Goal: Task Accomplishment & Management: Manage account settings

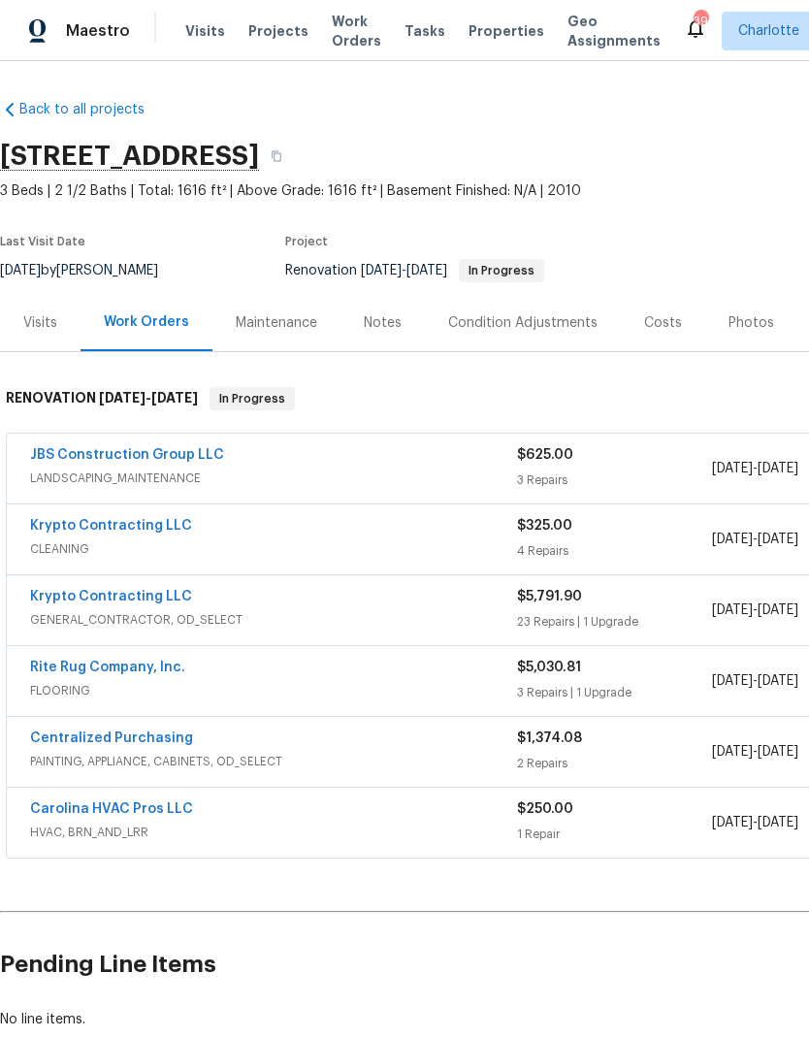
scroll to position [2, 0]
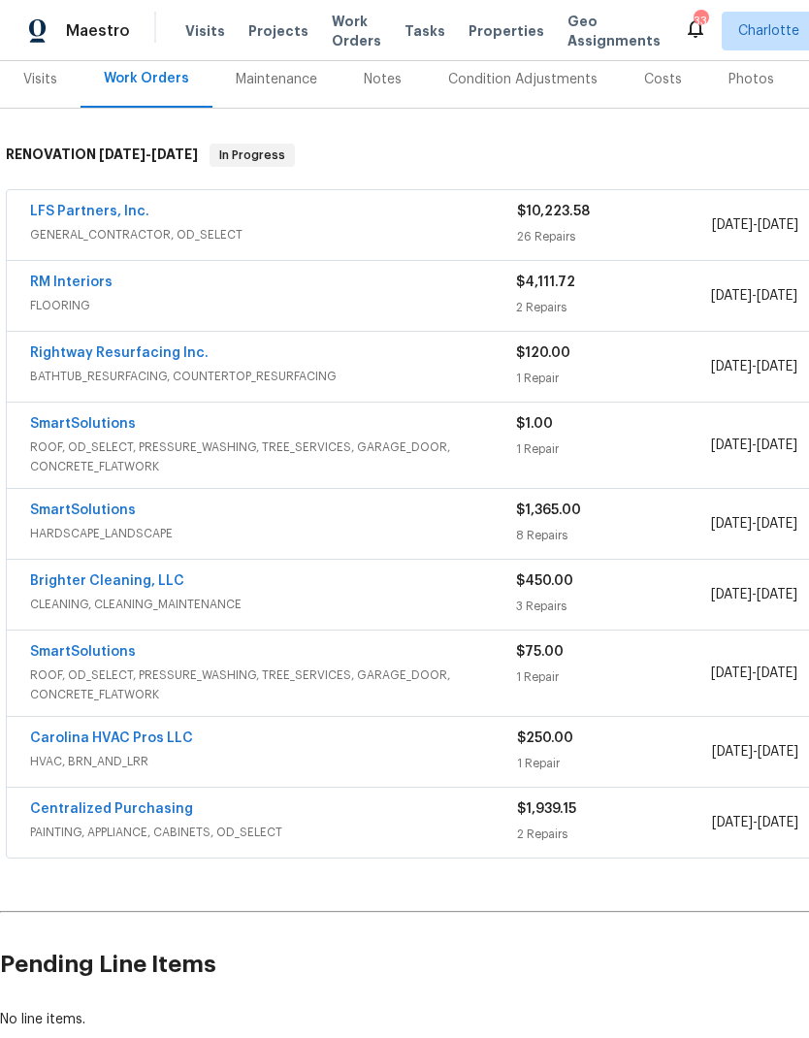
scroll to position [244, 0]
click at [97, 416] on link "SmartSolutions" at bounding box center [83, 423] width 106 height 14
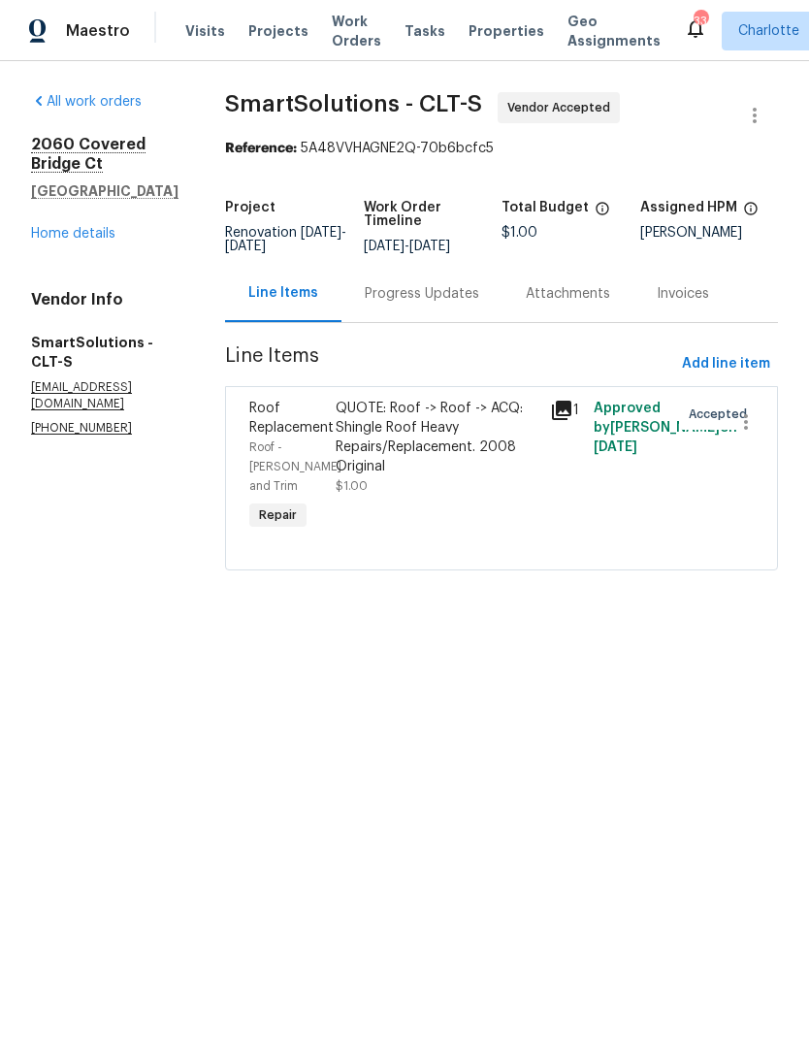
click at [432, 302] on div "Progress Updates" at bounding box center [422, 293] width 114 height 19
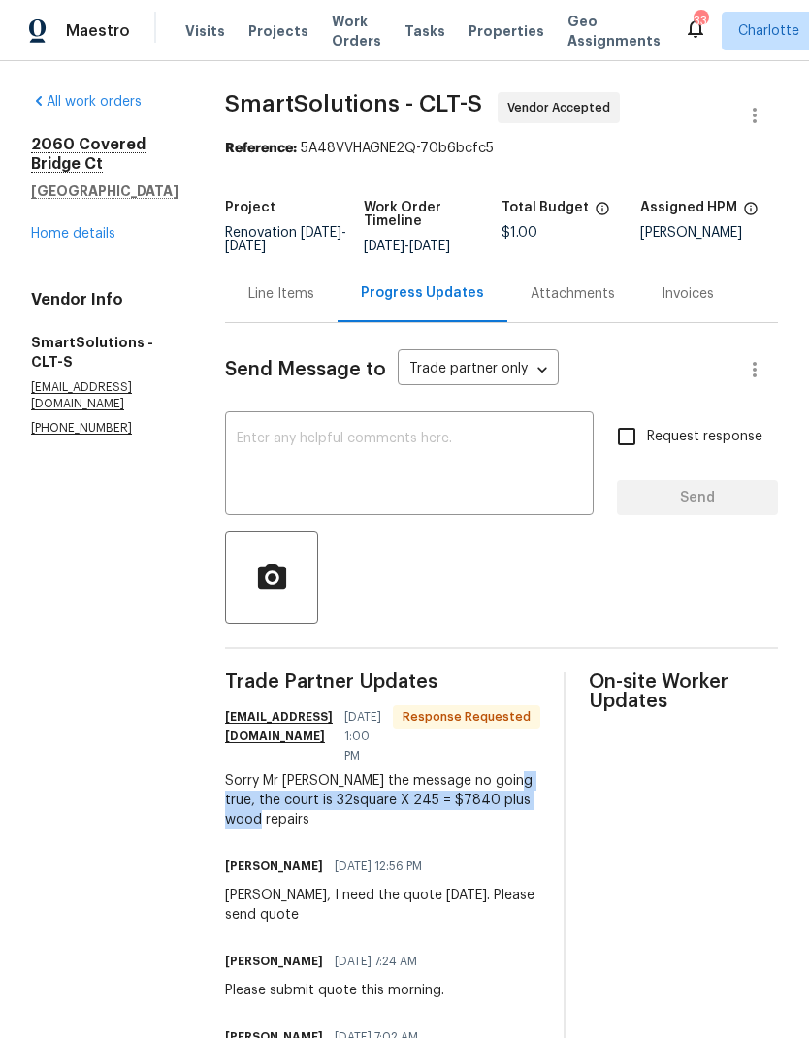
click at [304, 820] on div "Trade Partner Updates smartsolutionsnc@gmail.com 09/30/2025 1:00 PM Response Re…" at bounding box center [382, 1037] width 315 height 731
click at [241, 791] on div "Sorry Mr Billy the message no going true, the court is 32square X 245 = $7840 p…" at bounding box center [382, 800] width 315 height 58
copy div "32square X 245 = $7840 plus wood repairs"
click at [307, 304] on div "Line Items" at bounding box center [281, 293] width 66 height 19
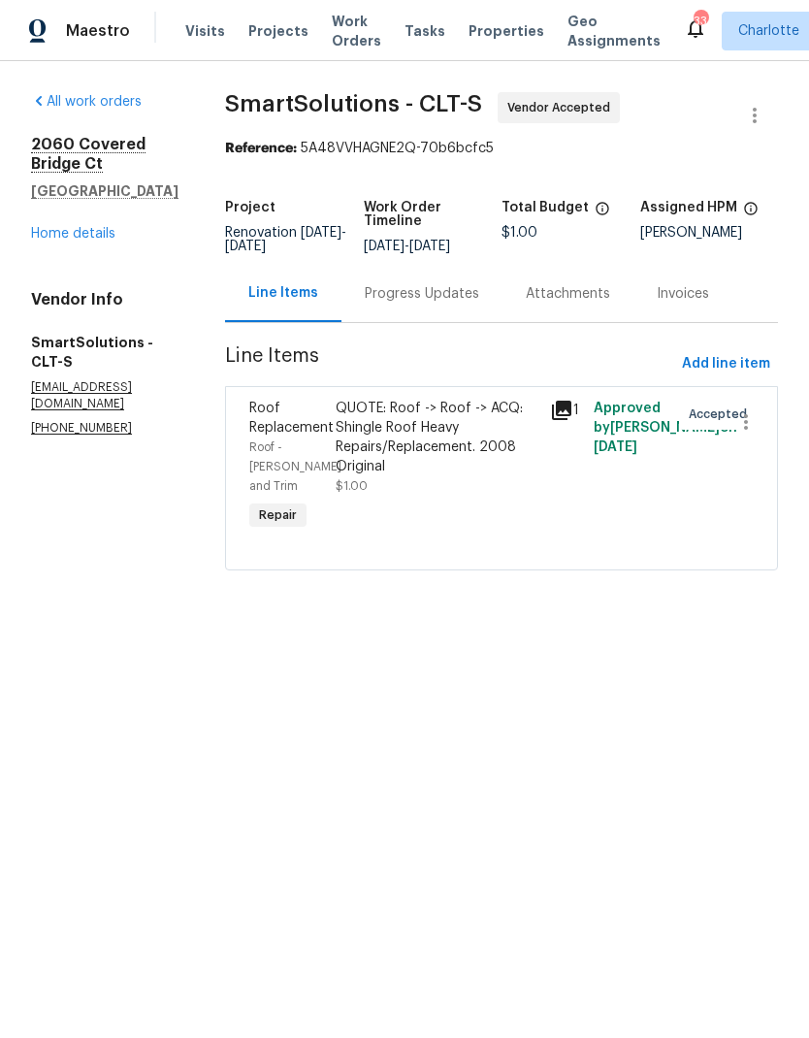
click at [300, 416] on div "Roof Replacement" at bounding box center [286, 418] width 75 height 39
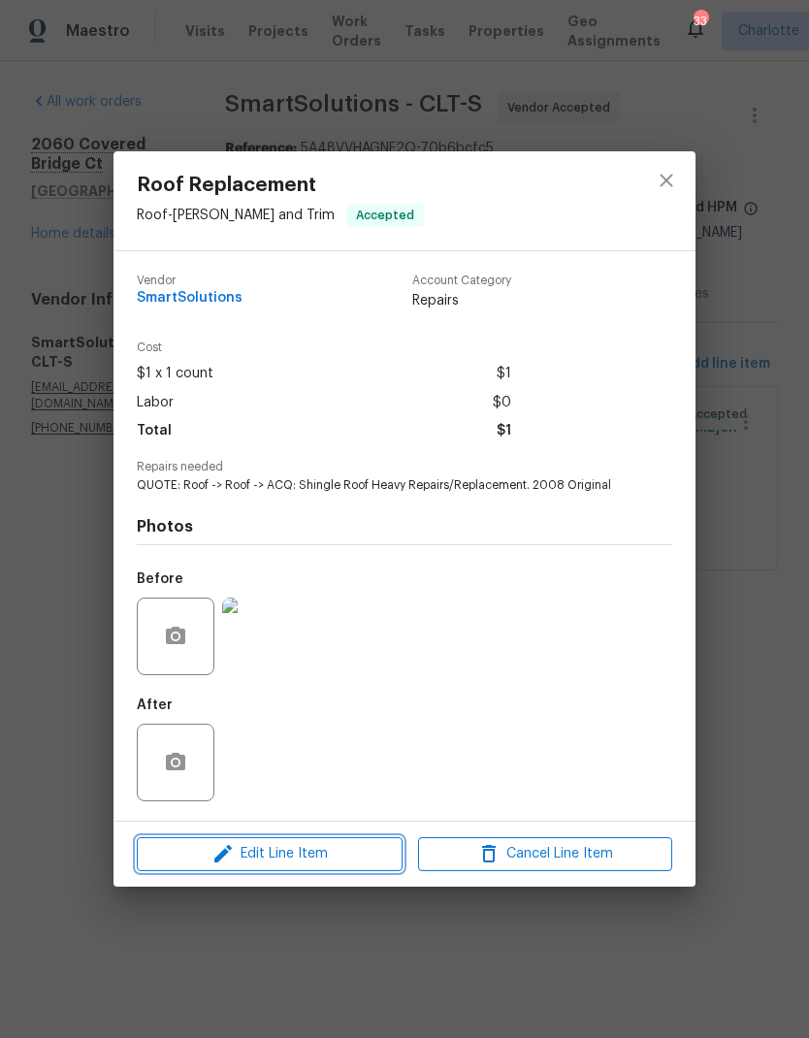
click at [270, 870] on button "Edit Line Item" at bounding box center [270, 854] width 266 height 34
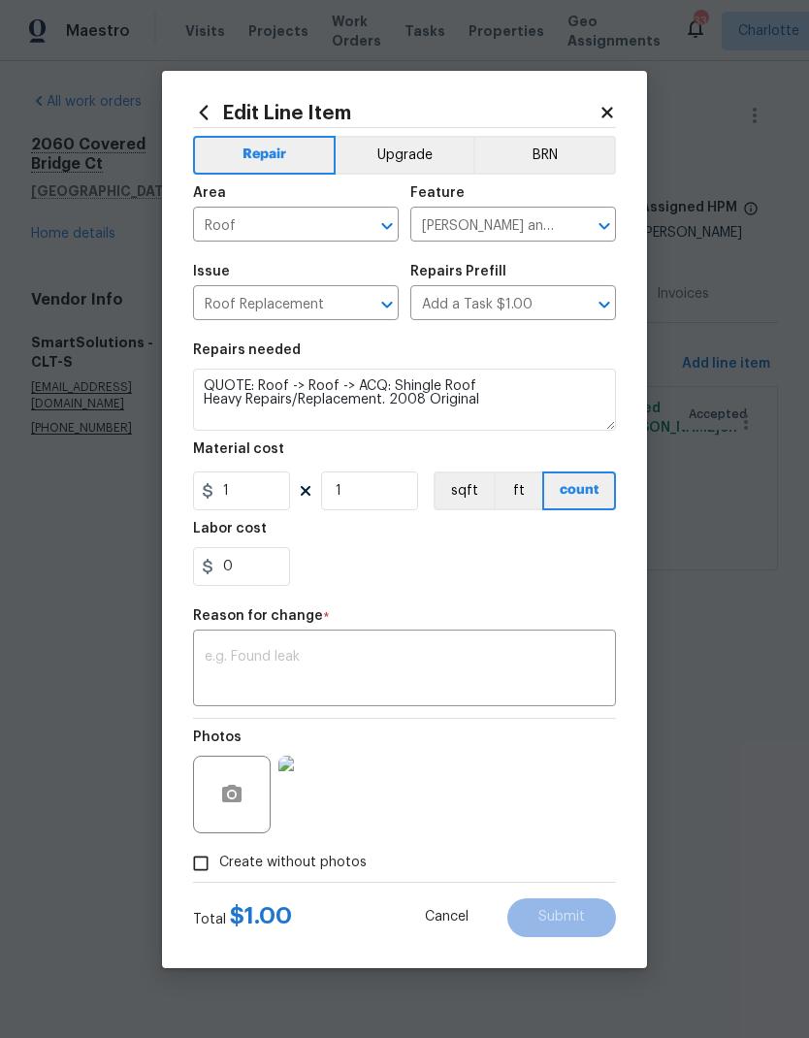
click at [273, 676] on textarea at bounding box center [405, 670] width 400 height 41
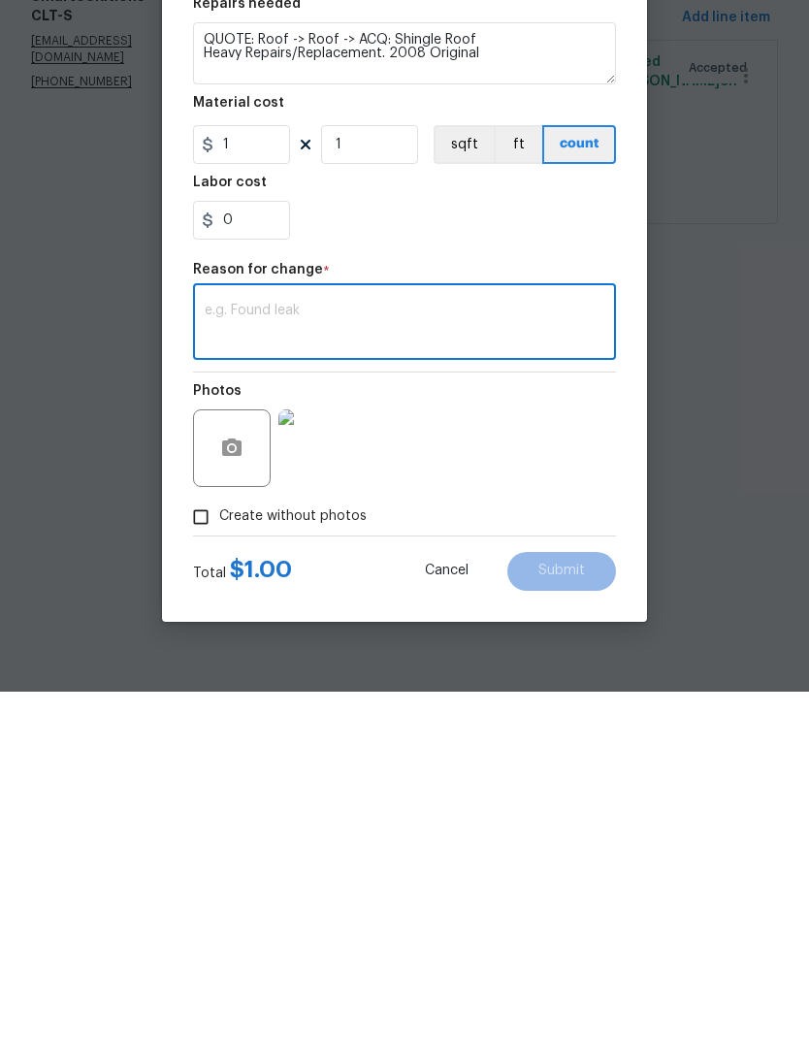
click at [257, 650] on textarea at bounding box center [405, 670] width 400 height 41
paste textarea "32square X 245 = $7840 plus wood repairs"
type textarea "32square X 245 = $7840 plus wood repairs"
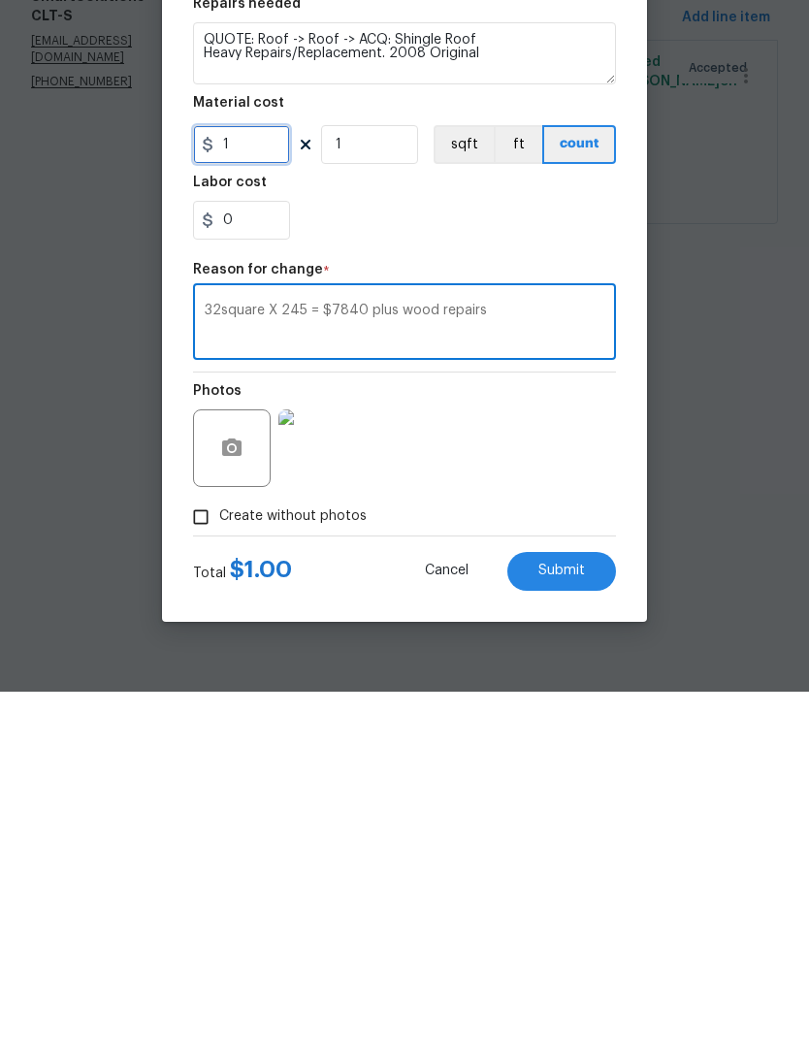
click at [255, 471] on input "1" at bounding box center [241, 490] width 97 height 39
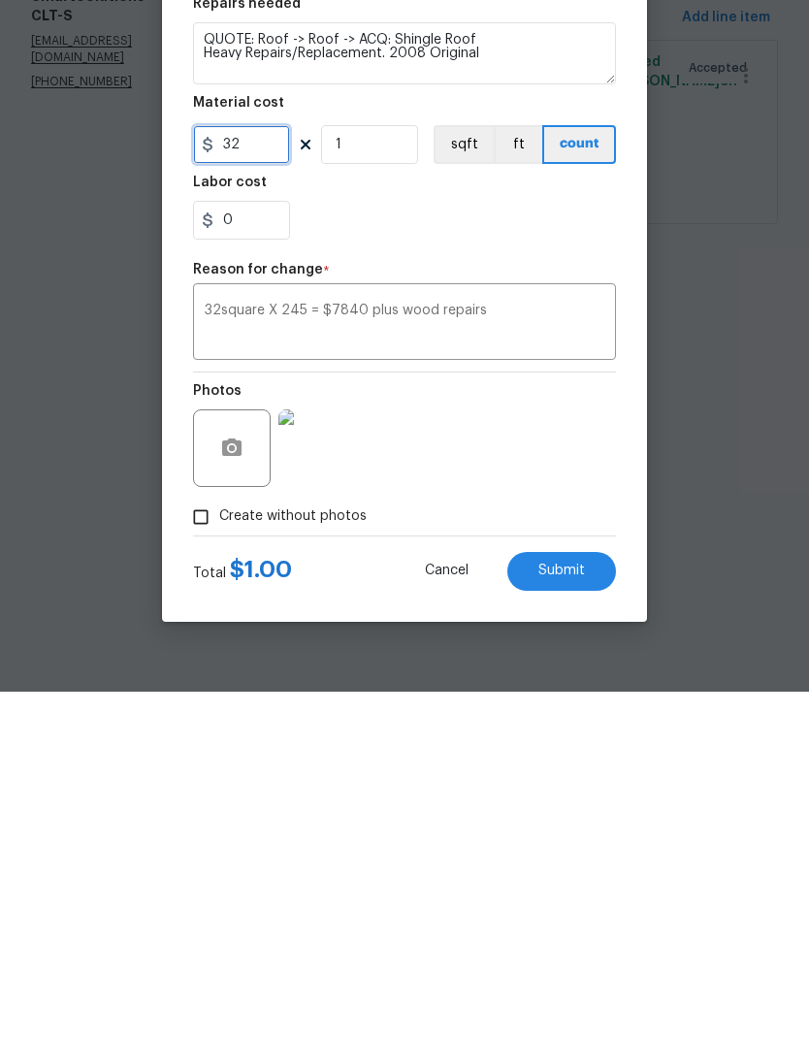
type input "32"
click at [376, 332] on section "Repairs needed QUOTE: Roof -> Roof -> ACQ: Shingle Roof Heavy Repairs/Replaceme…" at bounding box center [404, 465] width 423 height 266
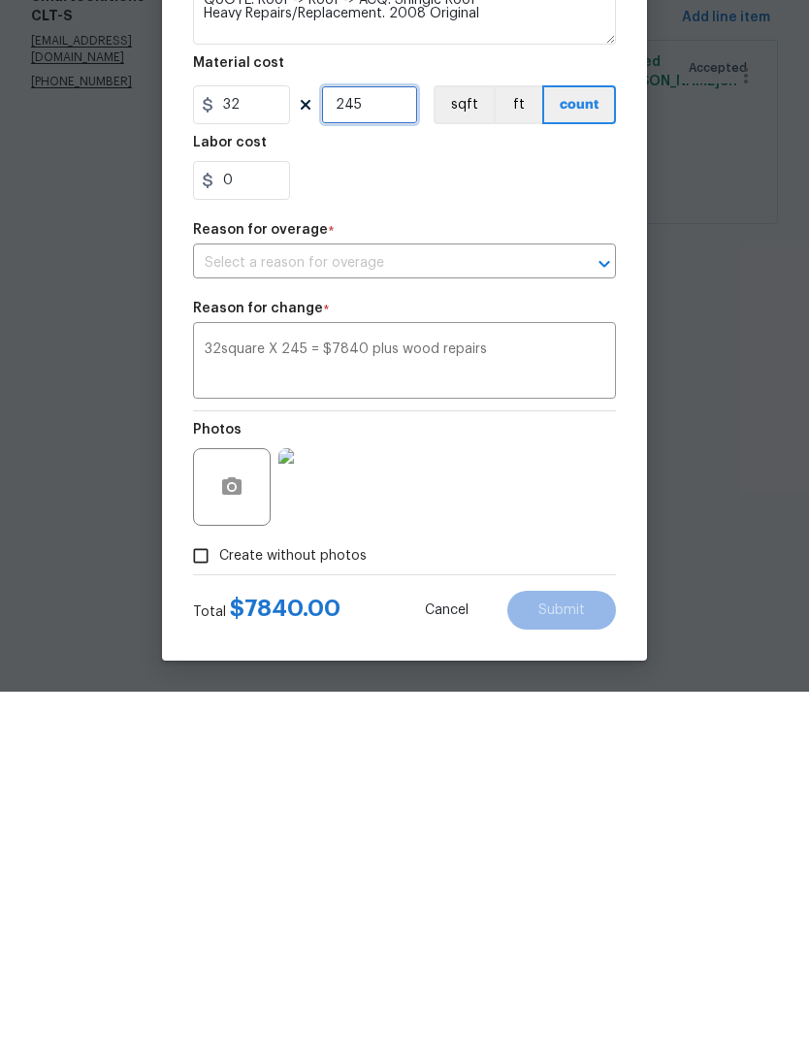
type input "245"
click at [264, 432] on input "32" at bounding box center [241, 451] width 97 height 39
type input "245"
click at [389, 432] on input "245" at bounding box center [369, 451] width 97 height 39
type input "32"
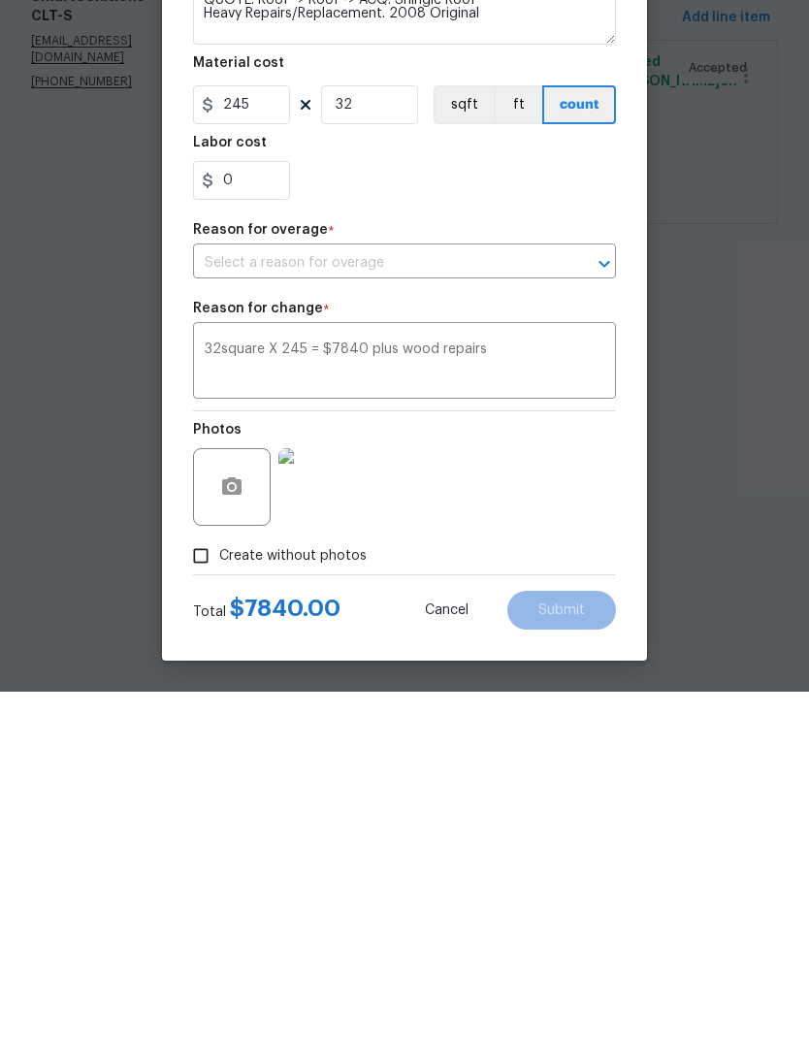
click at [453, 432] on button "sqft" at bounding box center [464, 451] width 60 height 39
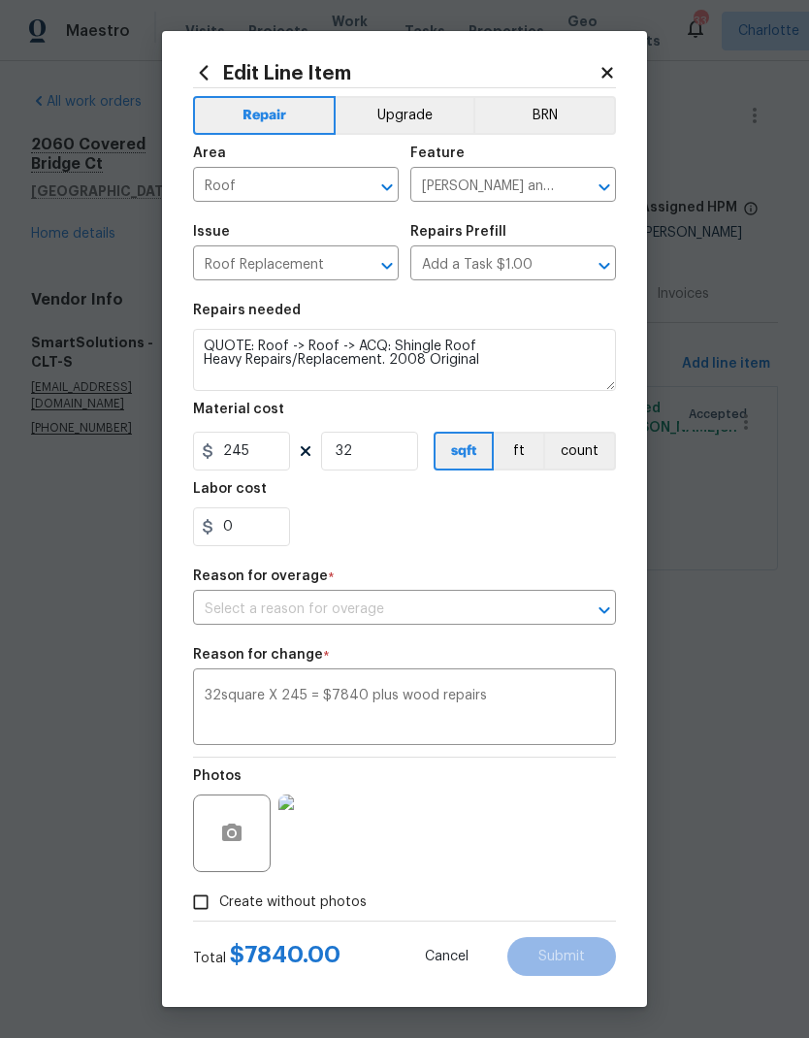
click at [415, 620] on input "text" at bounding box center [377, 610] width 369 height 30
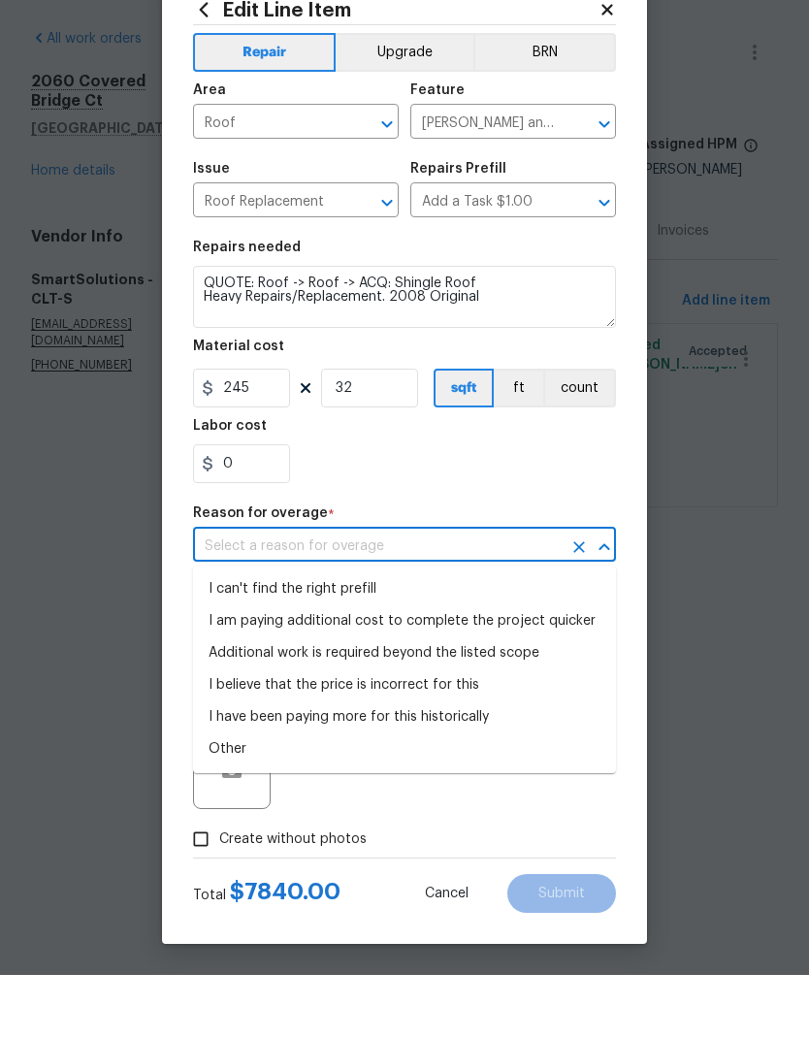
scroll to position [2, 0]
click at [365, 638] on li "I can't find the right prefill" at bounding box center [404, 654] width 423 height 32
type input "I can't find the right prefill"
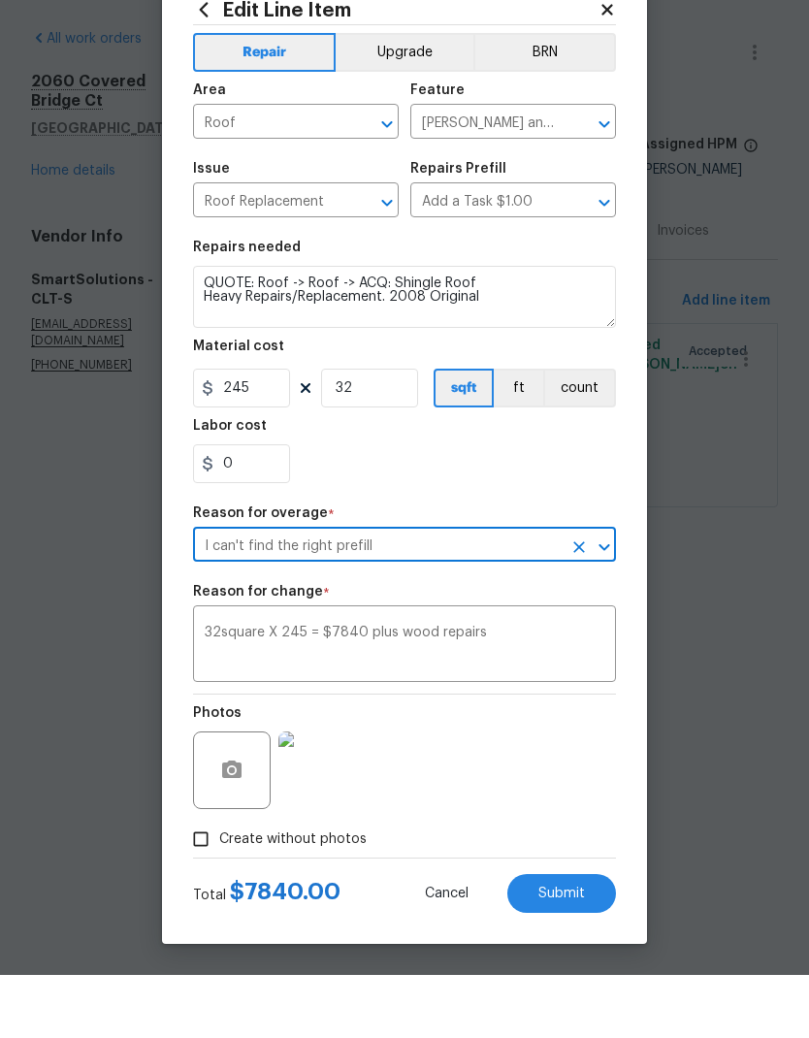
click at [435, 507] on div "0" at bounding box center [404, 526] width 423 height 39
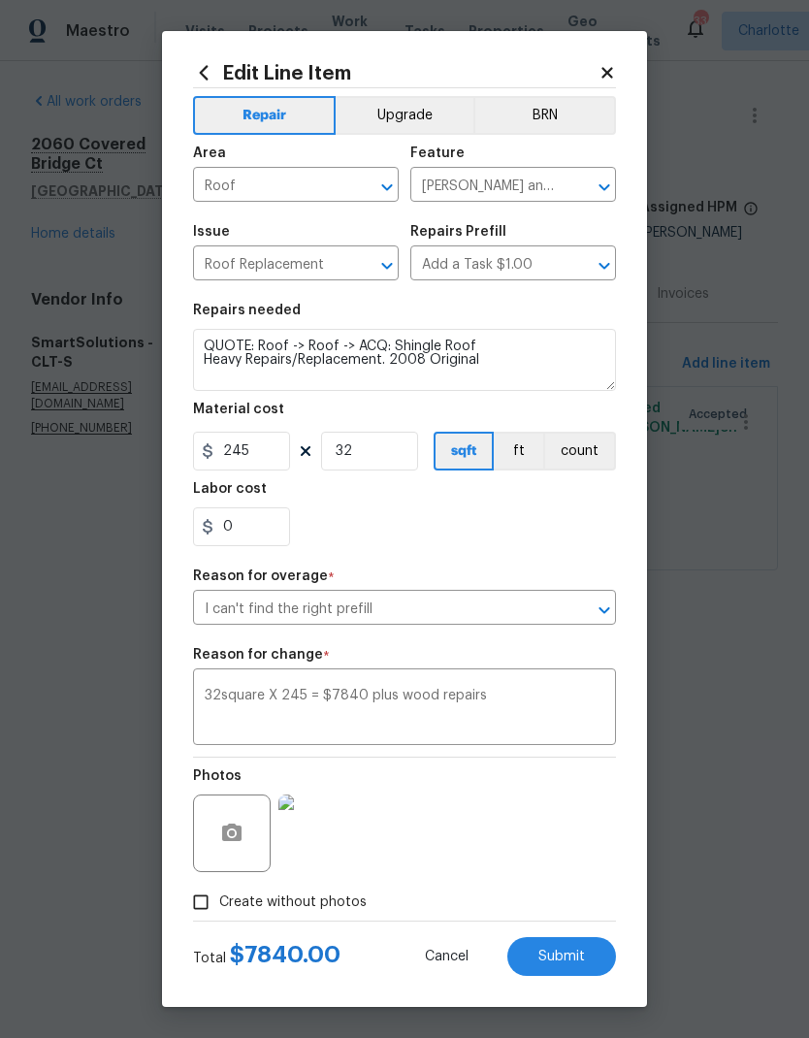
click at [564, 975] on button "Submit" at bounding box center [561, 956] width 109 height 39
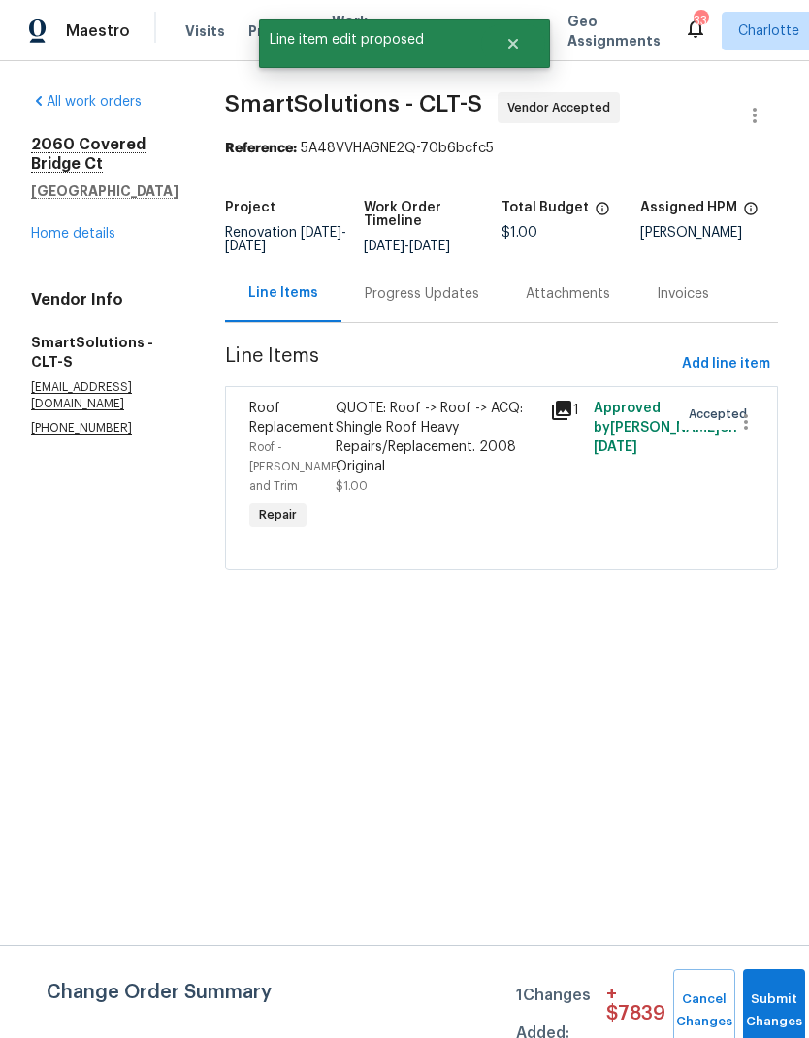
scroll to position [0, 0]
click at [773, 1001] on button "Submit Changes" at bounding box center [774, 1010] width 62 height 83
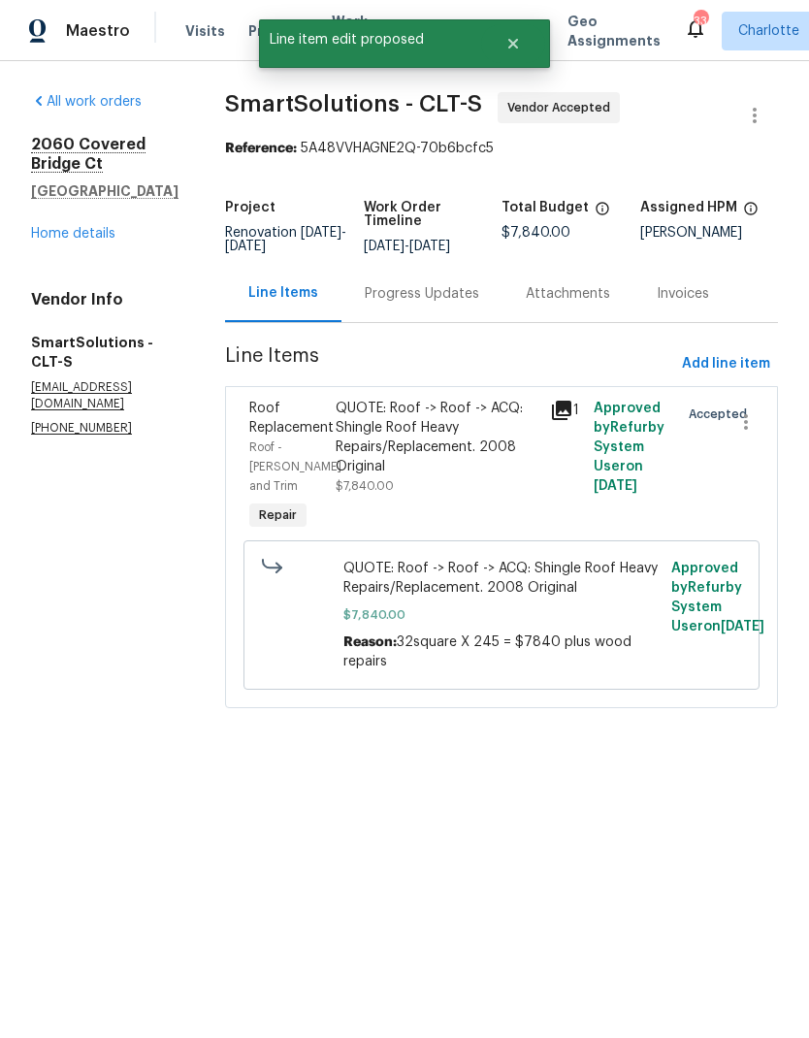
click at [427, 318] on div "Progress Updates" at bounding box center [421, 293] width 161 height 57
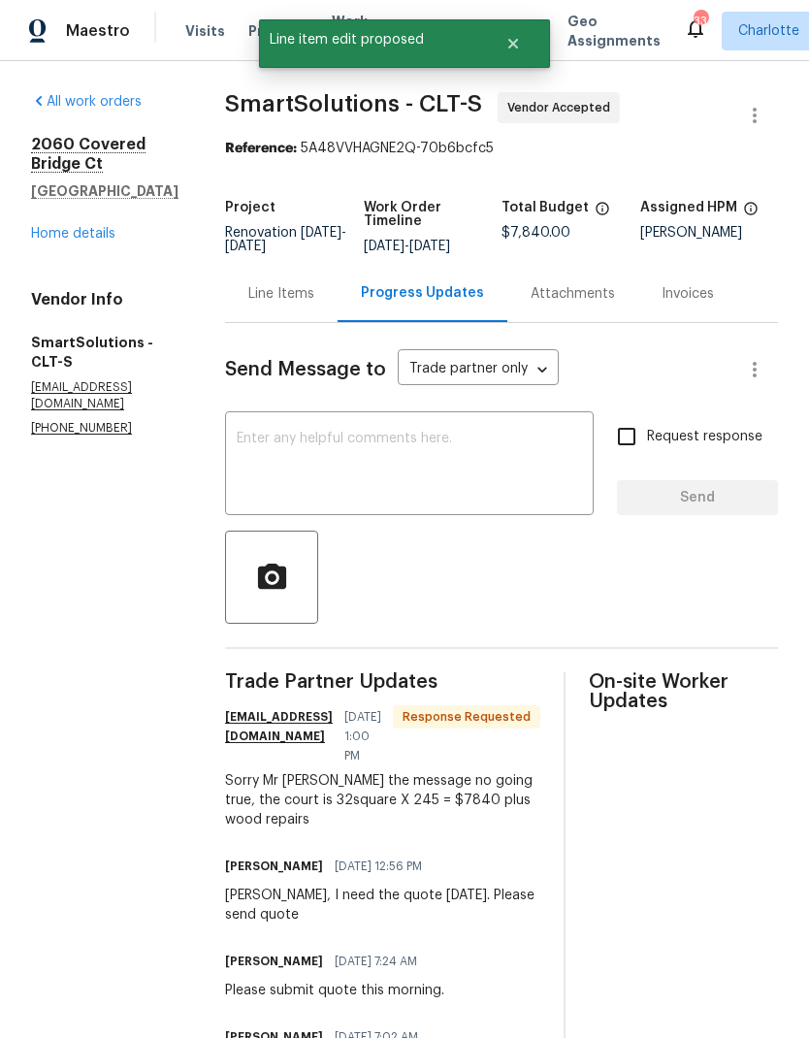
click at [377, 439] on div "x ​" at bounding box center [409, 465] width 369 height 99
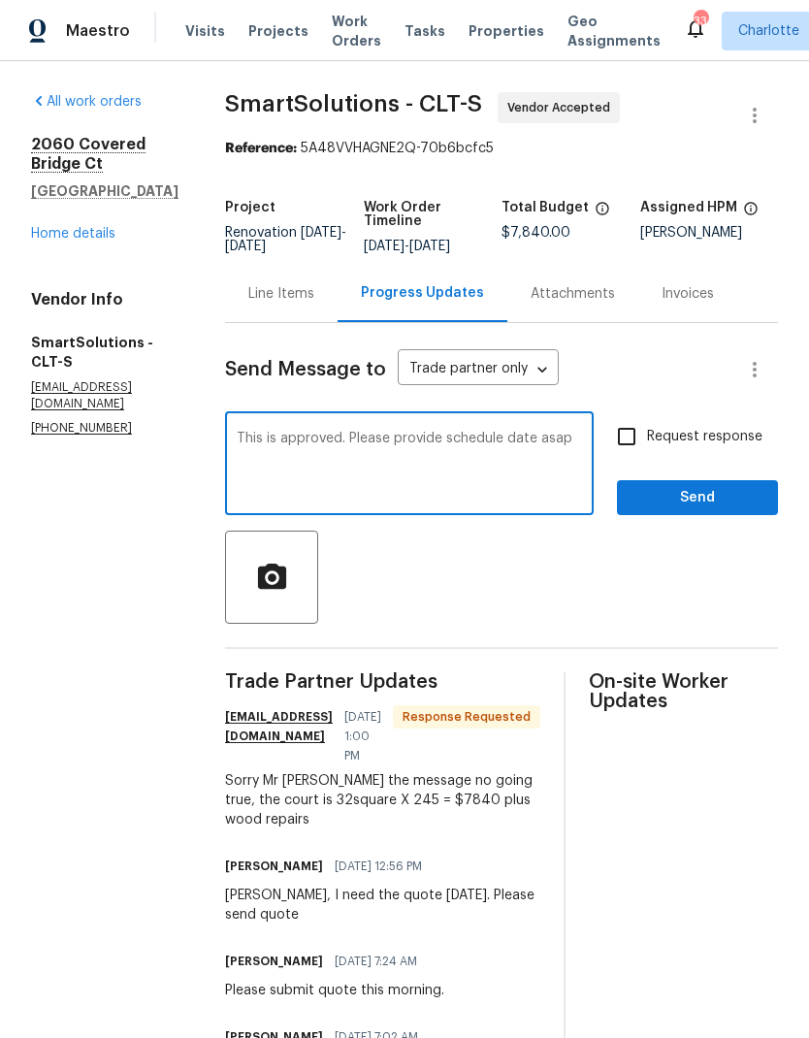
type textarea "This is approved. Please provide schedule date asap"
click at [625, 439] on input "Request response" at bounding box center [626, 436] width 41 height 41
checkbox input "true"
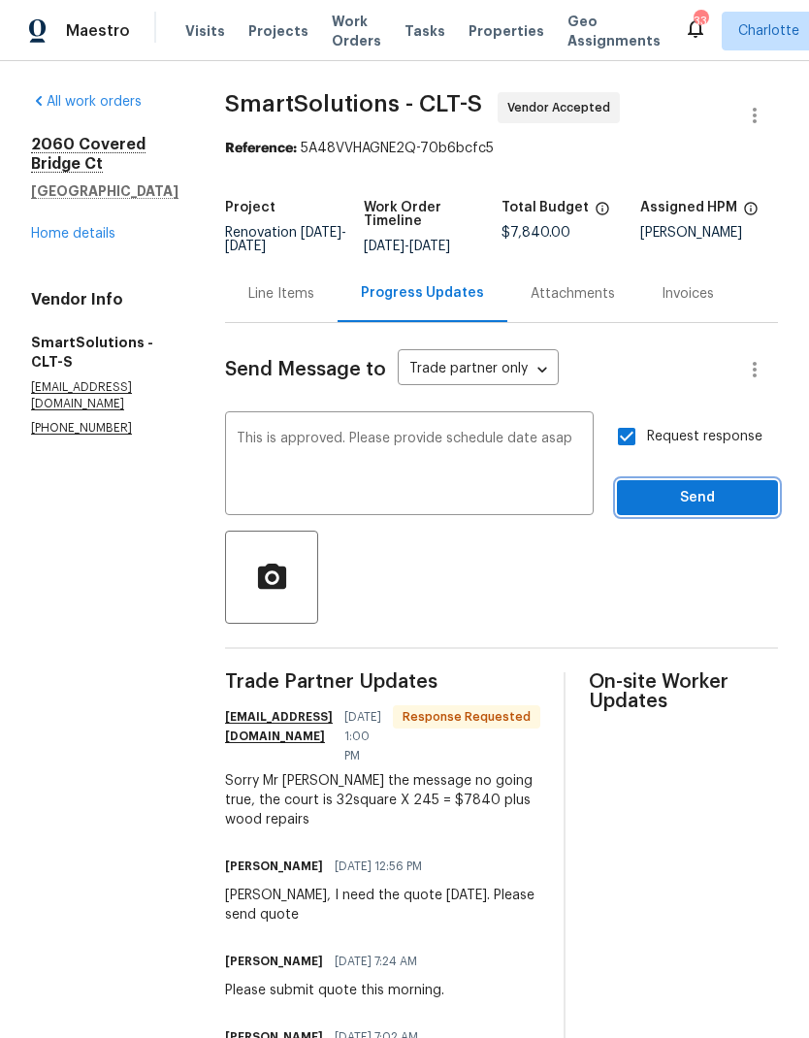
click at [709, 510] on span "Send" at bounding box center [697, 498] width 130 height 24
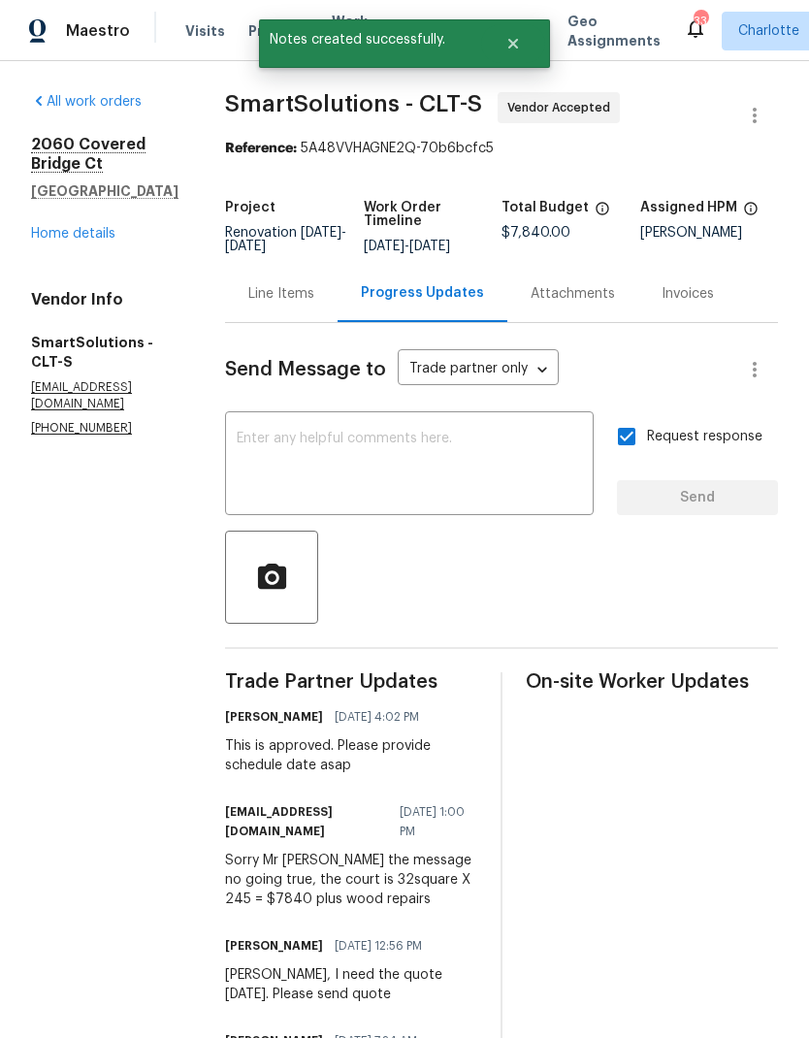
click at [42, 232] on link "Home details" at bounding box center [73, 234] width 84 height 14
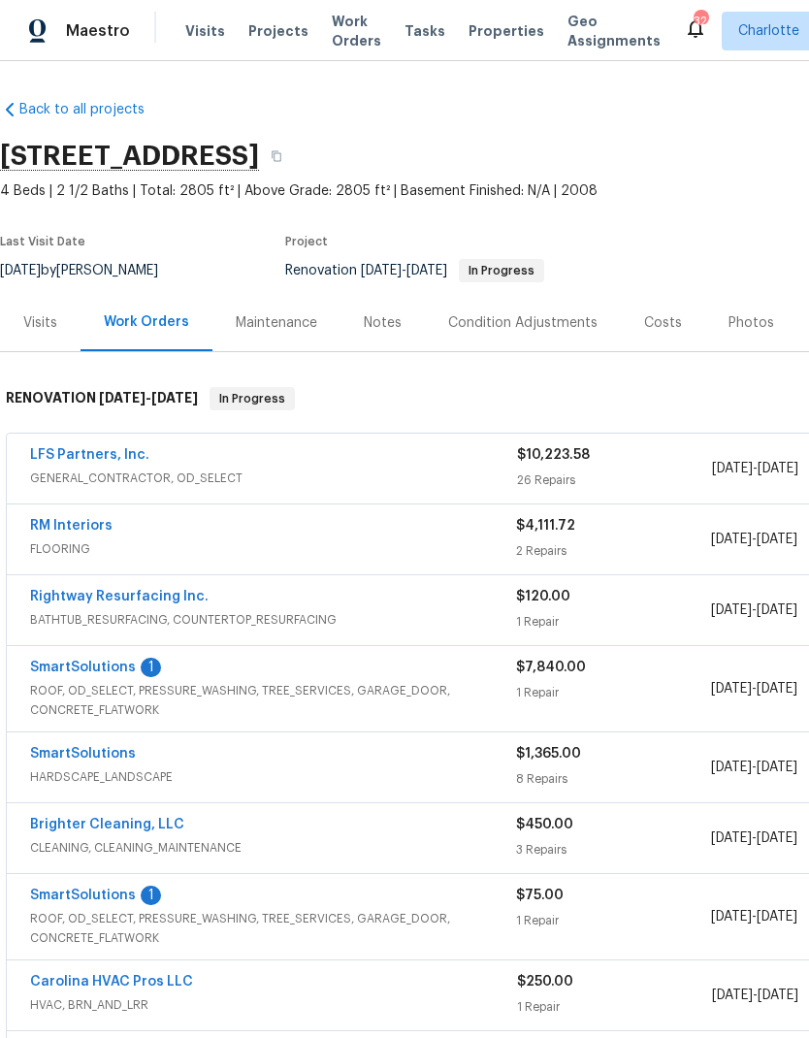
click at [113, 660] on link "SmartSolutions" at bounding box center [83, 667] width 106 height 14
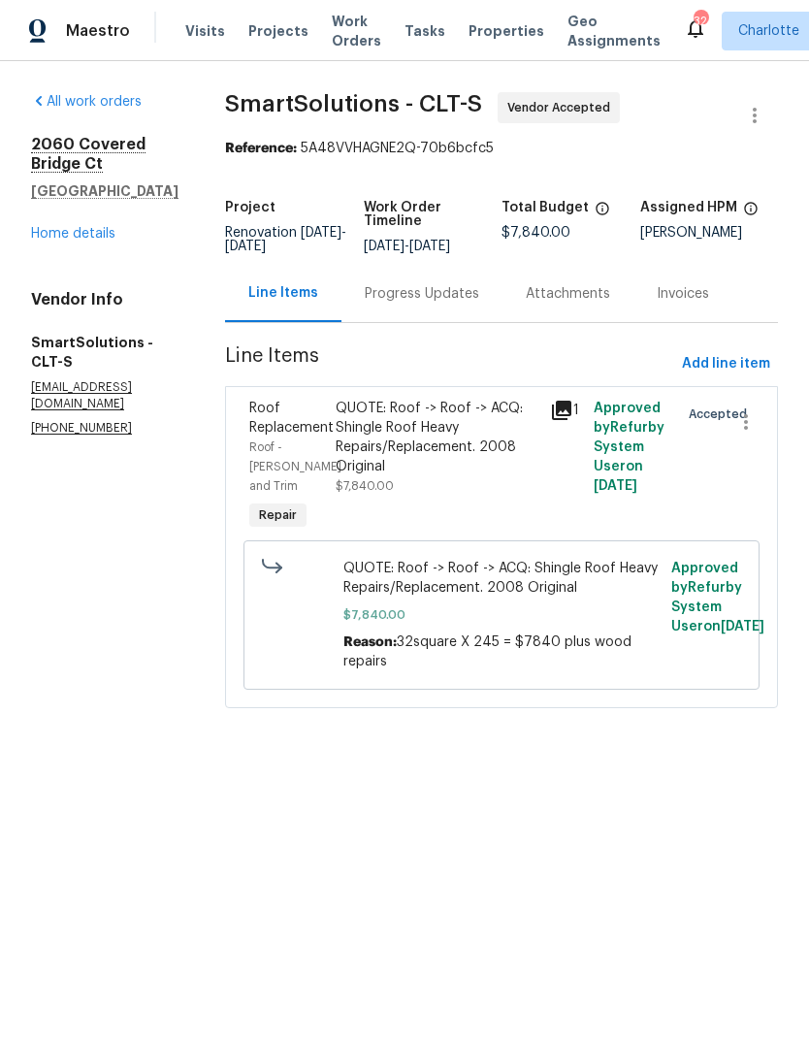
click at [435, 319] on div "Progress Updates" at bounding box center [421, 293] width 161 height 57
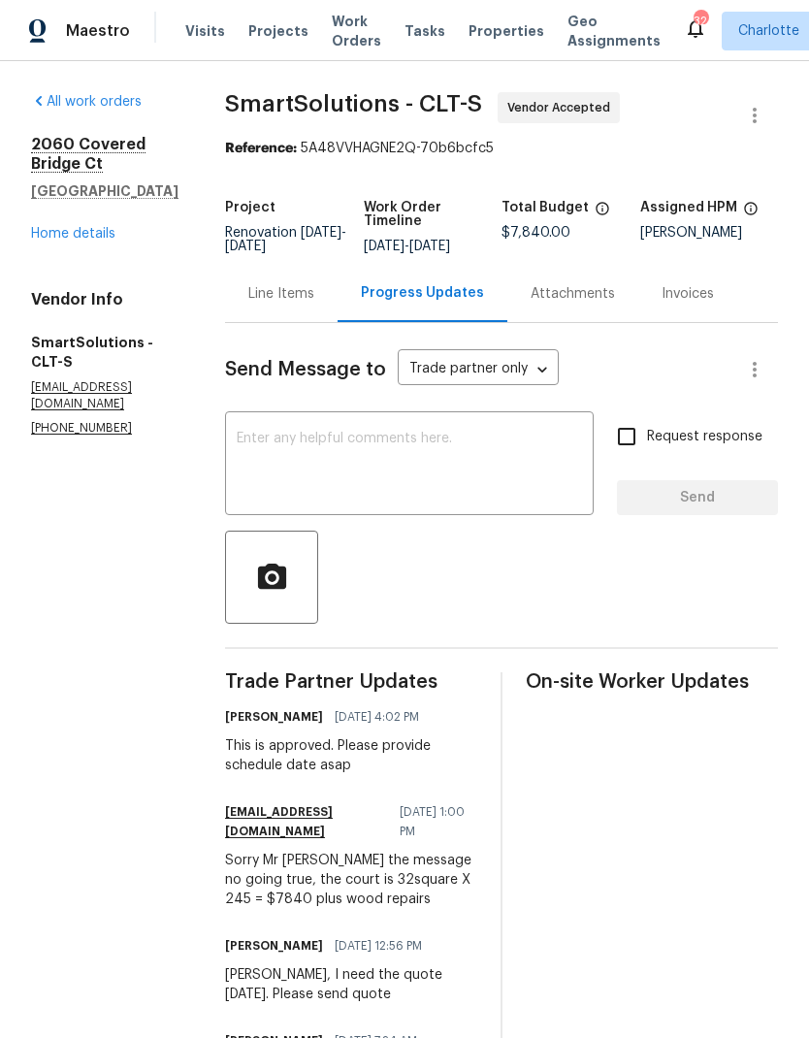
click at [296, 300] on div "Line Items" at bounding box center [281, 293] width 66 height 19
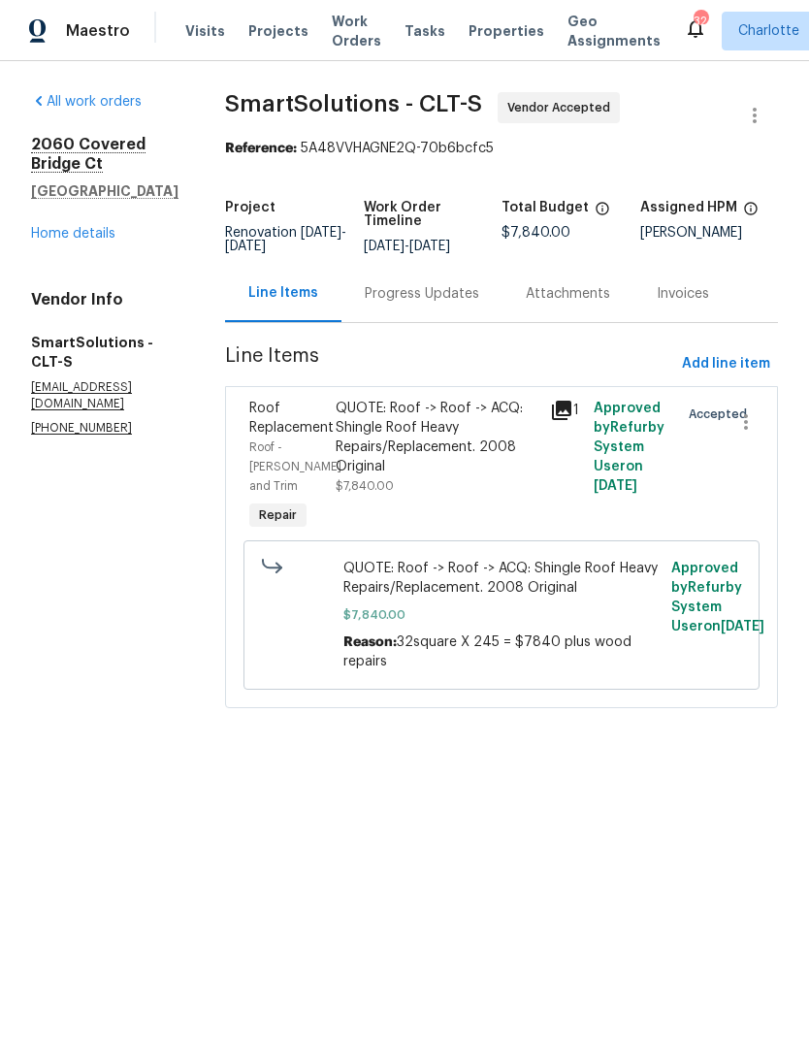
click at [286, 461] on span "Roof - Eaves and Trim" at bounding box center [295, 466] width 92 height 50
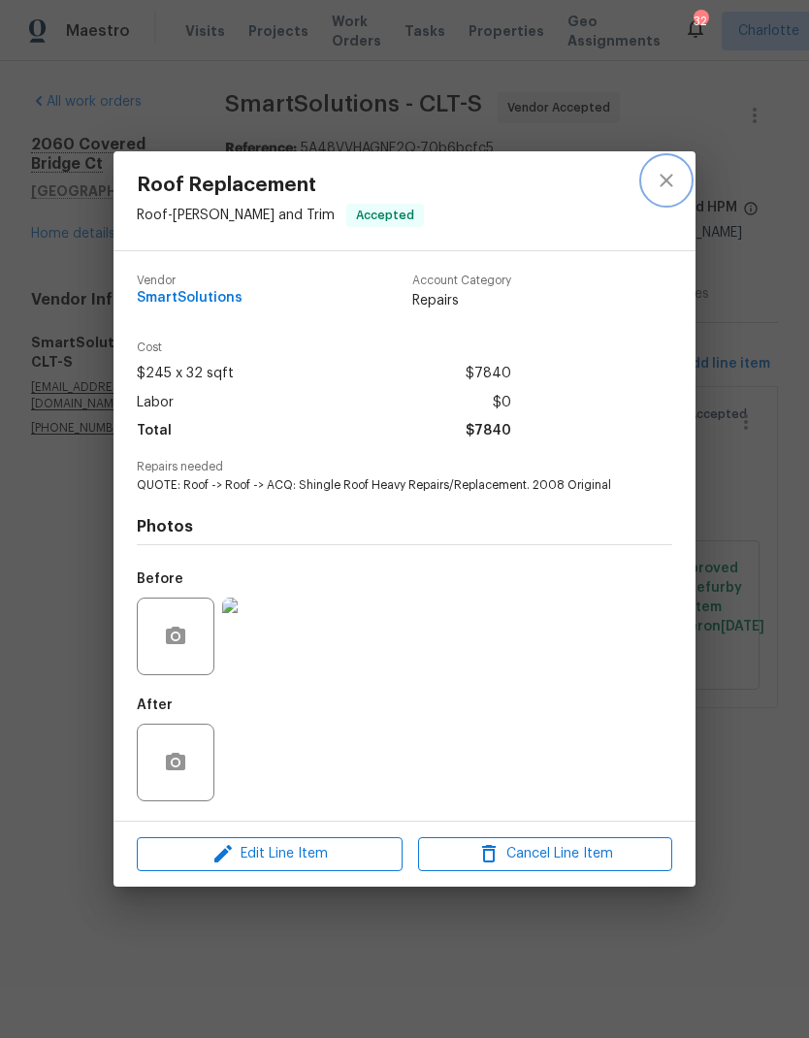
click at [671, 178] on icon "close" at bounding box center [666, 180] width 23 height 23
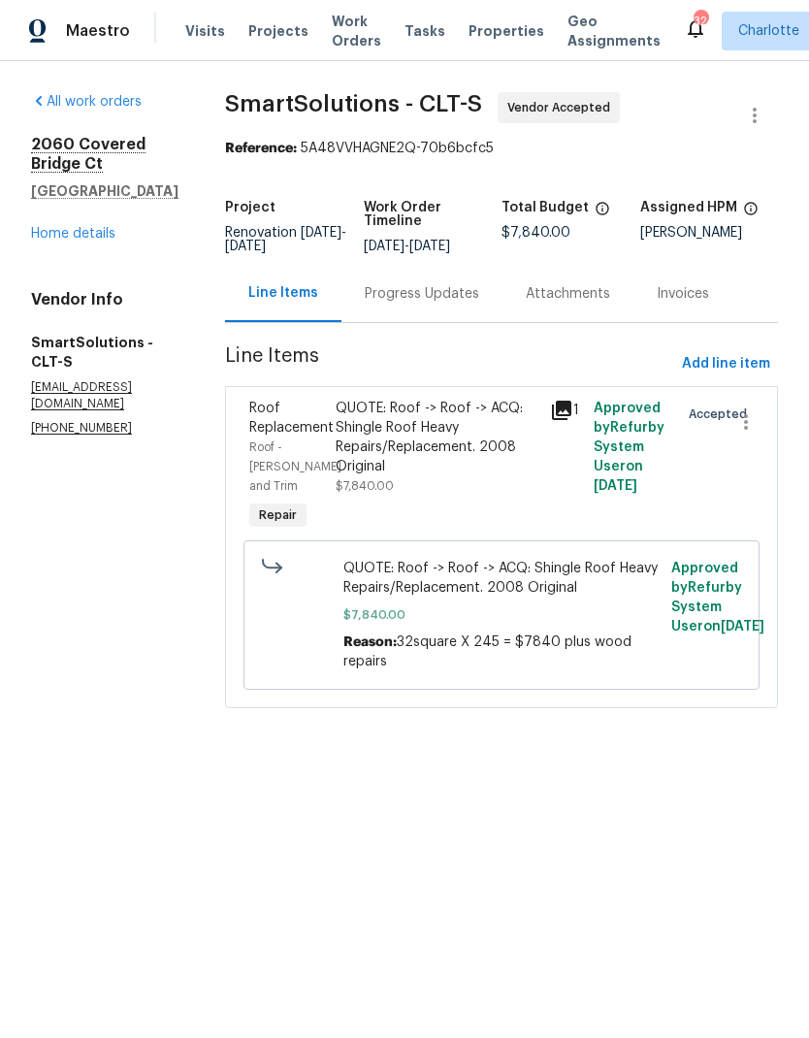
click at [89, 240] on link "Home details" at bounding box center [73, 234] width 84 height 14
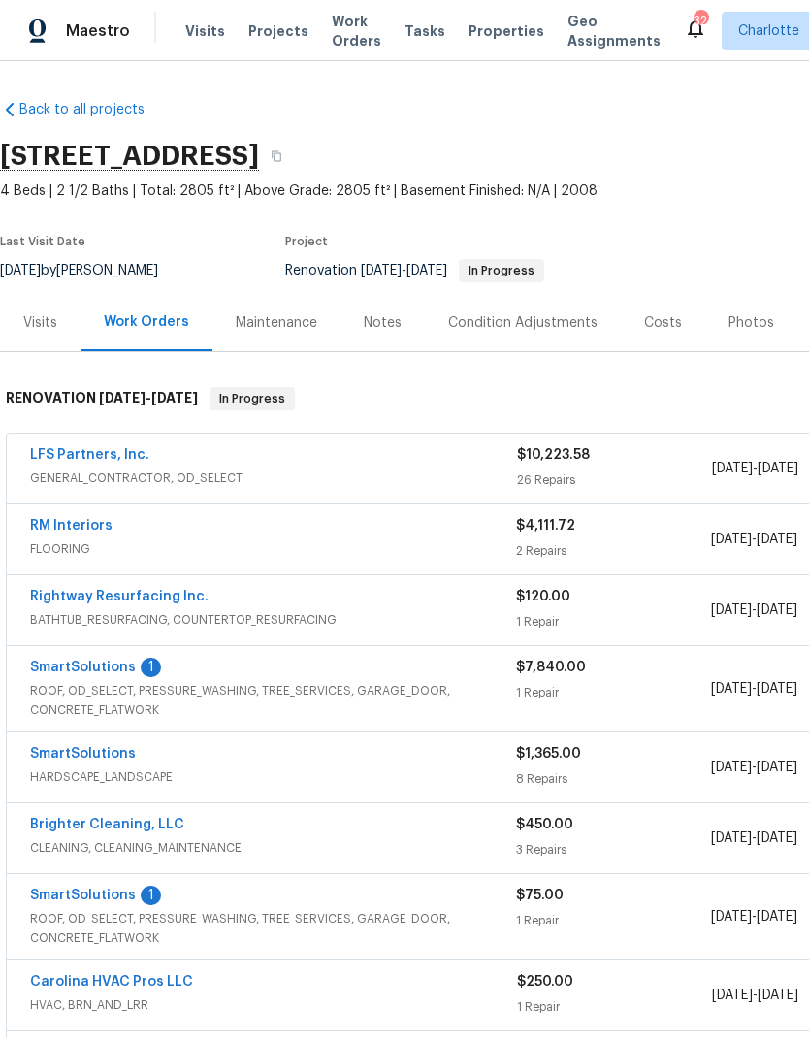
click at [116, 673] on link "SmartSolutions" at bounding box center [83, 667] width 106 height 14
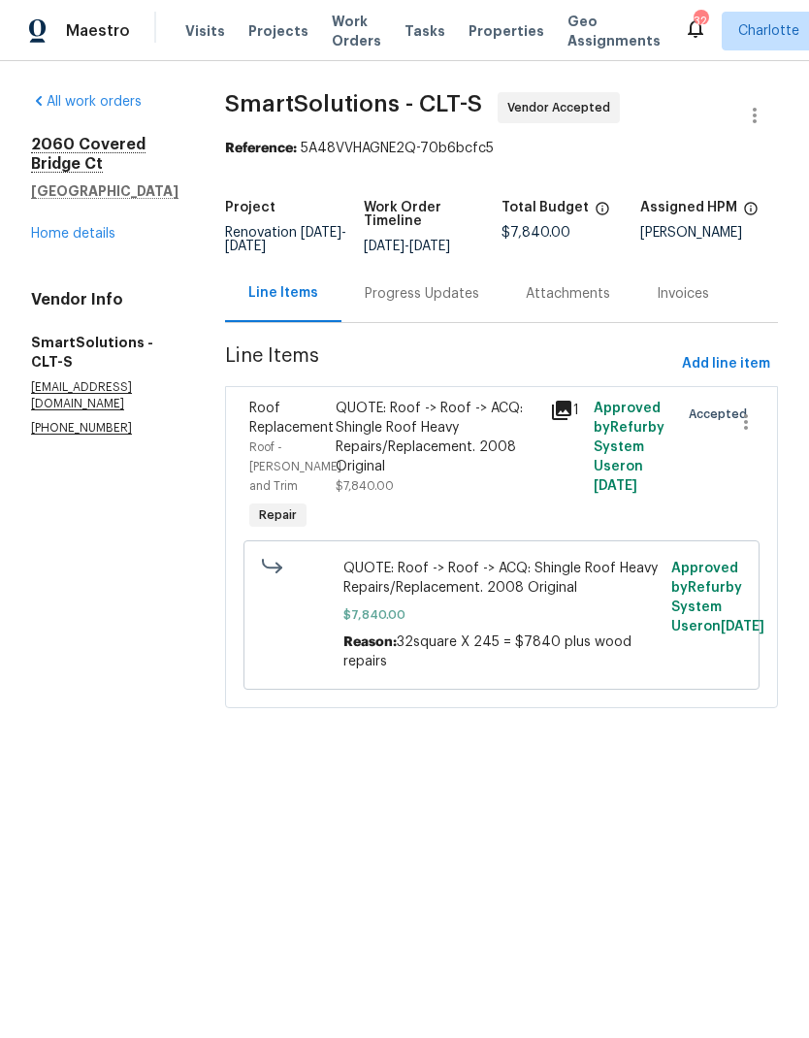
click at [448, 304] on div "Progress Updates" at bounding box center [422, 293] width 114 height 19
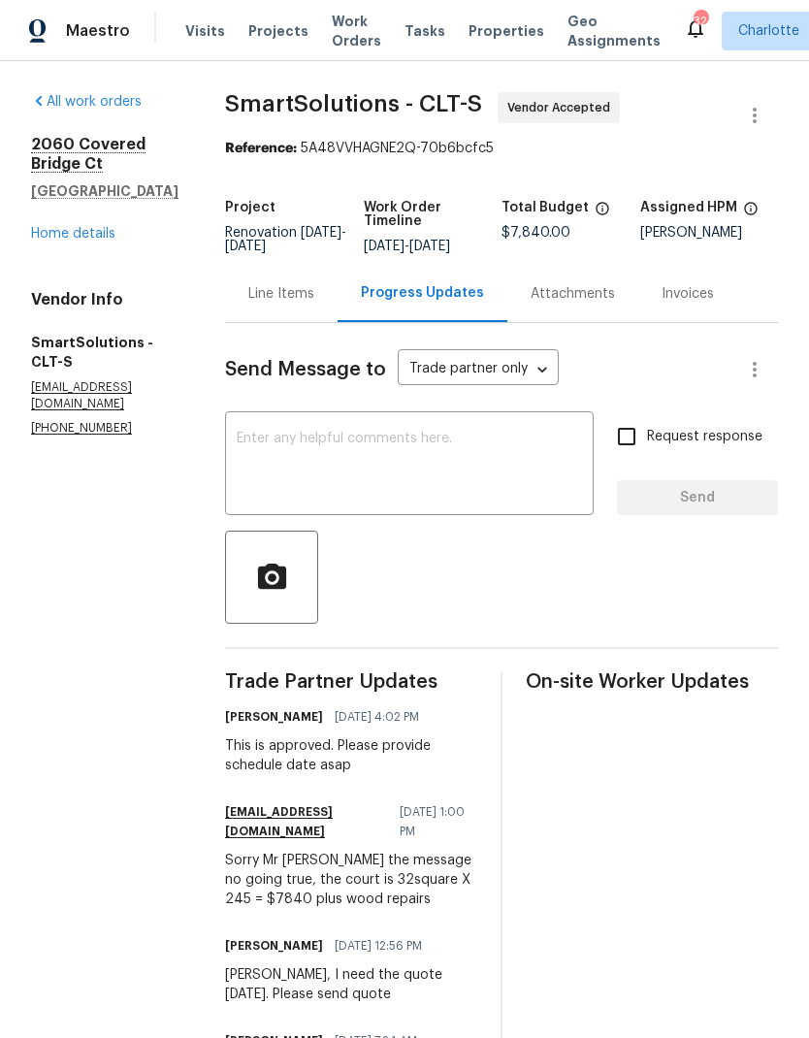
click at [71, 239] on link "Home details" at bounding box center [73, 234] width 84 height 14
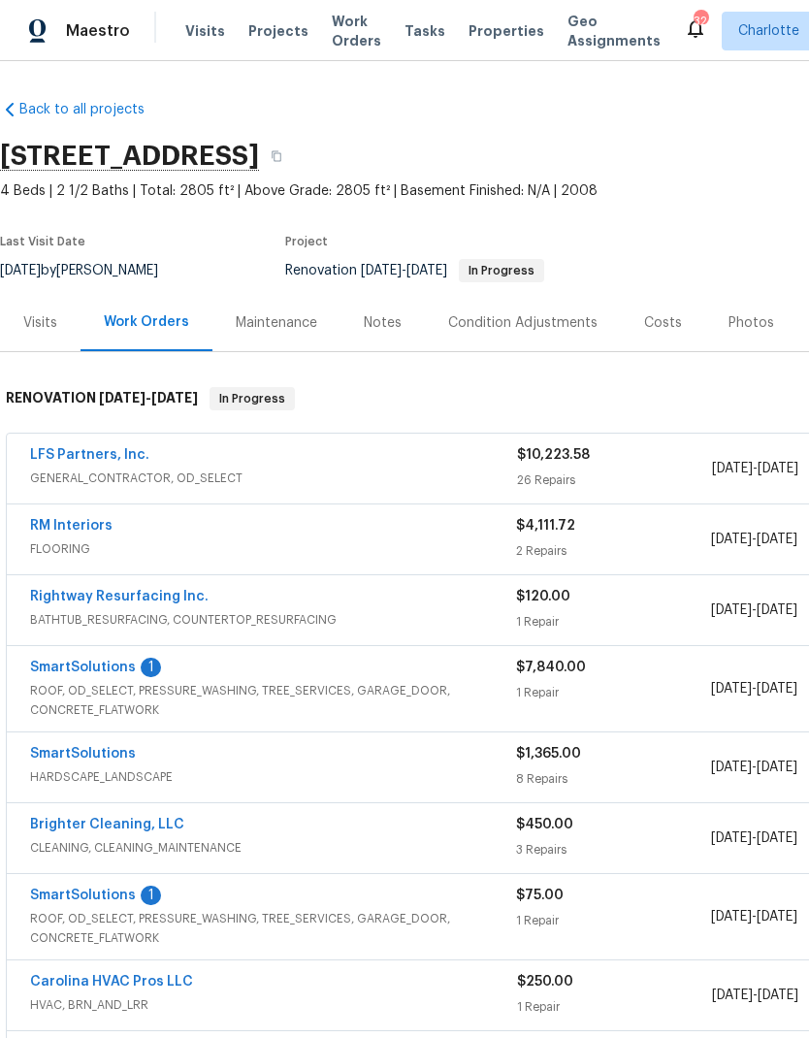
click at [111, 896] on link "SmartSolutions" at bounding box center [83, 895] width 106 height 14
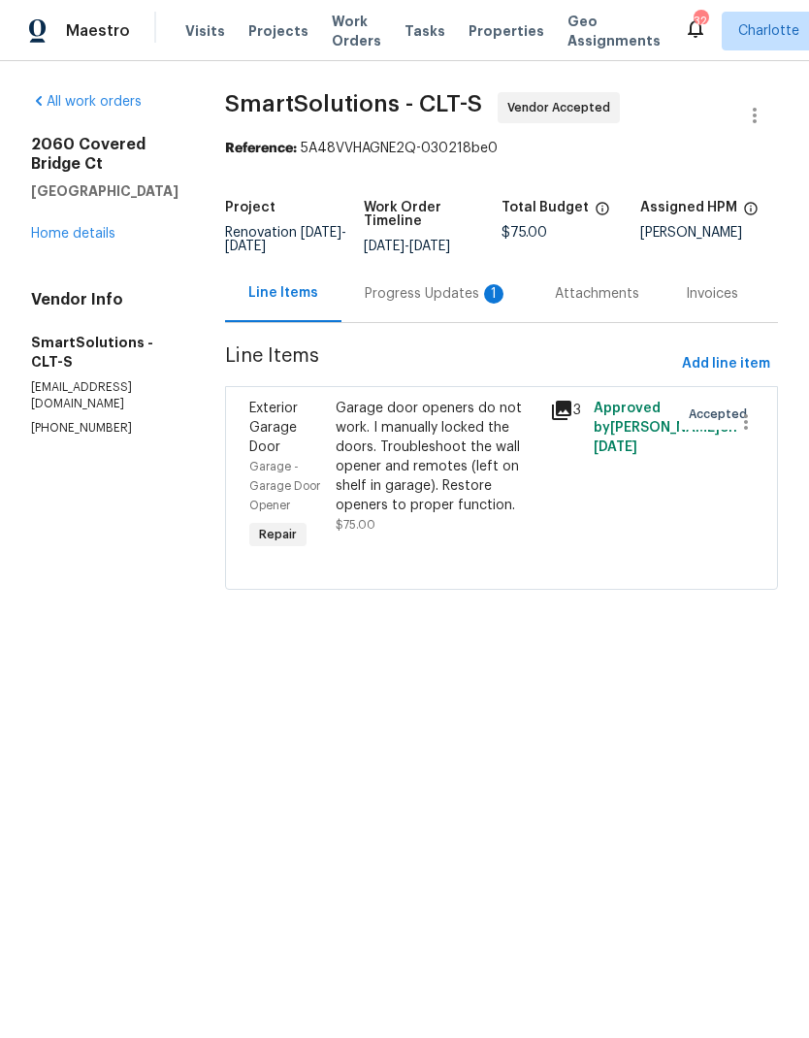
click at [434, 318] on div "Progress Updates 1" at bounding box center [436, 293] width 190 height 57
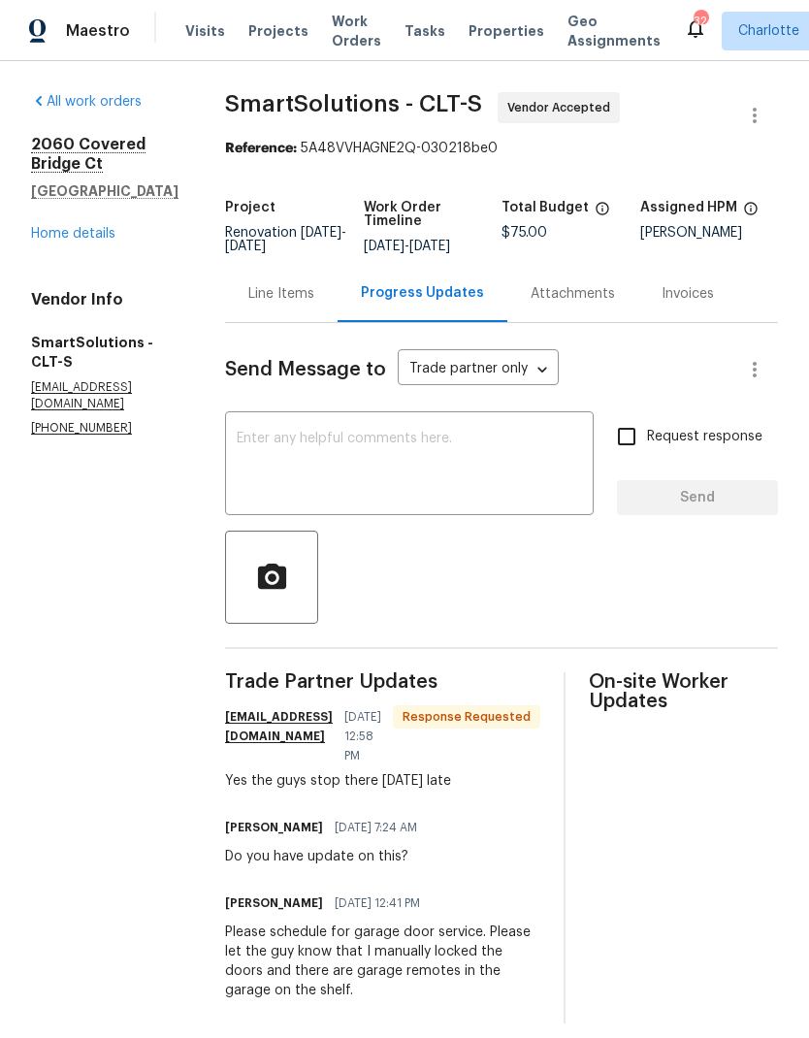
click at [372, 495] on textarea at bounding box center [409, 466] width 345 height 68
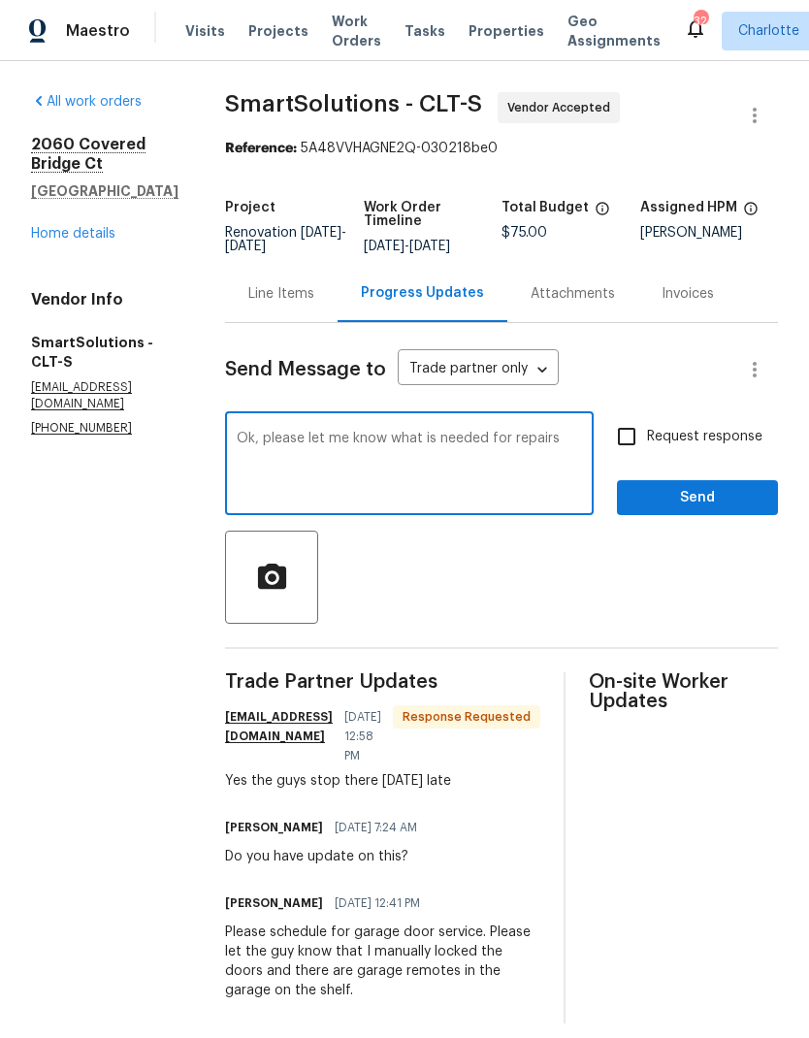
type textarea "Ok, please let me know what is needed for repairs"
click at [622, 448] on input "Request response" at bounding box center [626, 436] width 41 height 41
checkbox input "true"
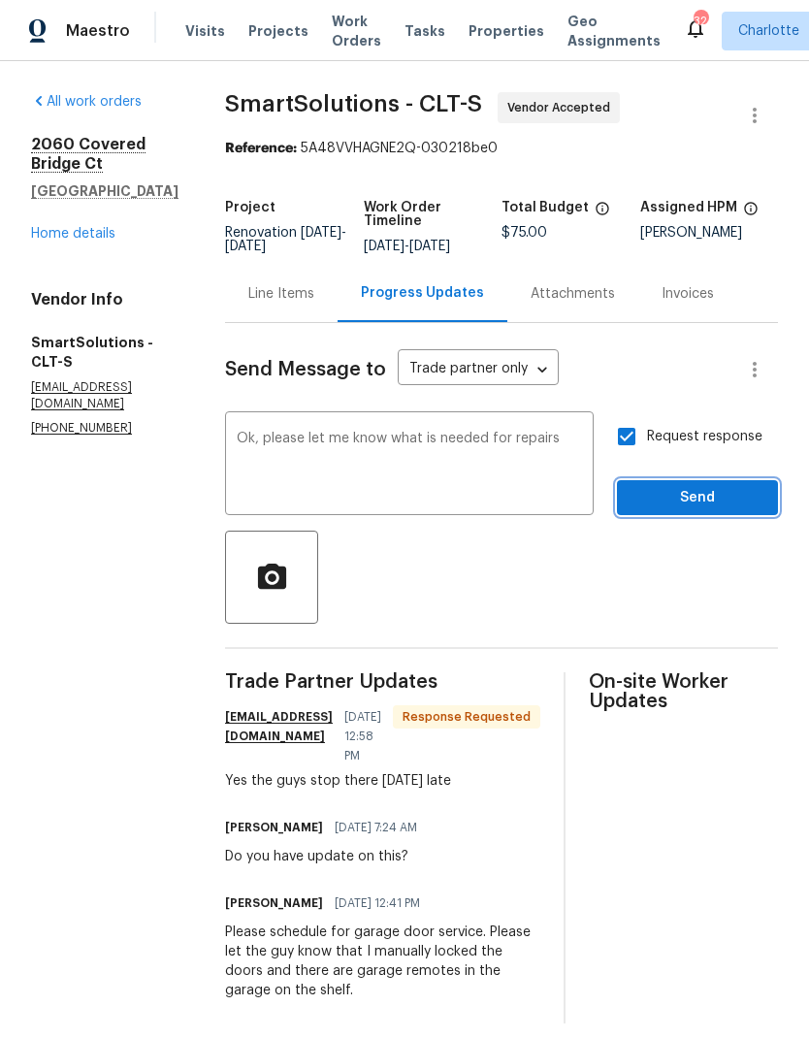
click at [725, 510] on span "Send" at bounding box center [697, 498] width 130 height 24
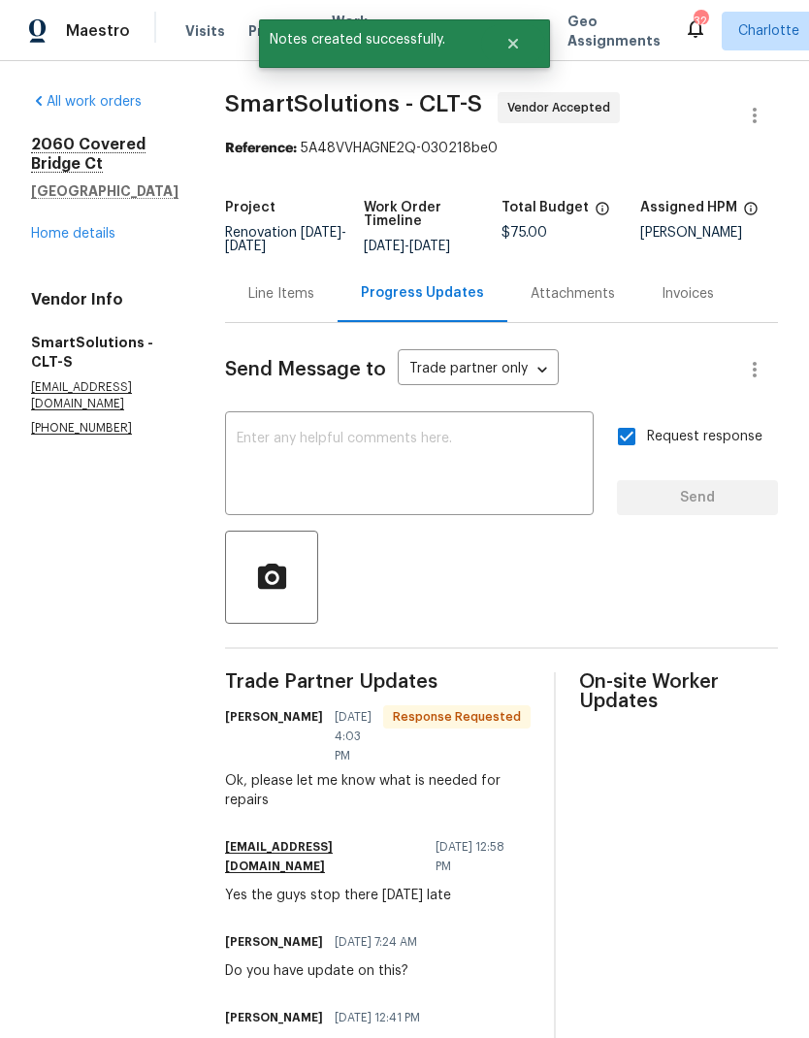
click at [39, 238] on link "Home details" at bounding box center [73, 234] width 84 height 14
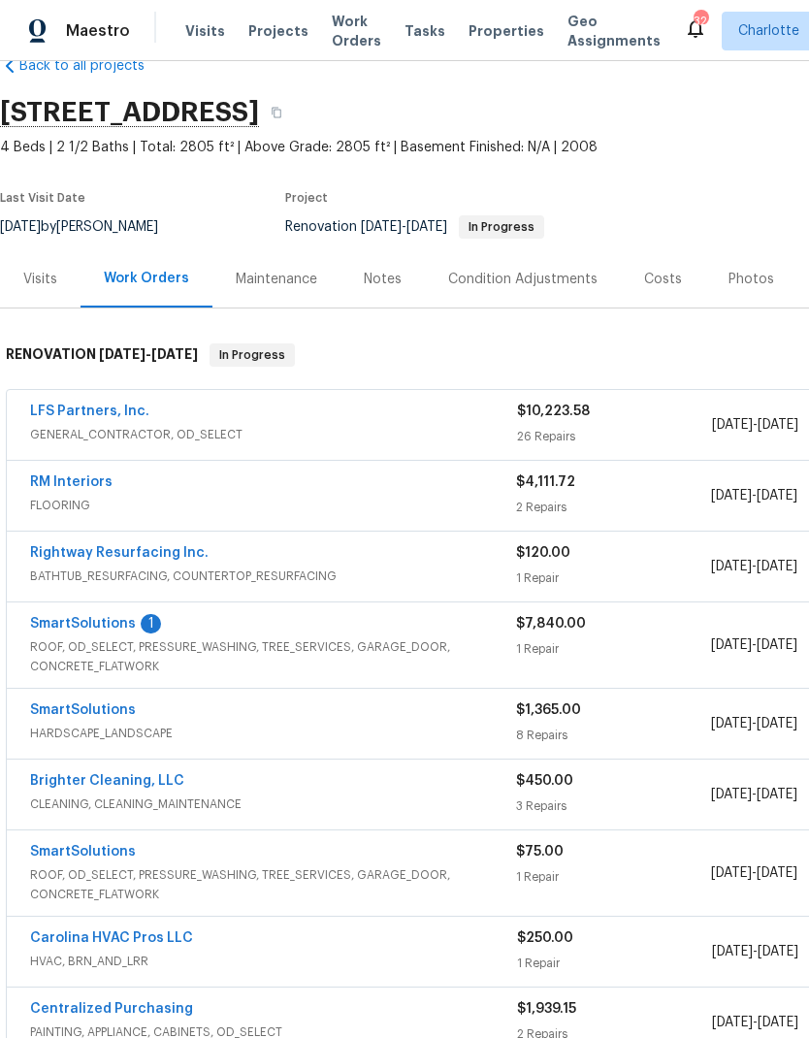
scroll to position [44, 0]
click at [129, 710] on link "SmartSolutions" at bounding box center [83, 710] width 106 height 14
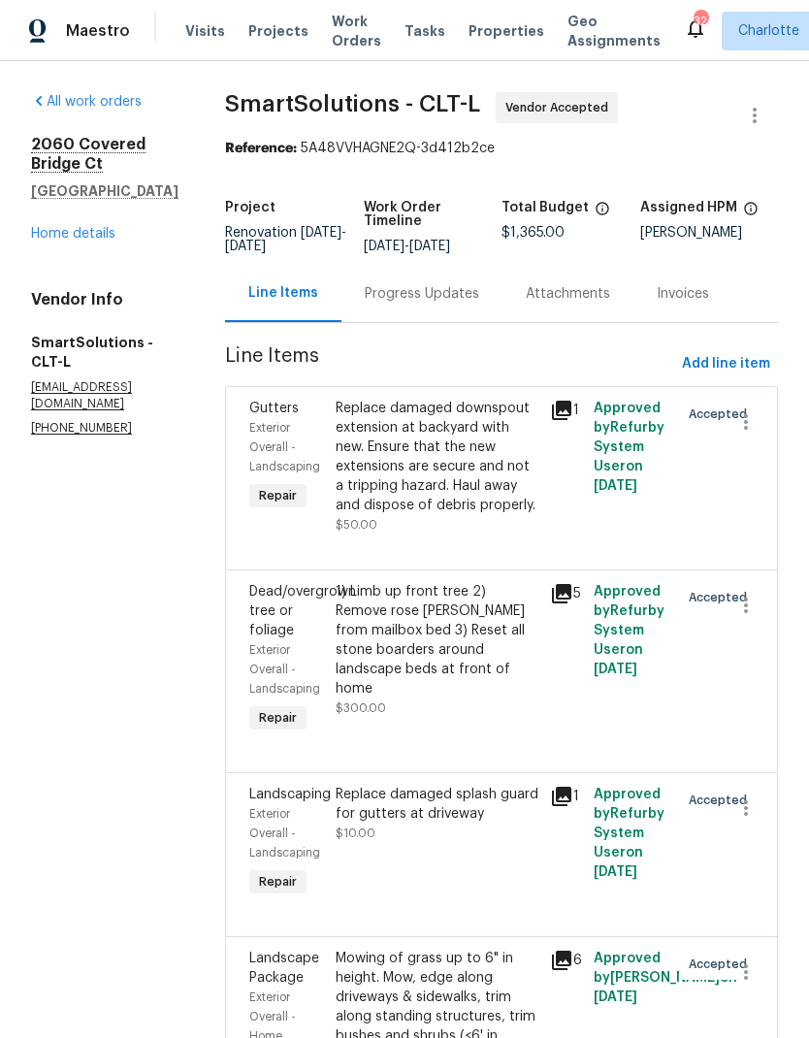
click at [419, 304] on div "Progress Updates" at bounding box center [422, 293] width 114 height 19
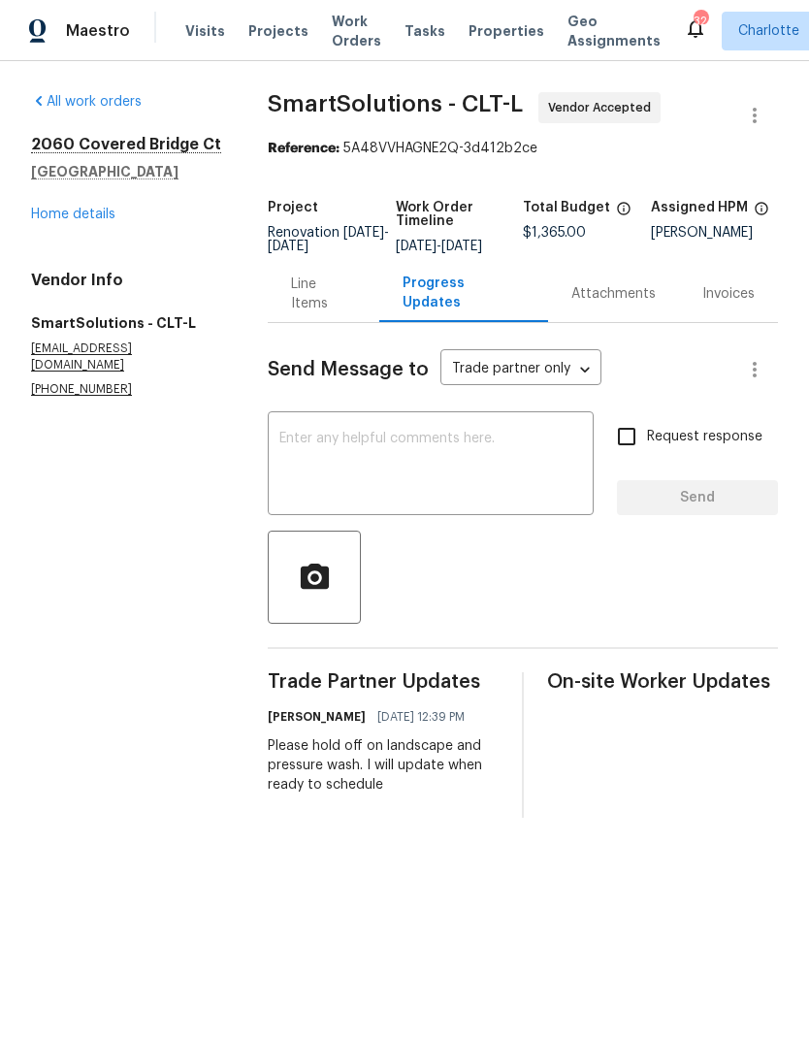
click at [342, 477] on textarea at bounding box center [430, 466] width 303 height 68
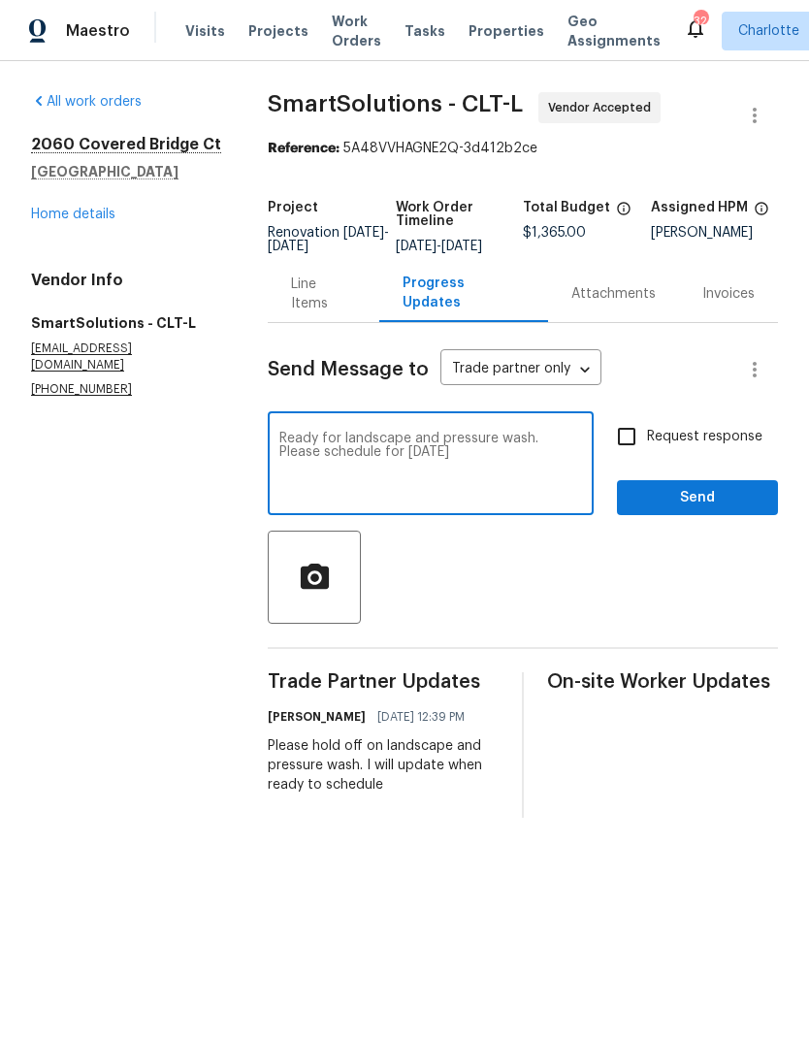
type textarea "Ready for landscape and pressure wash. Please schedule for Thursday, 10/2"
click at [631, 455] on input "Request response" at bounding box center [626, 436] width 41 height 41
checkbox input "true"
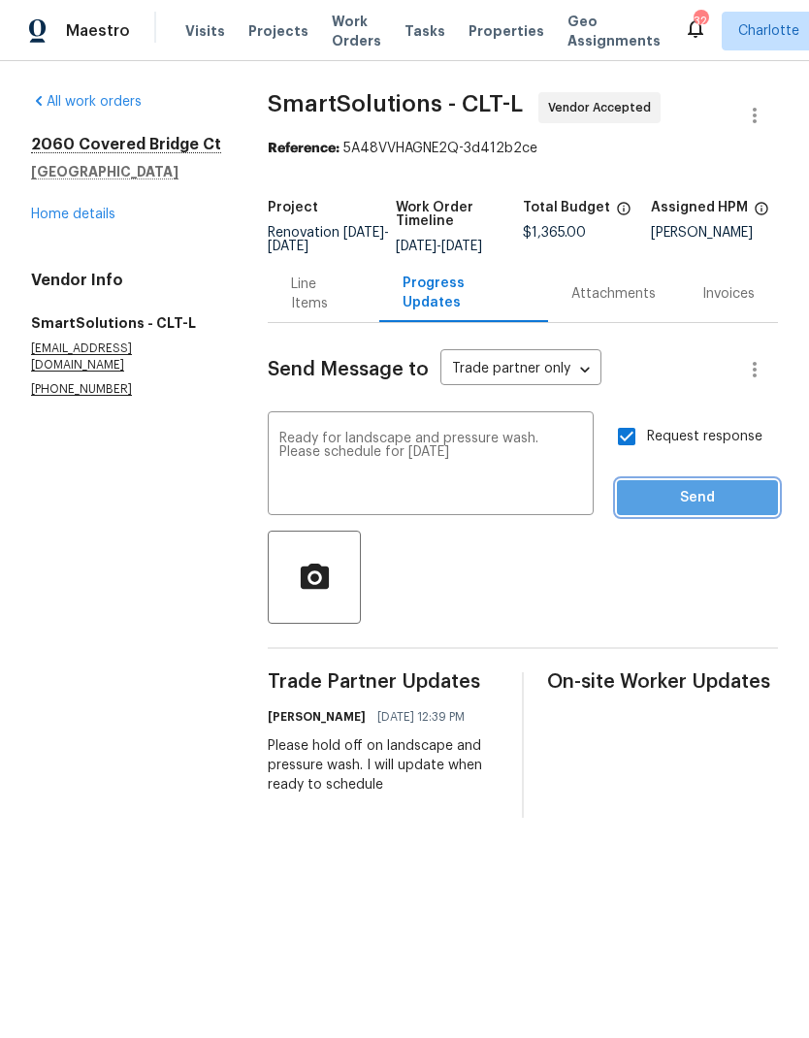
click at [712, 501] on span "Send" at bounding box center [697, 498] width 130 height 24
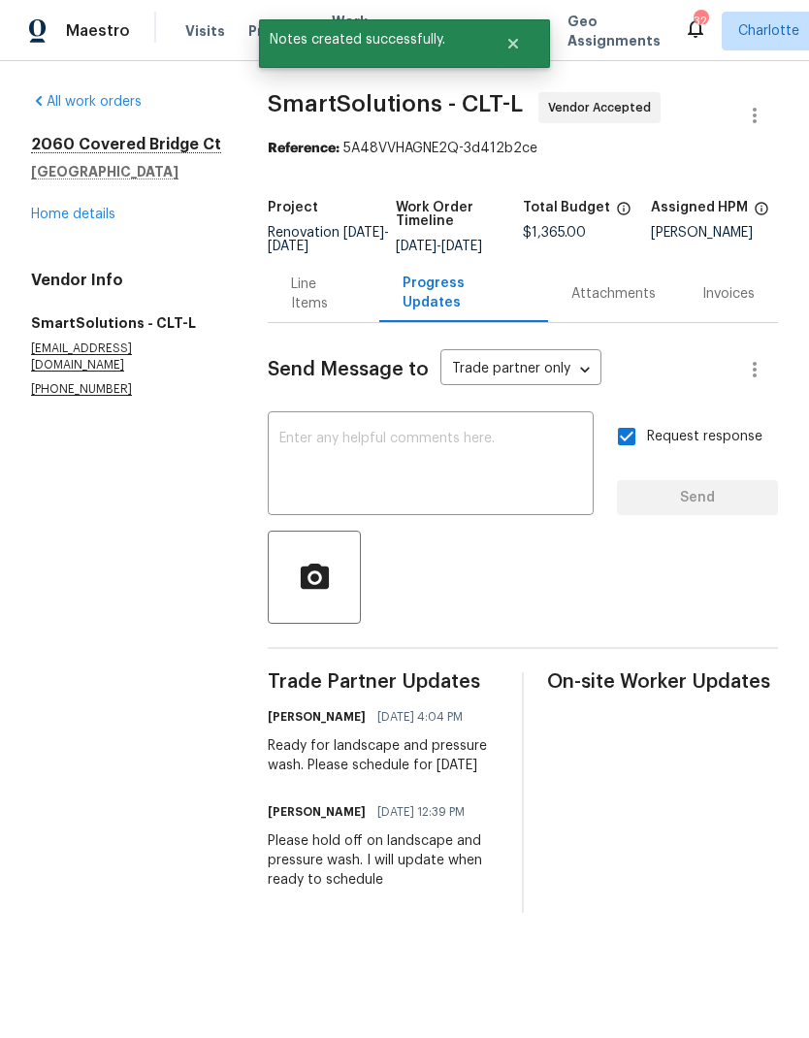
click at [80, 216] on link "Home details" at bounding box center [73, 215] width 84 height 14
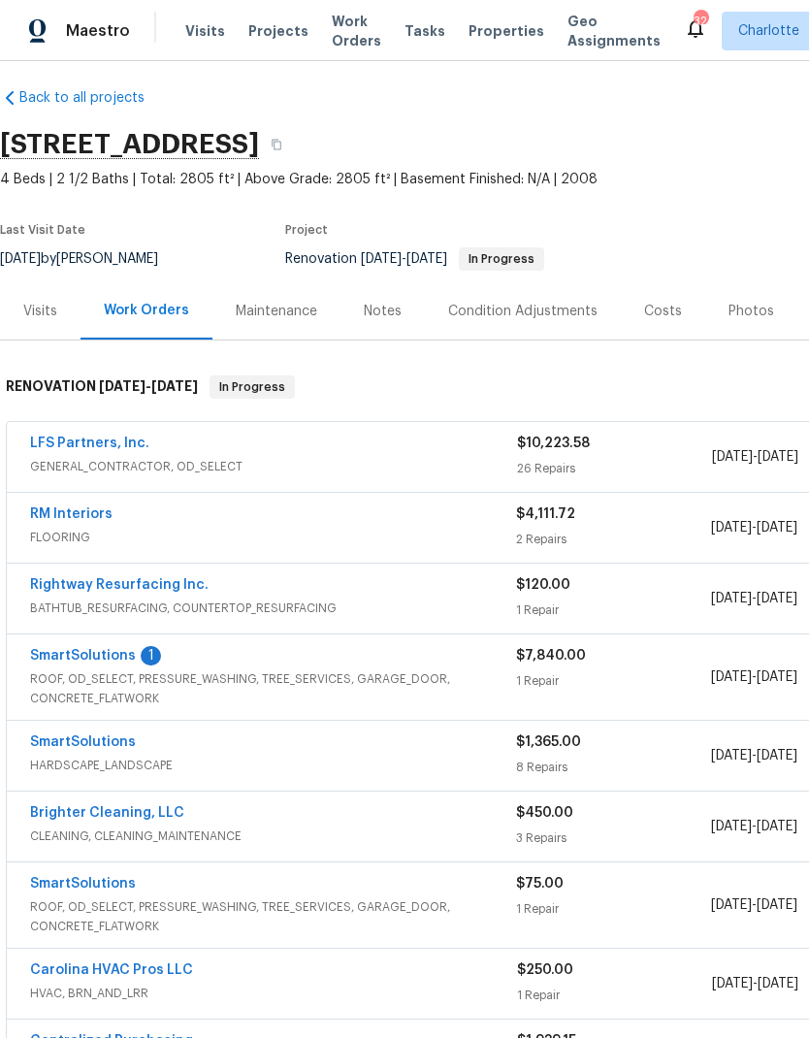
scroll to position [12, 0]
click at [287, 456] on div "LFS Partners, Inc." at bounding box center [273, 445] width 487 height 23
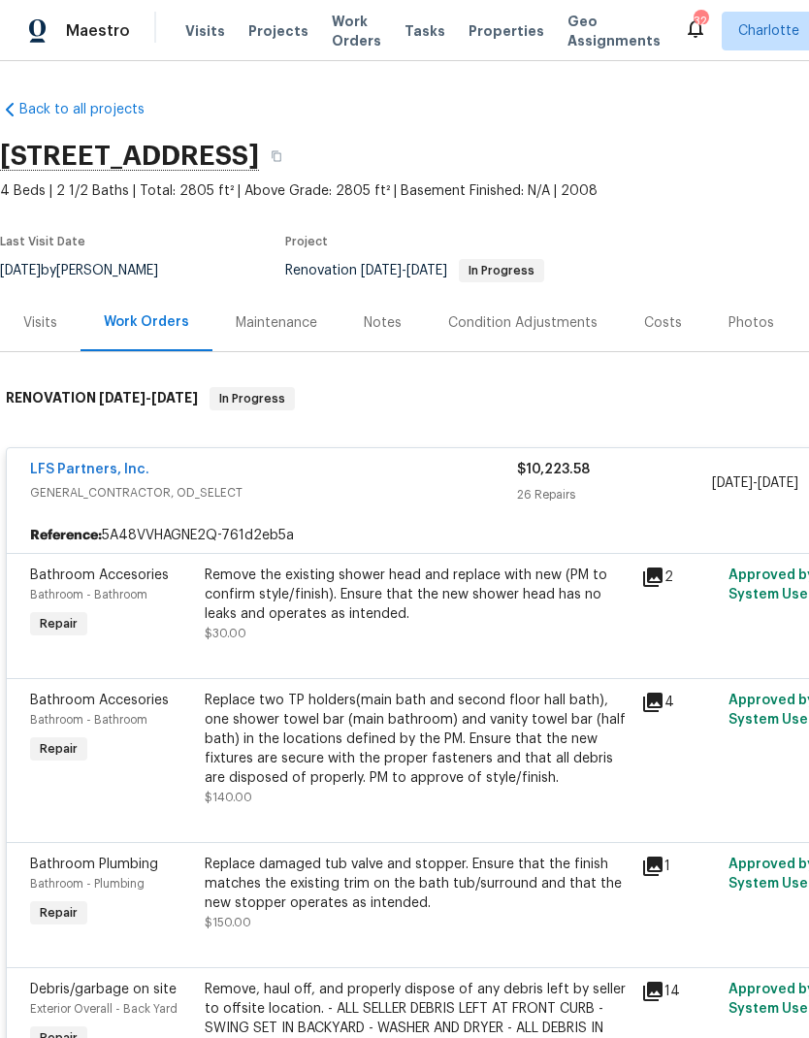
scroll to position [0, 0]
click at [334, 480] on div "LFS Partners, Inc." at bounding box center [273, 471] width 487 height 23
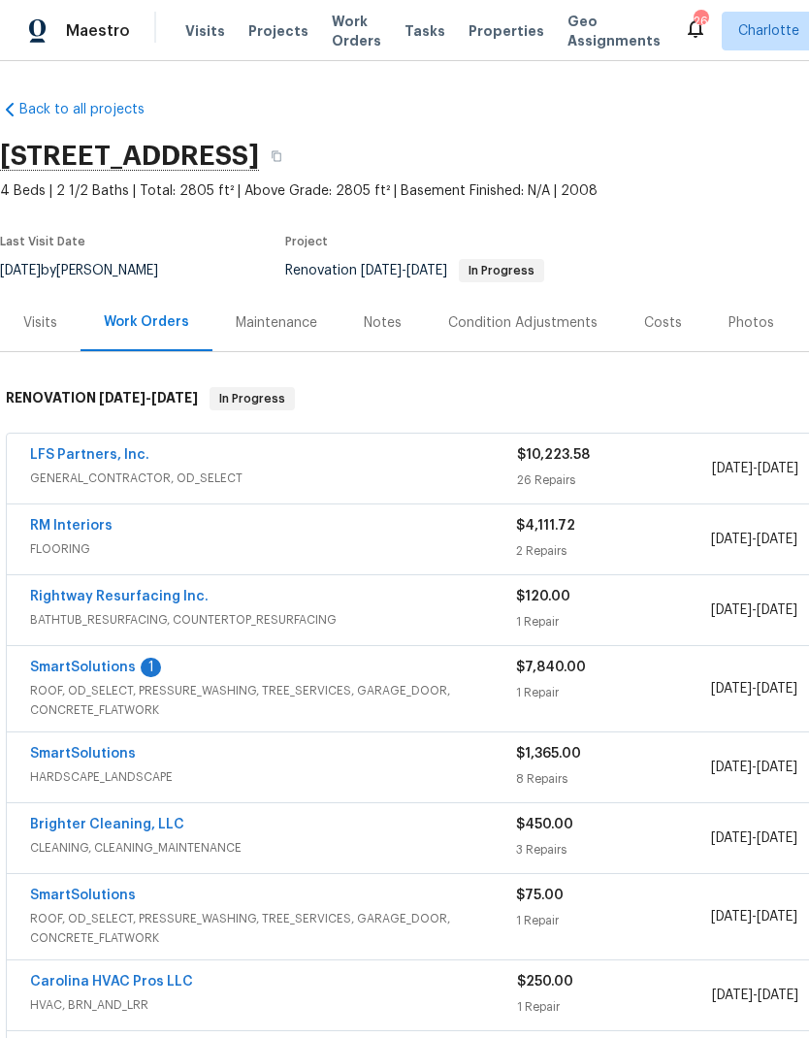
click at [145, 602] on link "Rightway Resurfacing Inc." at bounding box center [119, 597] width 178 height 14
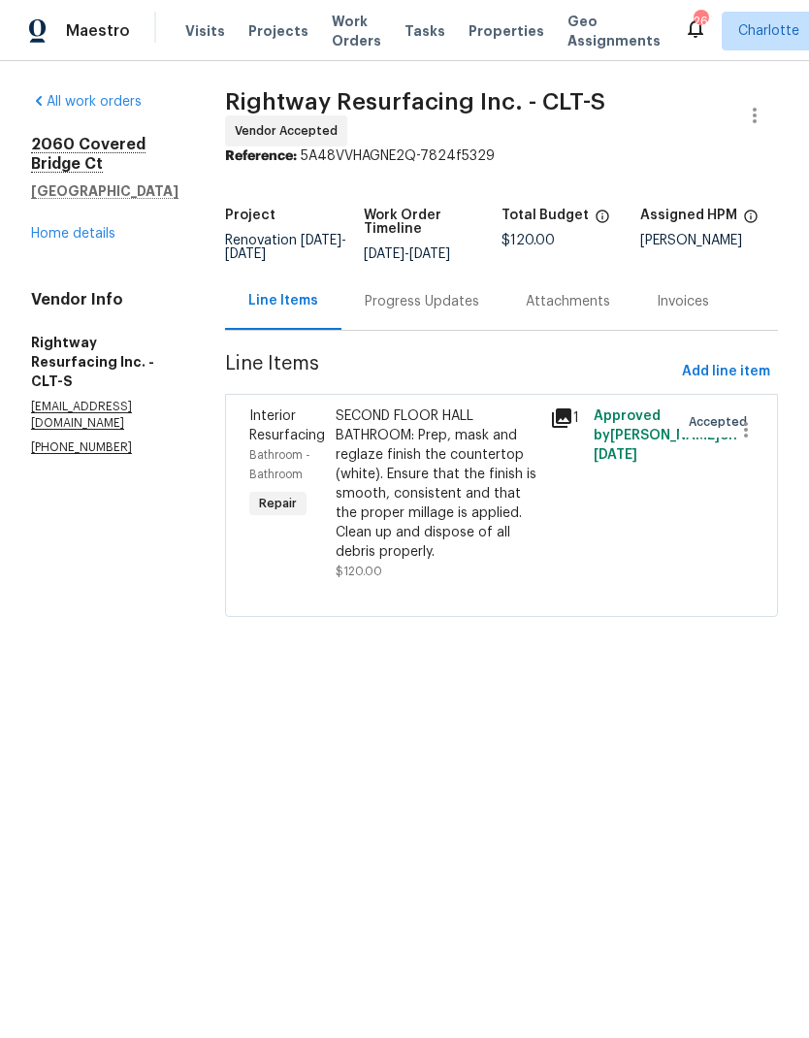
click at [452, 325] on div "Progress Updates" at bounding box center [421, 301] width 161 height 57
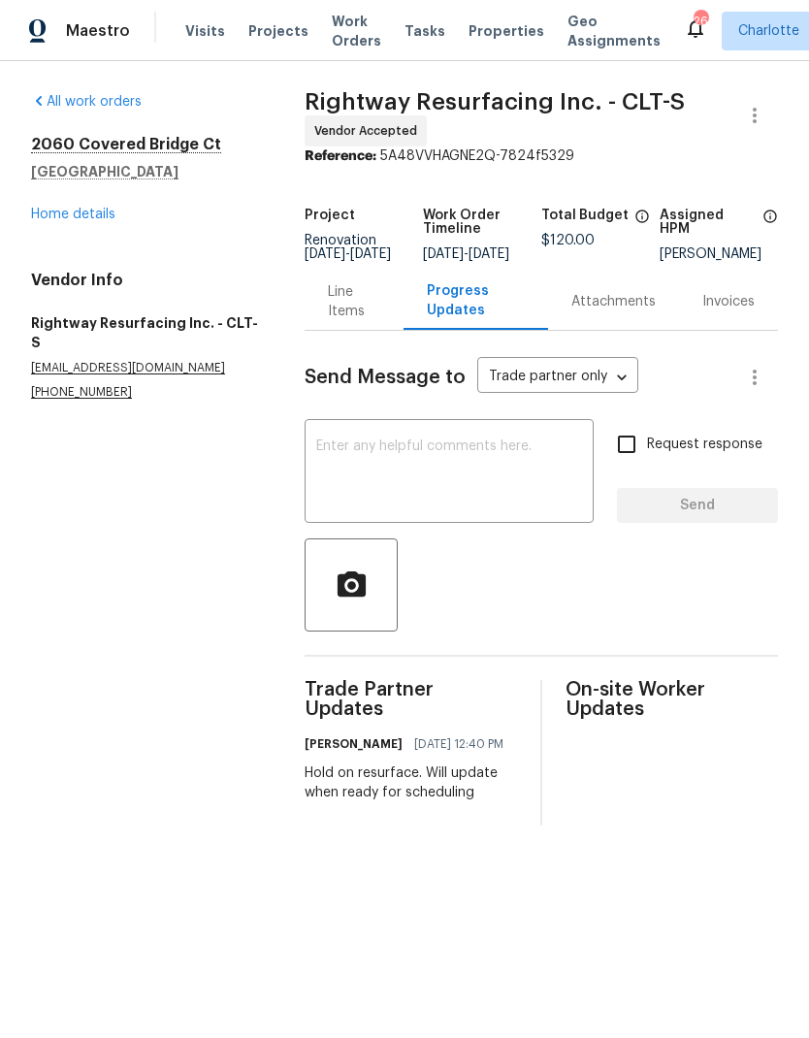
click at [411, 471] on textarea at bounding box center [449, 473] width 266 height 68
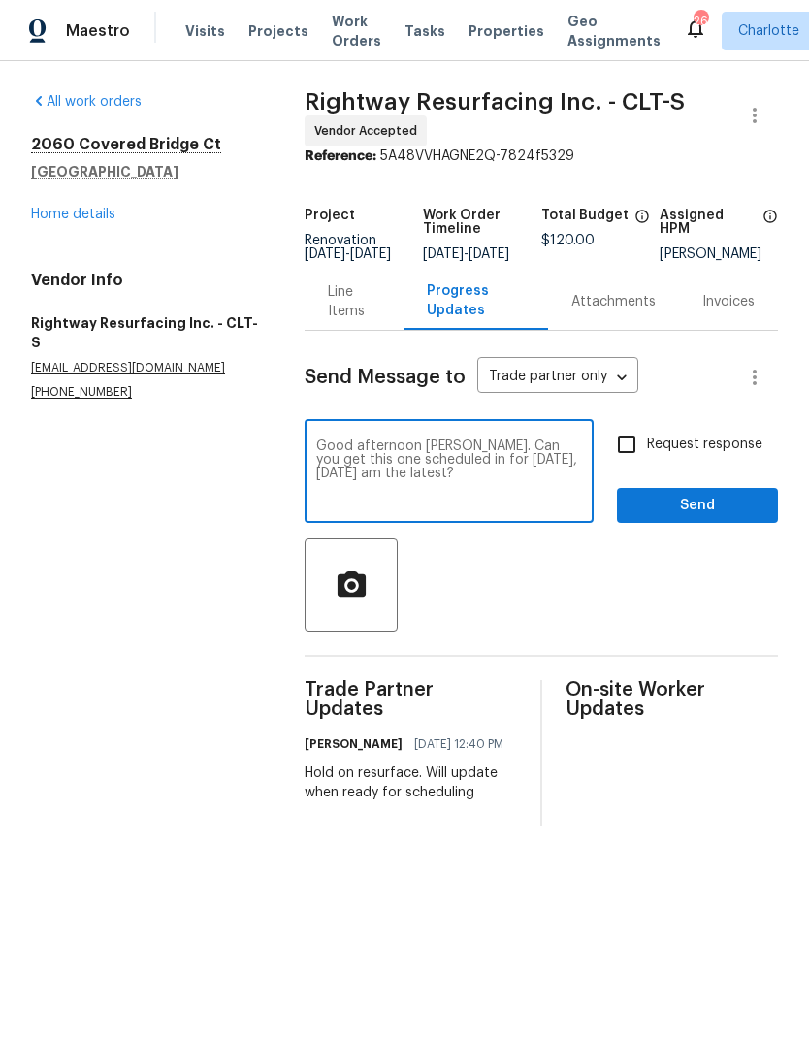
type textarea "Good afternoon Matthew. Can you get this one scheduled in for tomorrow, Thursda…"
click at [627, 451] on input "Request response" at bounding box center [626, 444] width 41 height 41
checkbox input "true"
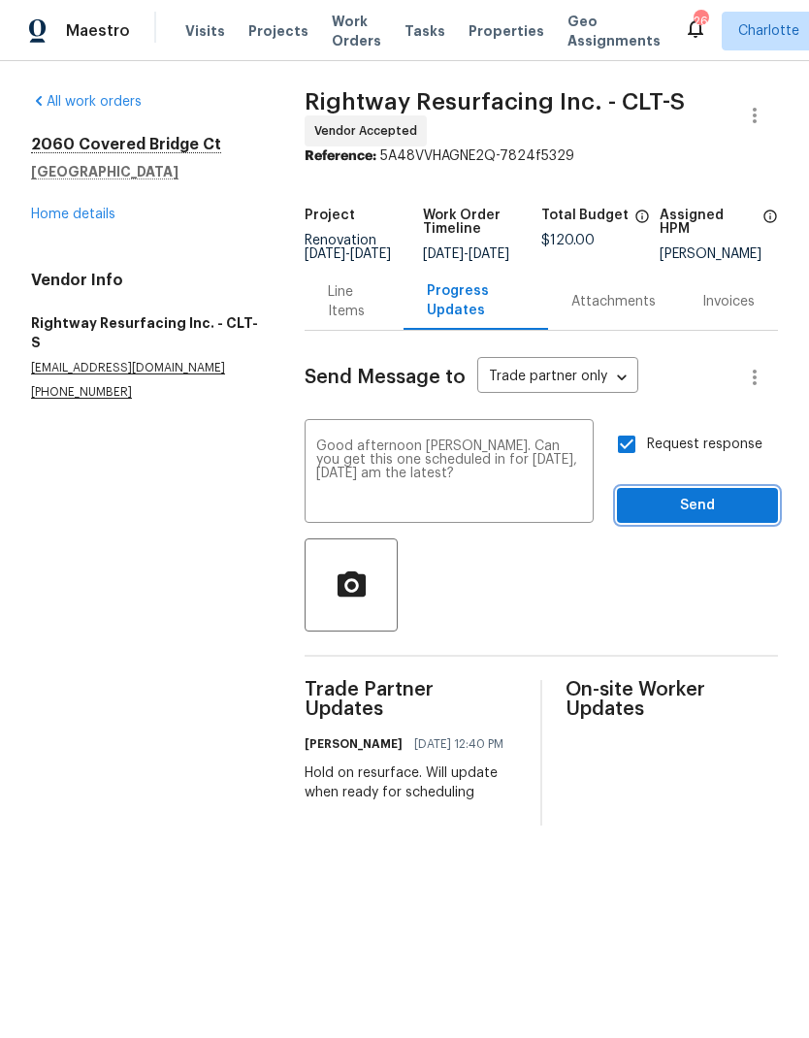
click at [725, 518] on span "Send" at bounding box center [697, 506] width 130 height 24
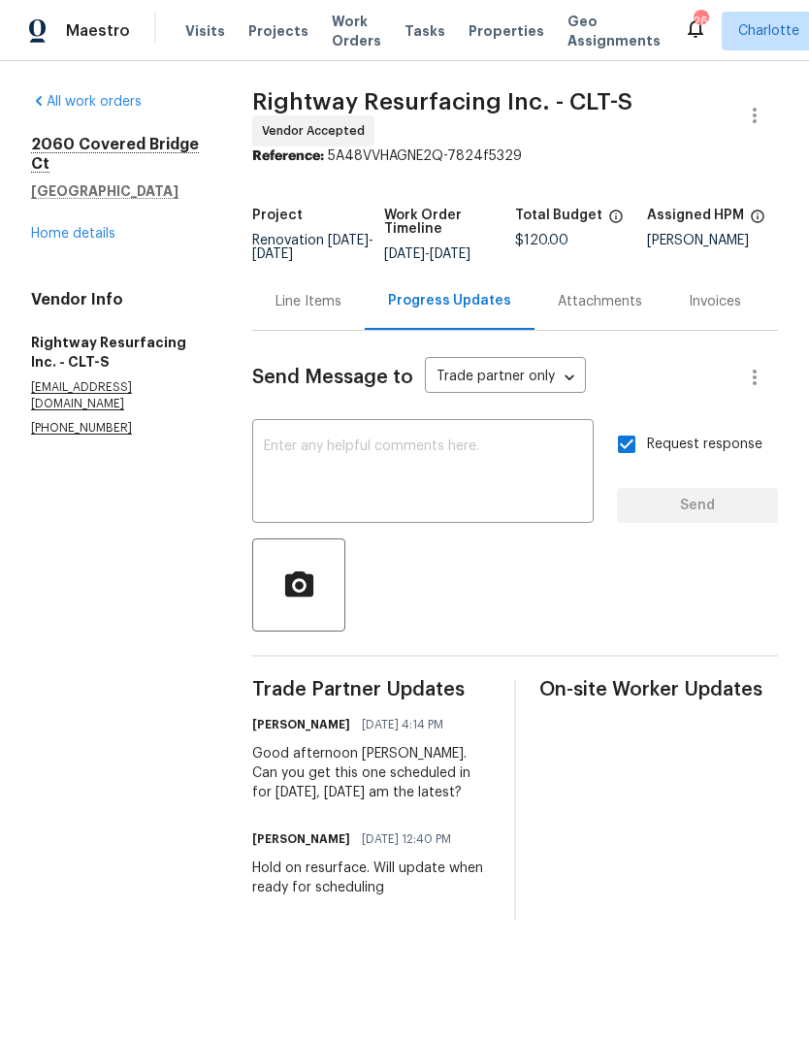
click at [78, 238] on link "Home details" at bounding box center [73, 234] width 84 height 14
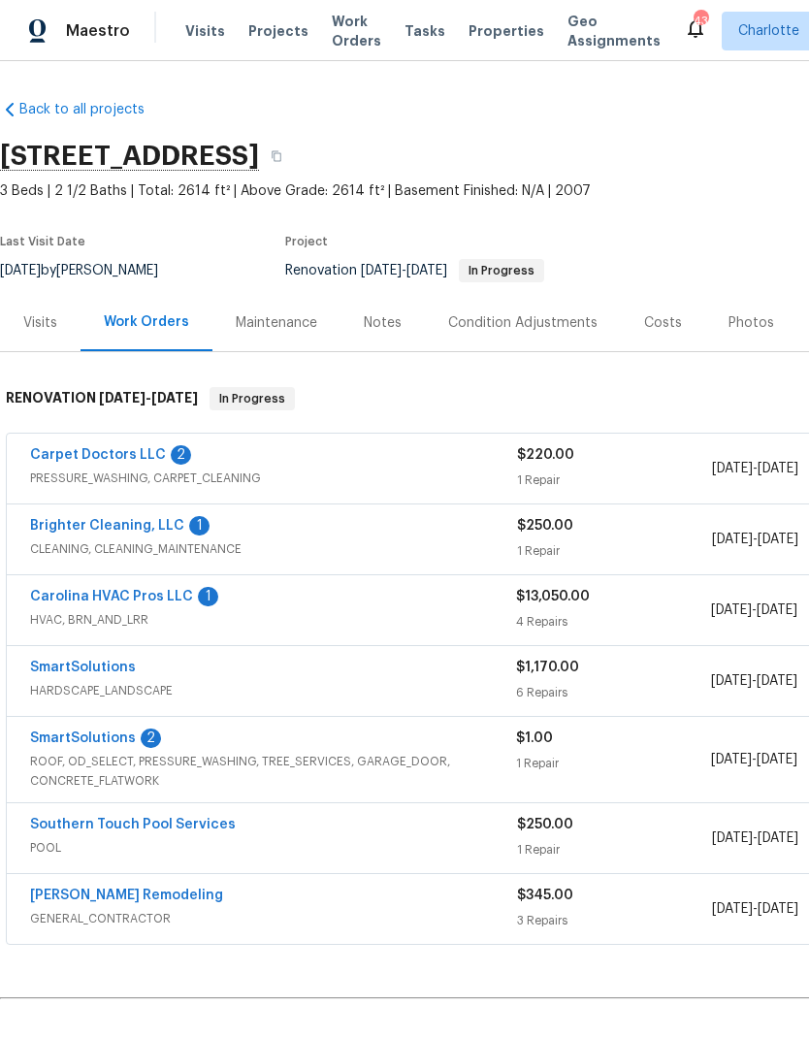
click at [69, 456] on link "Carpet Doctors LLC" at bounding box center [98, 455] width 136 height 14
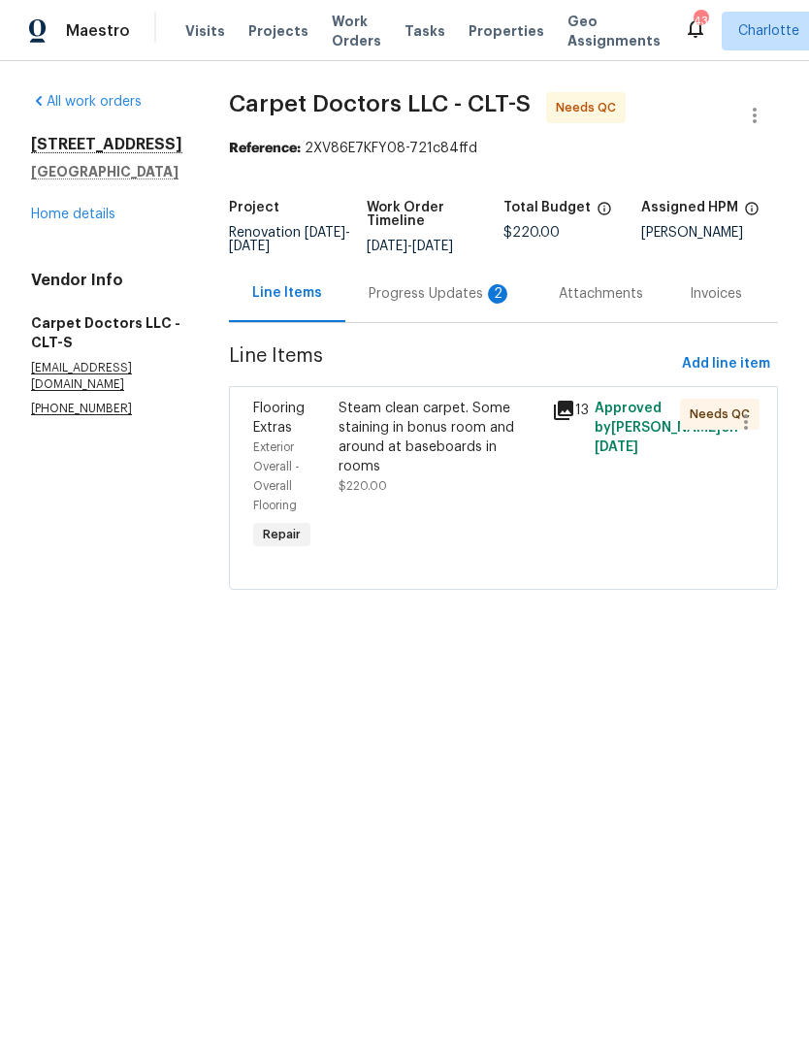
click at [426, 301] on div "Progress Updates 2" at bounding box center [441, 293] width 144 height 19
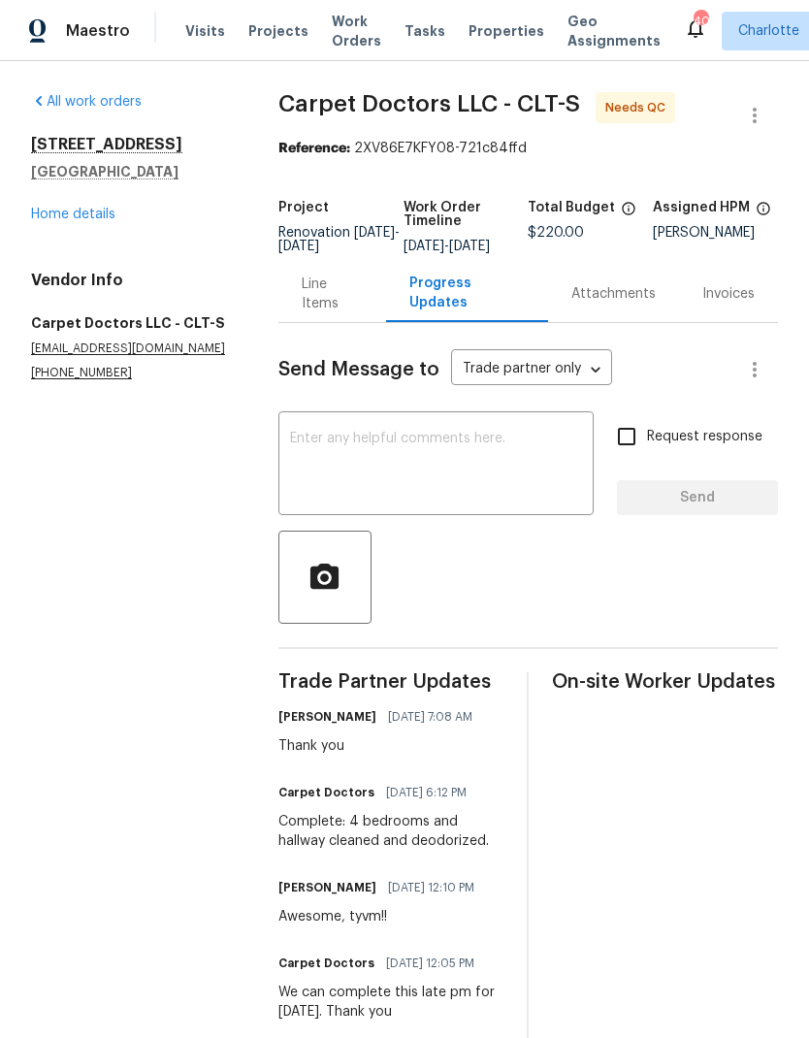
click at [44, 216] on link "Home details" at bounding box center [73, 215] width 84 height 14
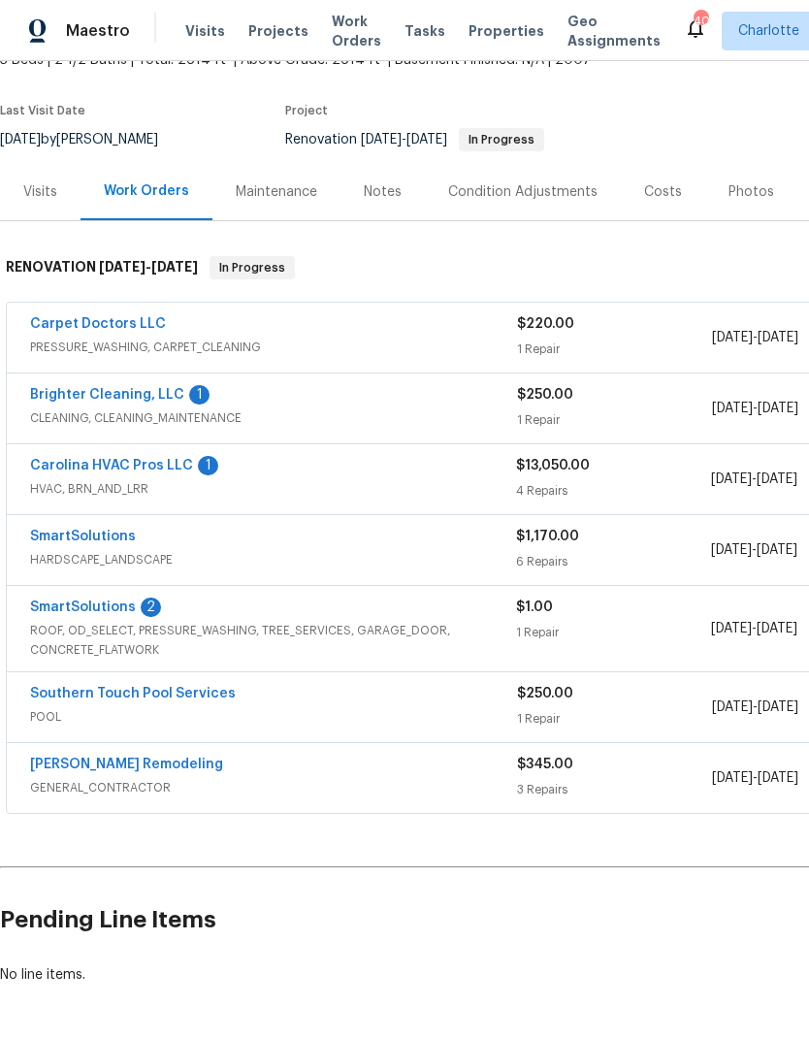
scroll to position [131, 0]
click at [52, 466] on link "Carolina HVAC Pros LLC" at bounding box center [111, 466] width 163 height 14
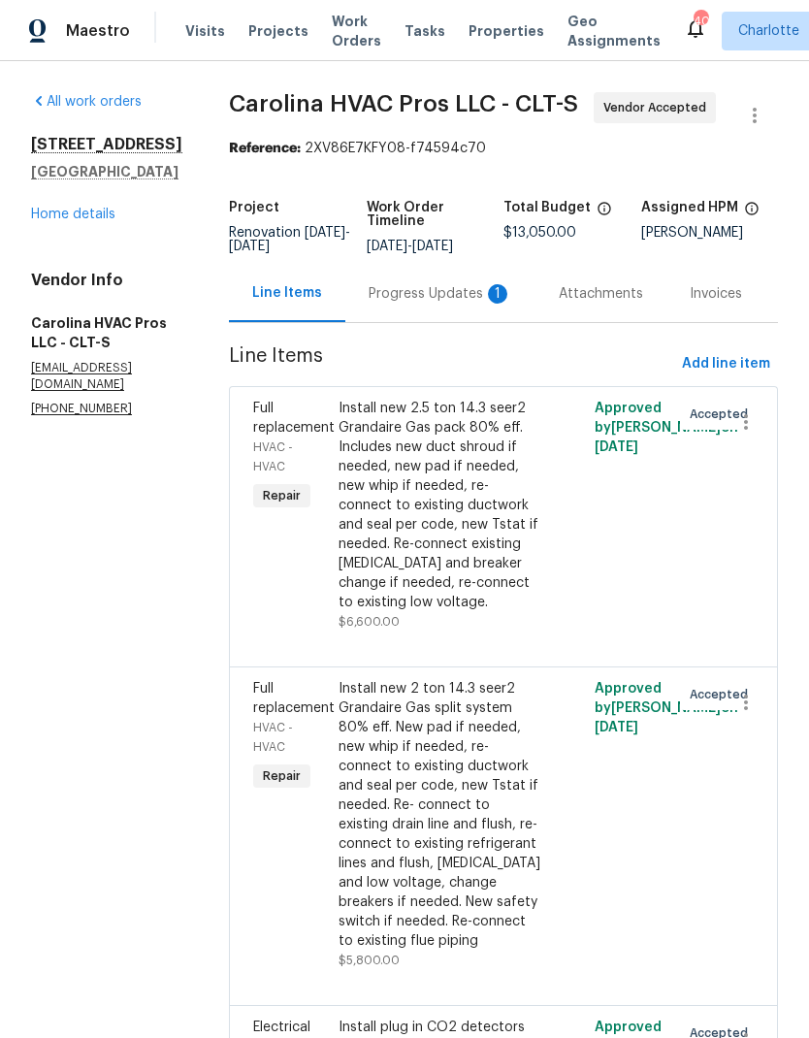
click at [451, 320] on div "Progress Updates 1" at bounding box center [440, 293] width 190 height 57
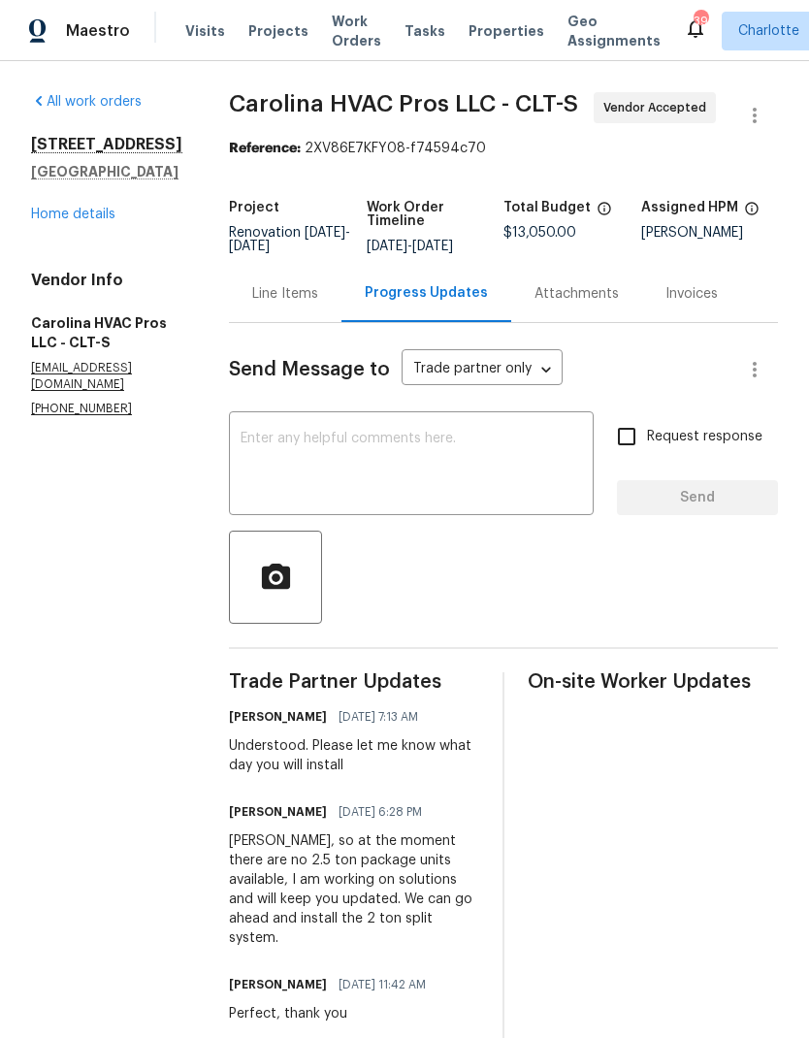
click at [40, 221] on link "Home details" at bounding box center [73, 215] width 84 height 14
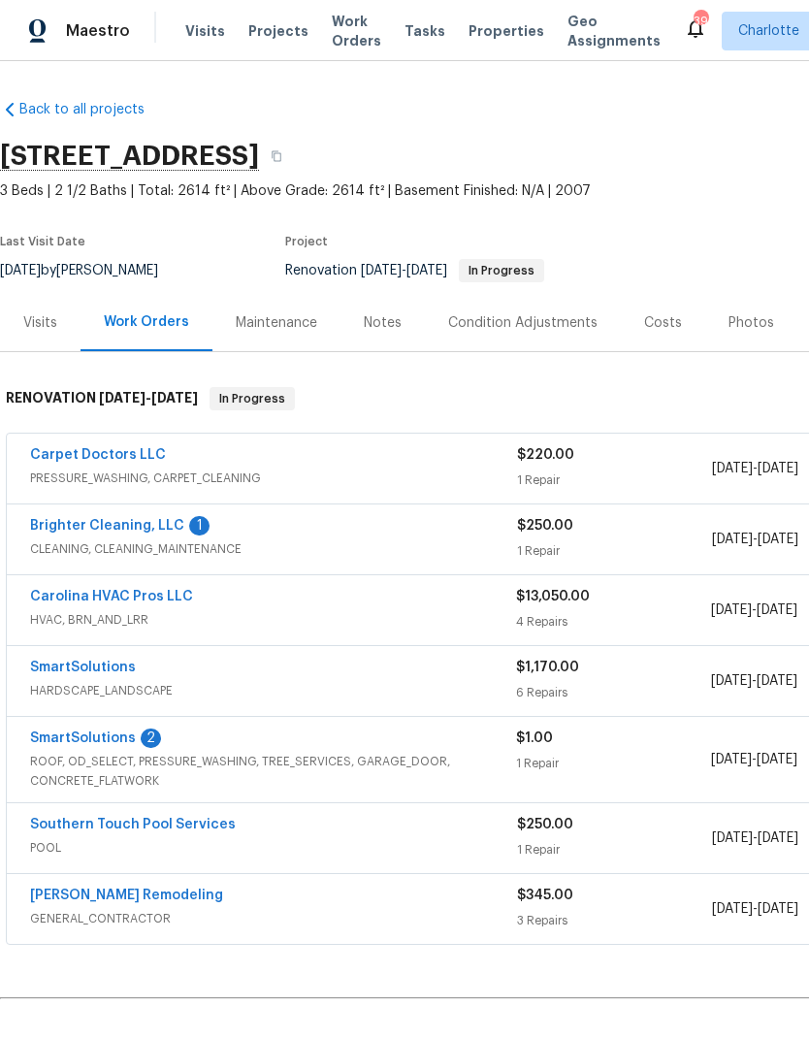
click at [93, 743] on link "SmartSolutions" at bounding box center [83, 738] width 106 height 14
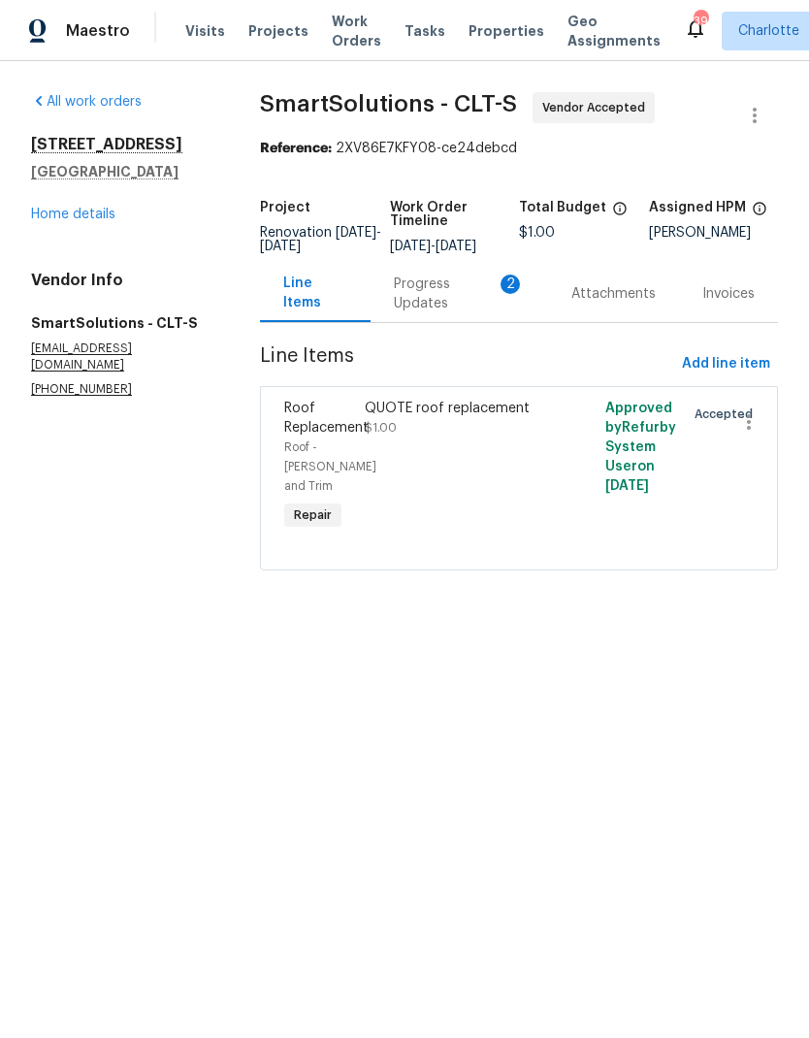
click at [447, 322] on div "Progress Updates 2" at bounding box center [458, 293] width 177 height 57
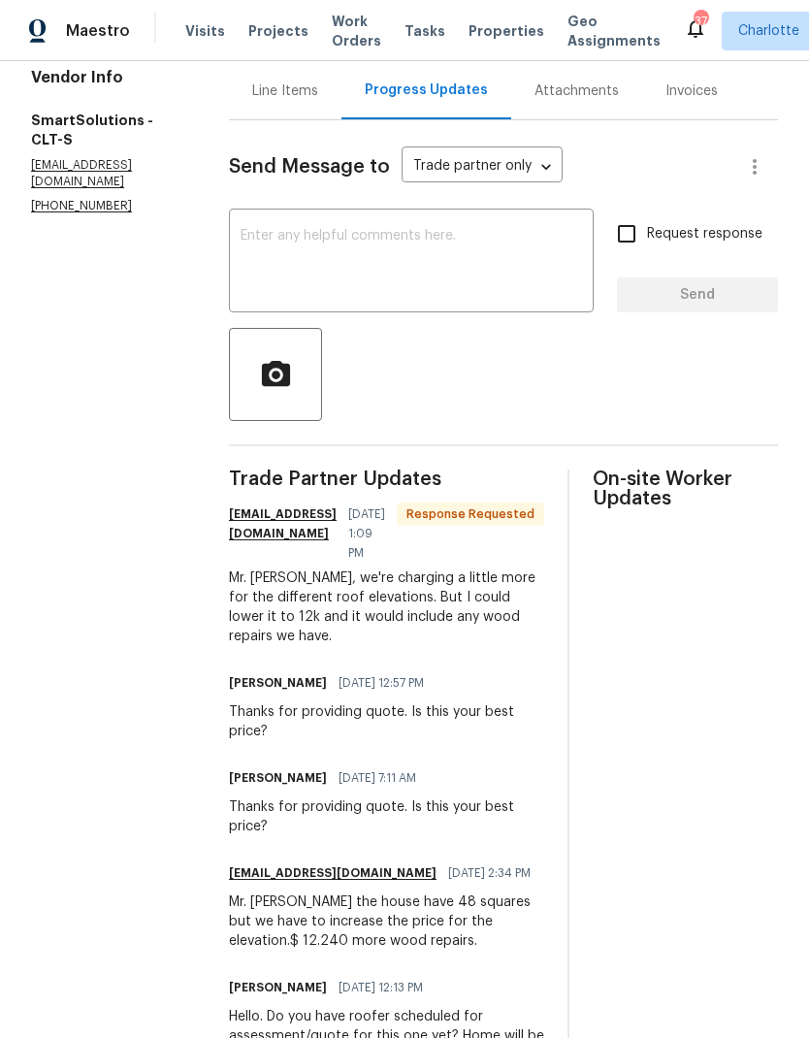
scroll to position [200, 0]
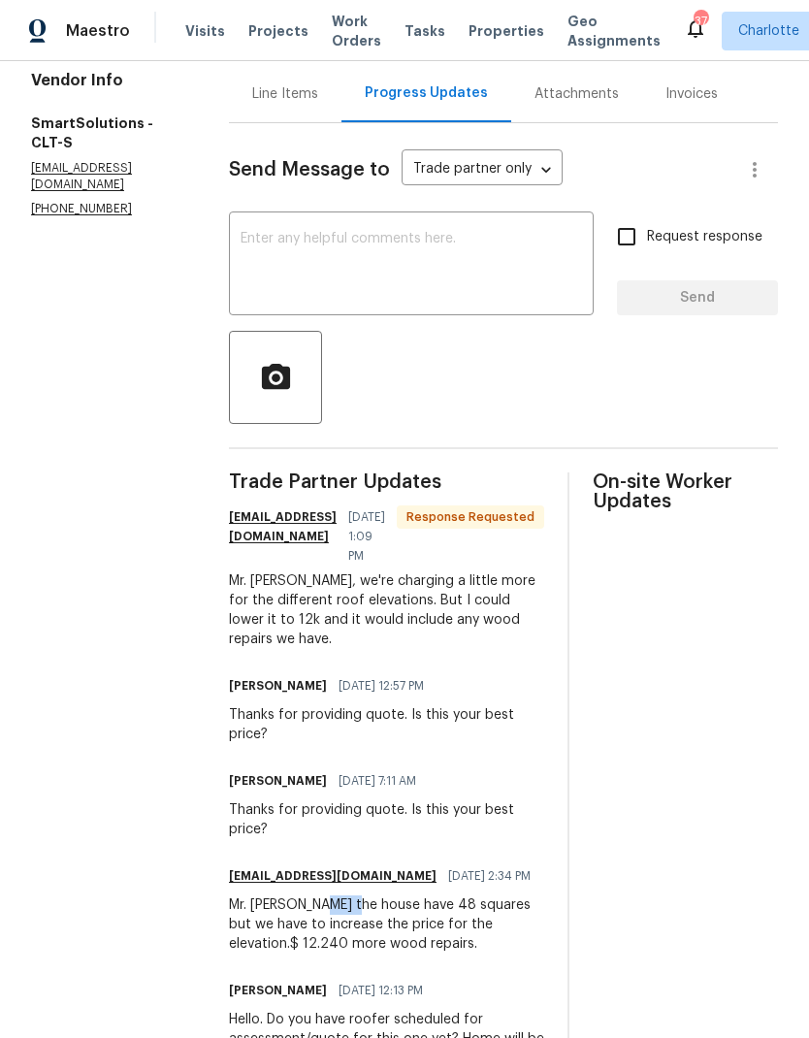
click at [303, 895] on div "Mr. Billy the house have 48 squares but we have to increase the price for the e…" at bounding box center [386, 924] width 315 height 58
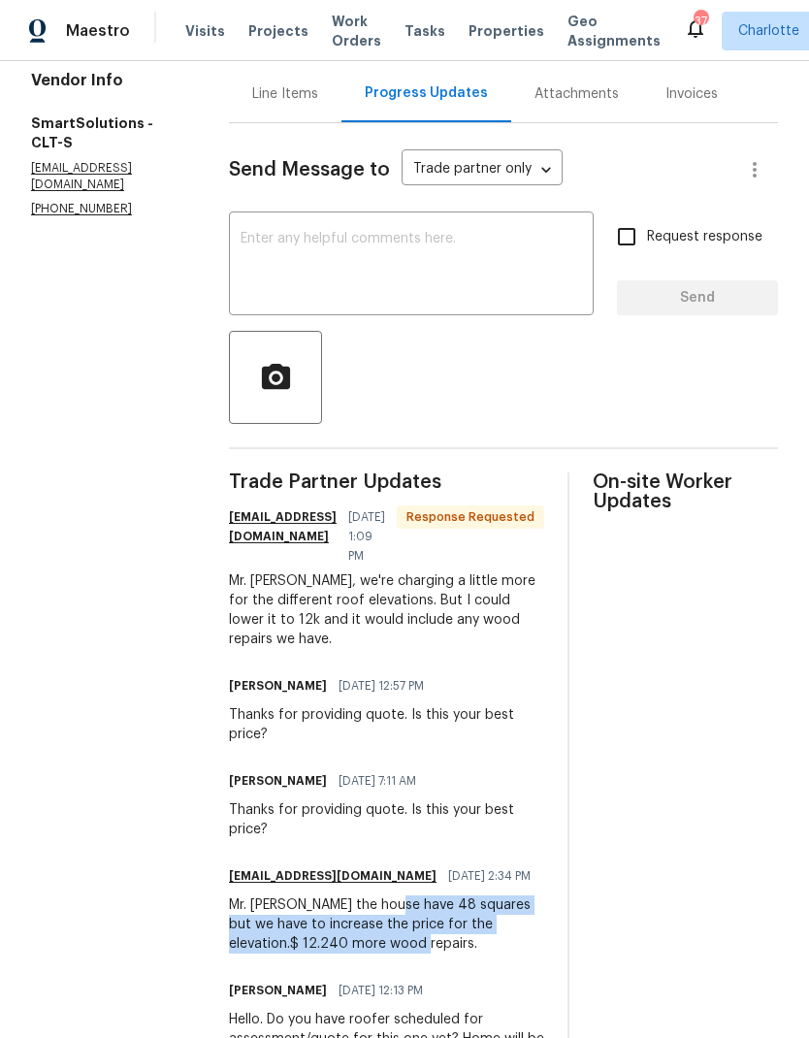
copy div "48 squares but we have to increase the price for the elevation.$ 12.240 more wo…"
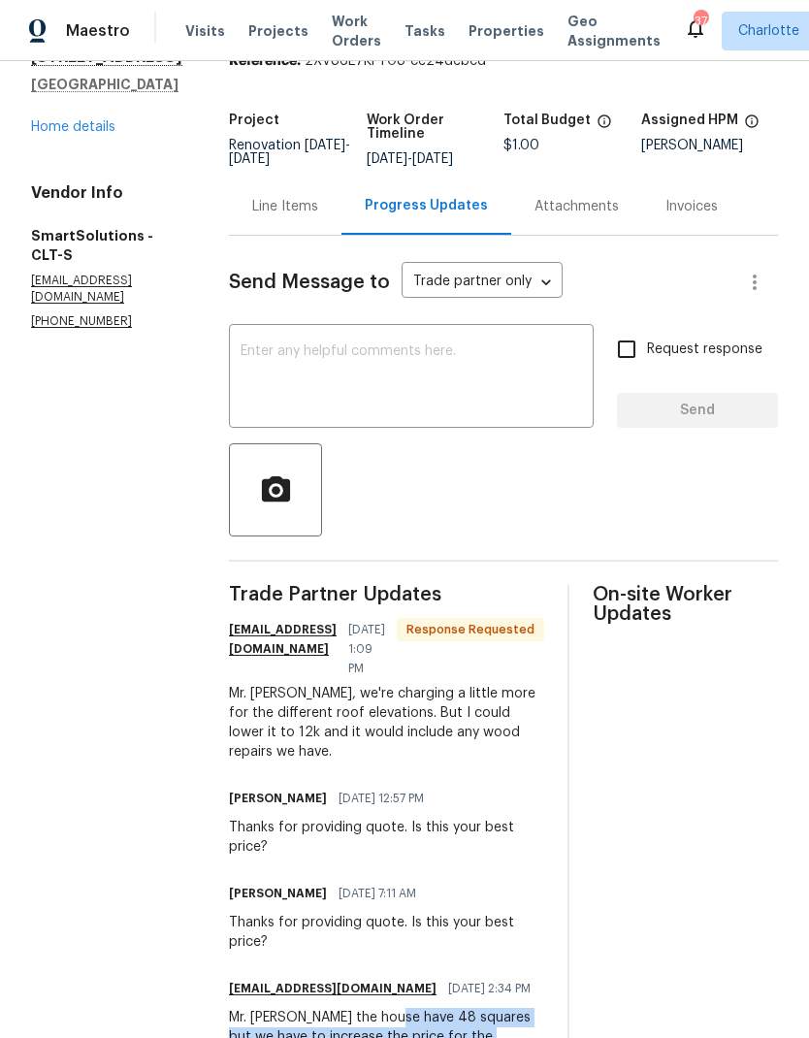
scroll to position [31, 0]
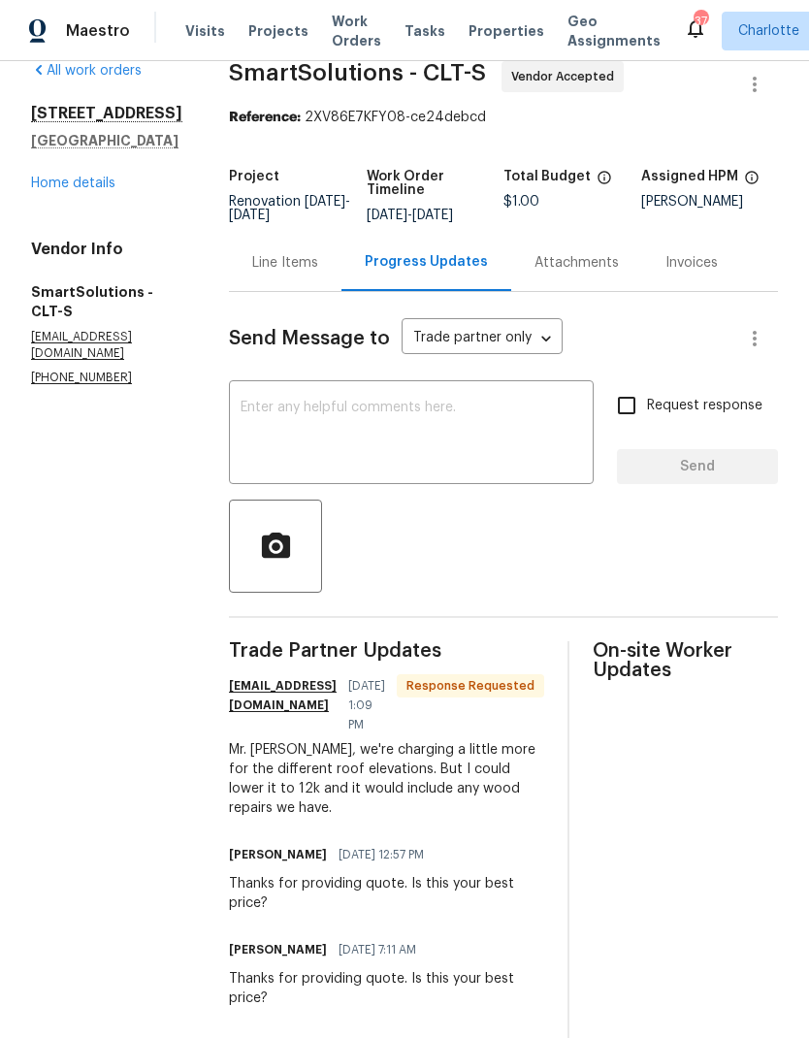
click at [302, 273] on div "Line Items" at bounding box center [285, 262] width 66 height 19
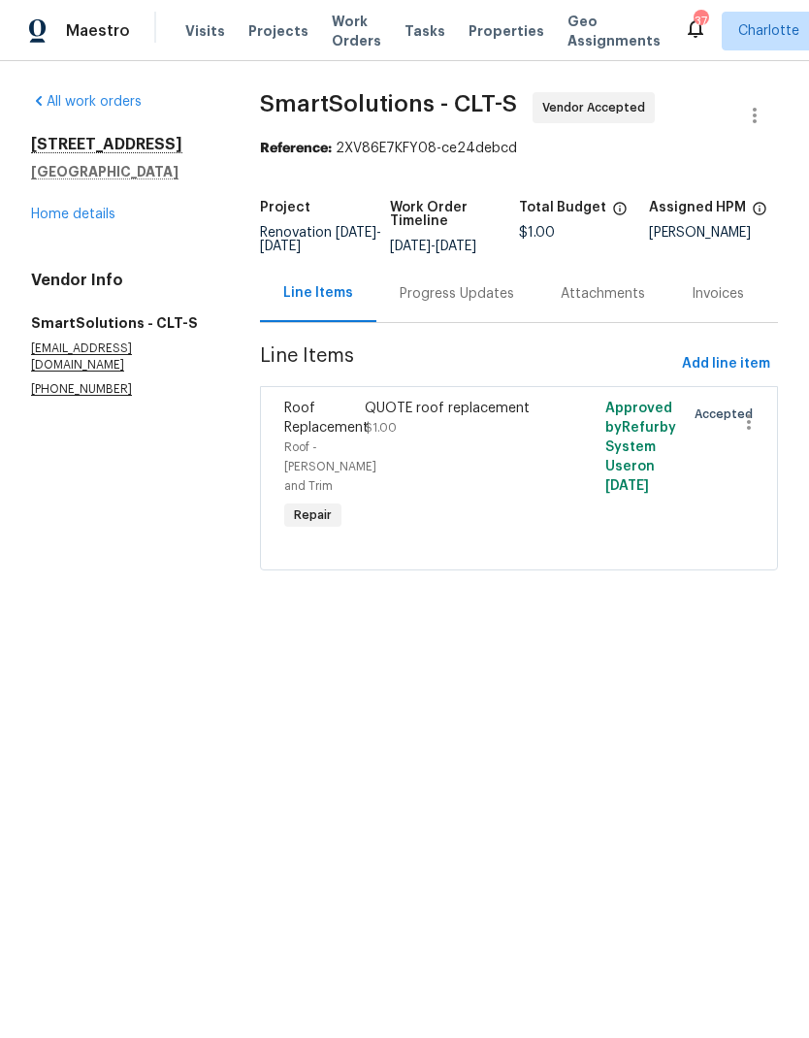
click at [322, 435] on span "Roof Replacement" at bounding box center [326, 418] width 84 height 33
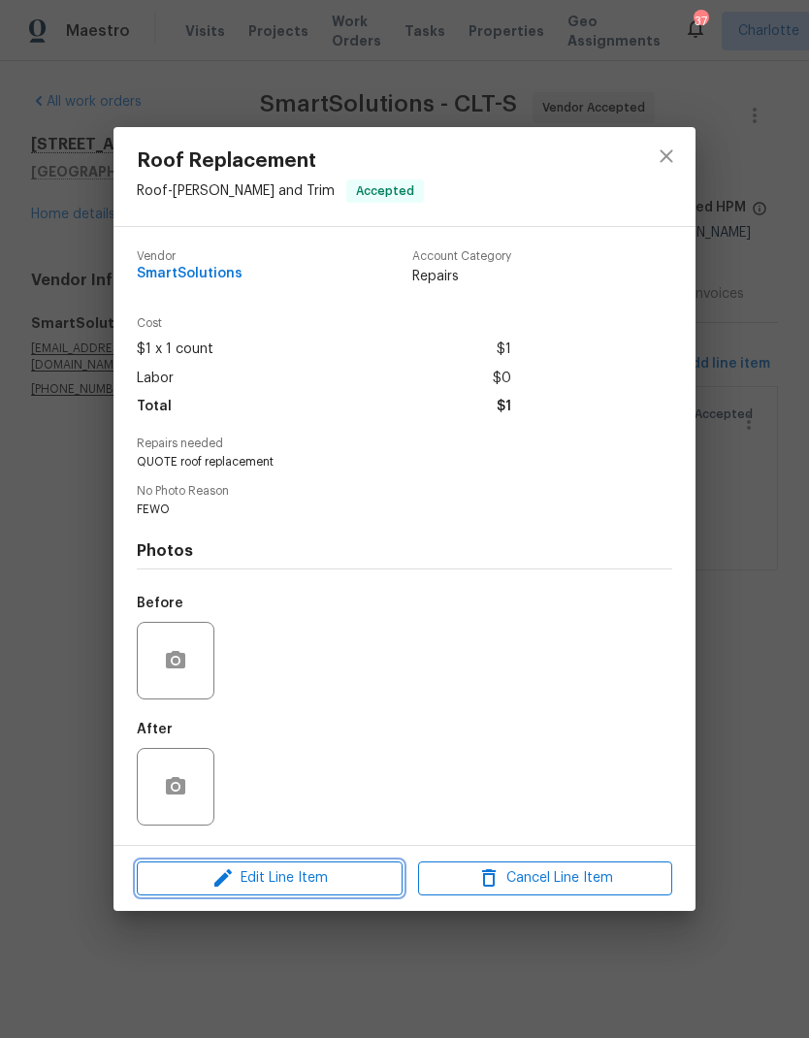
click at [290, 886] on span "Edit Line Item" at bounding box center [270, 878] width 254 height 24
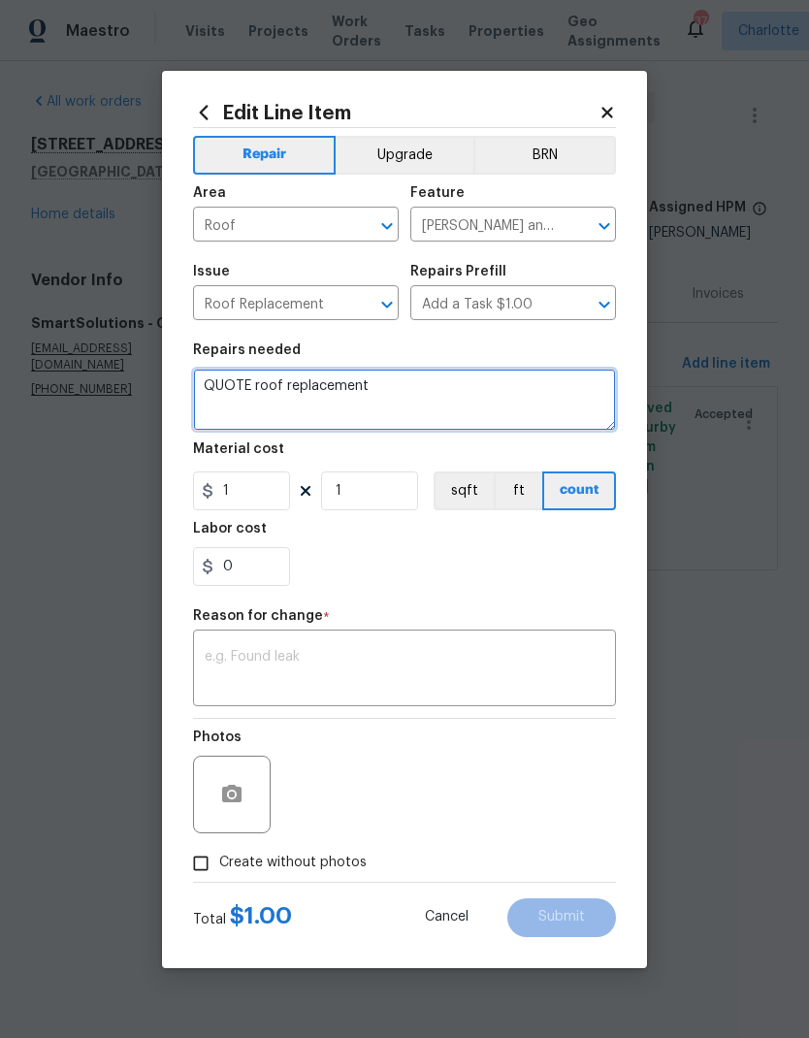
click at [262, 388] on textarea "QUOTE roof replacement" at bounding box center [404, 400] width 423 height 62
type textarea "roof replacement"
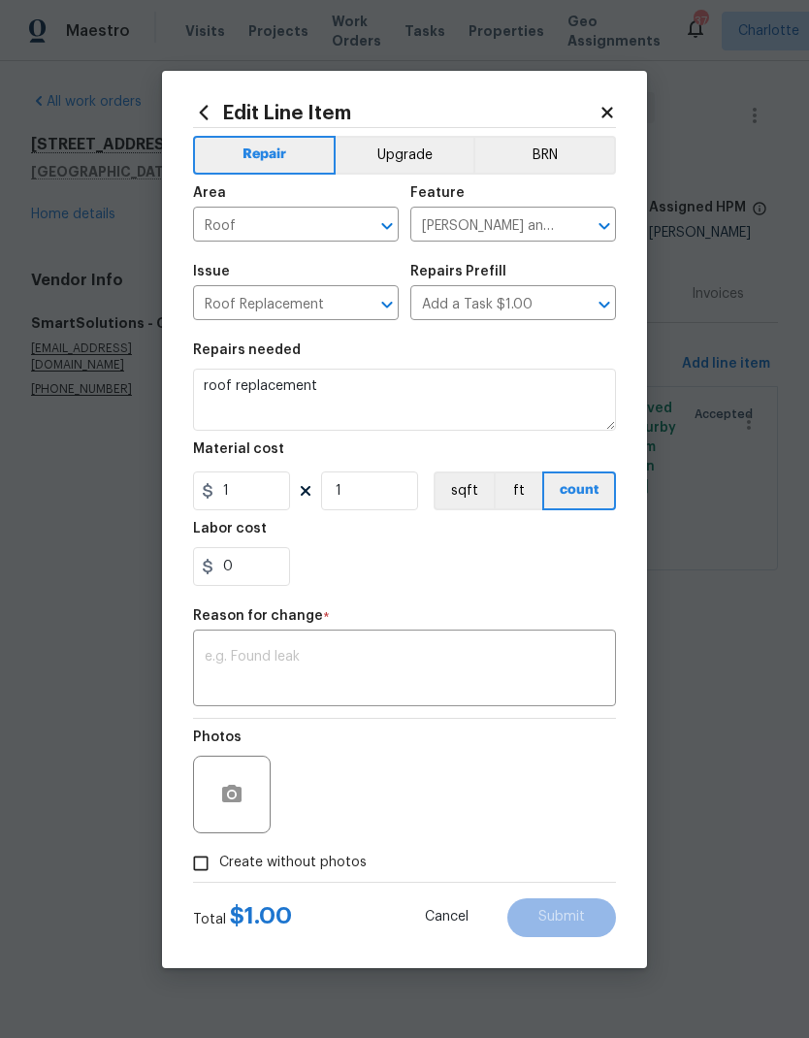
click at [397, 576] on div "0" at bounding box center [404, 566] width 423 height 39
click at [276, 655] on textarea at bounding box center [405, 670] width 400 height 41
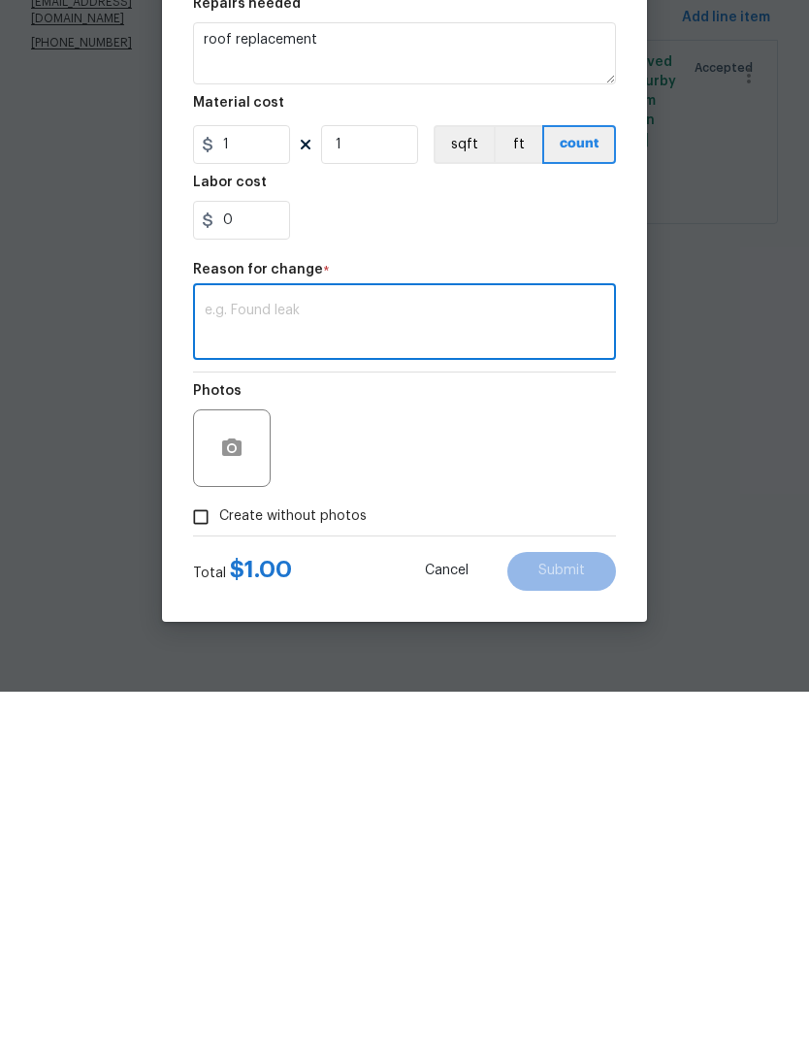
click at [283, 650] on textarea at bounding box center [405, 670] width 400 height 41
paste textarea "48 squares but we have to increase the price for the elevation.$ 12.240 more wo…"
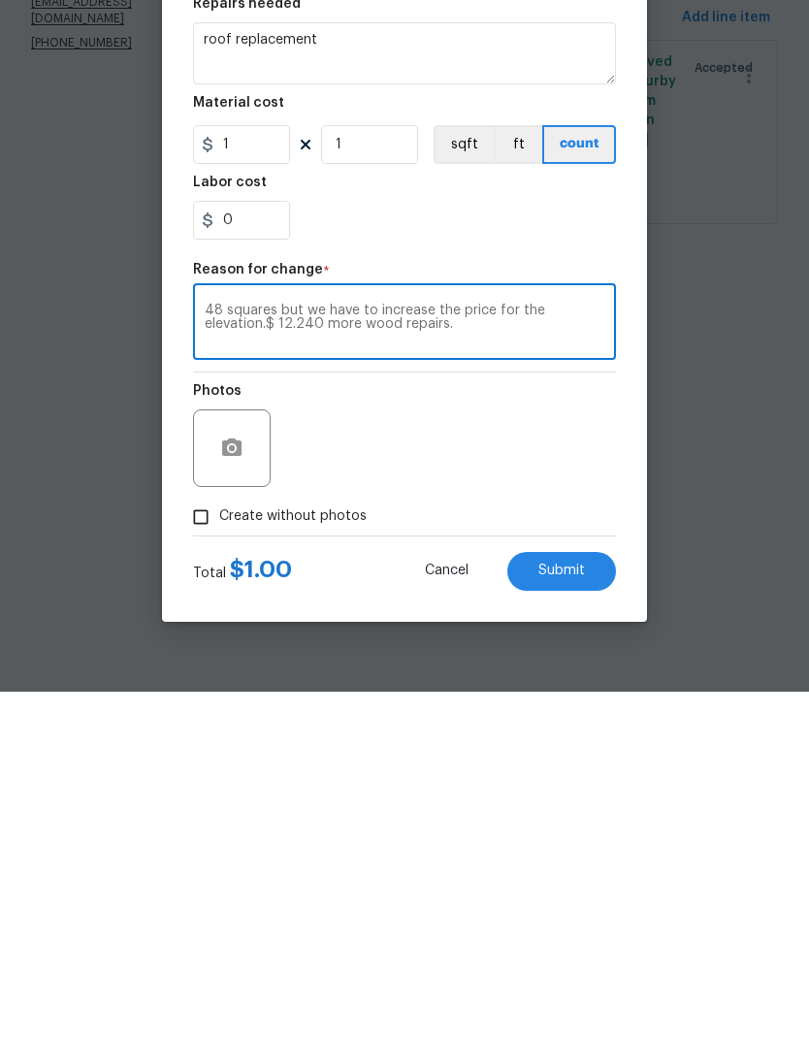
type textarea "48 squares but we have to increase the price for the elevation.$ 12.240 more wo…"
click at [257, 471] on input "1" at bounding box center [241, 490] width 97 height 39
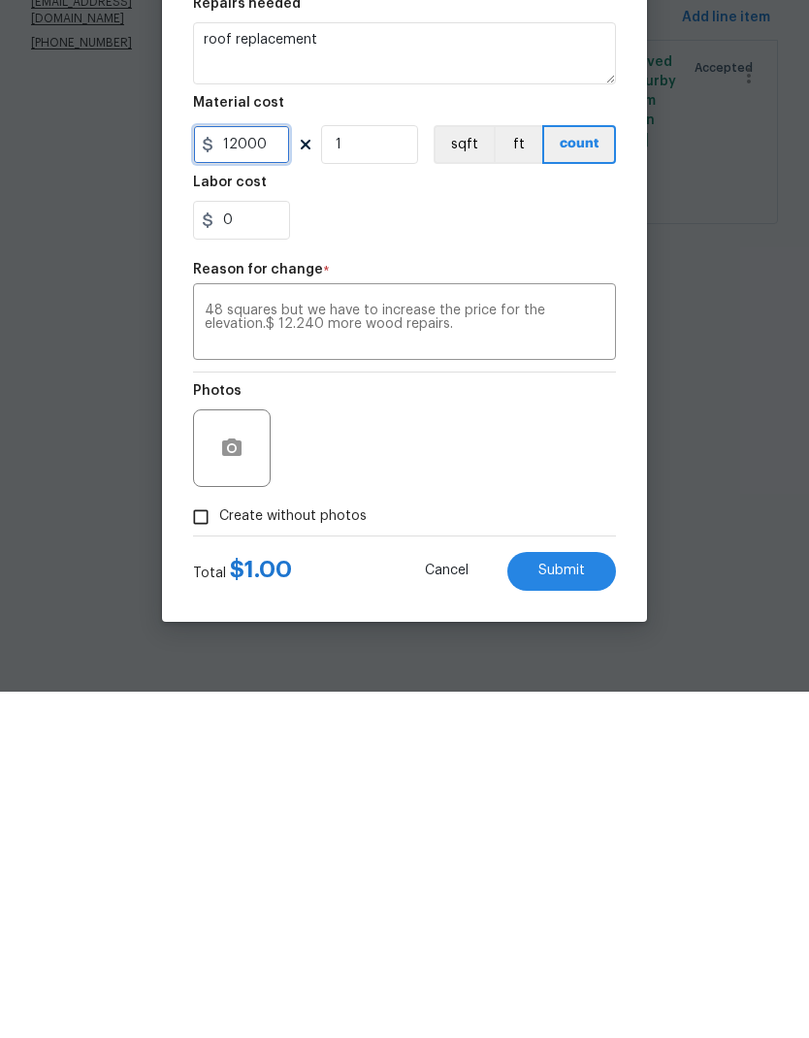
type input "12000"
click at [540, 719] on div "Photos" at bounding box center [404, 782] width 423 height 126
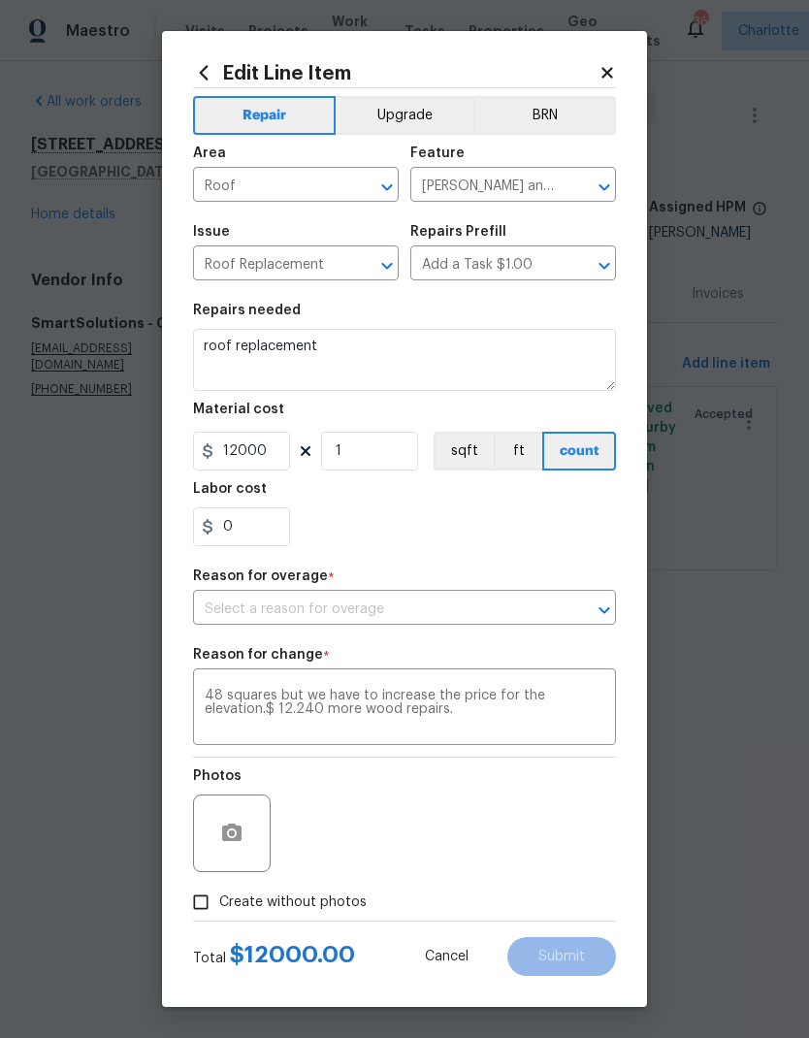
click at [534, 703] on textarea "48 squares but we have to increase the price for the elevation.$ 12.240 more wo…" at bounding box center [405, 709] width 400 height 41
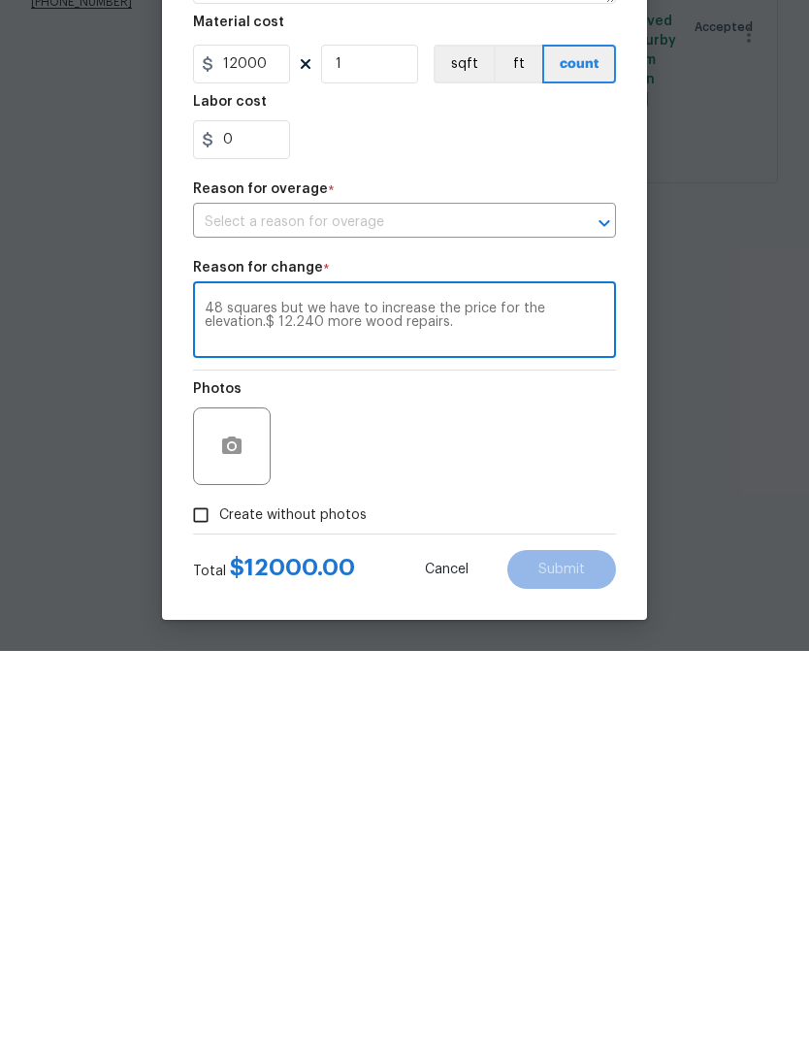
click at [526, 673] on div "48 squares but we have to increase the price for the elevation.$ 12.240 more wo…" at bounding box center [404, 709] width 423 height 72
click at [540, 689] on textarea "48 squares but we have to increase the price for the elevation.$ 12.240 more wo…" at bounding box center [405, 709] width 400 height 41
type textarea "48 squares but we have to increase the price for the elevation.$ 12.240 more wo…"
click at [427, 595] on input "text" at bounding box center [377, 610] width 369 height 30
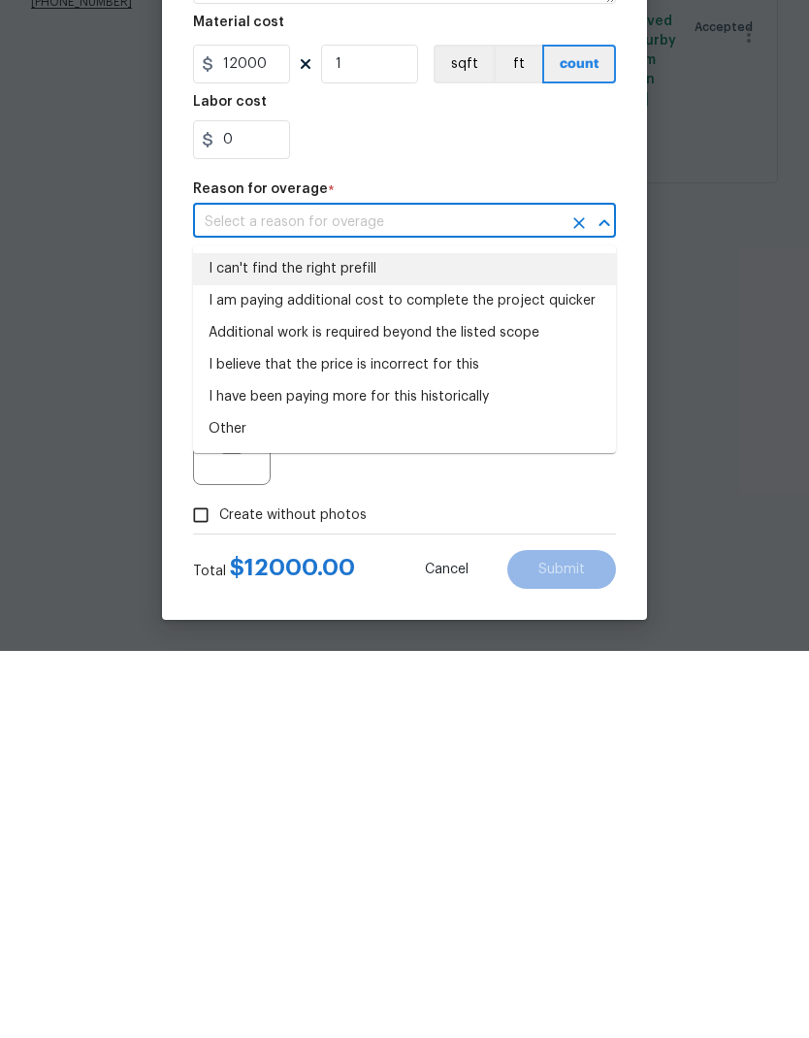
click at [355, 640] on li "I can't find the right prefill" at bounding box center [404, 656] width 423 height 32
type input "I can't find the right prefill"
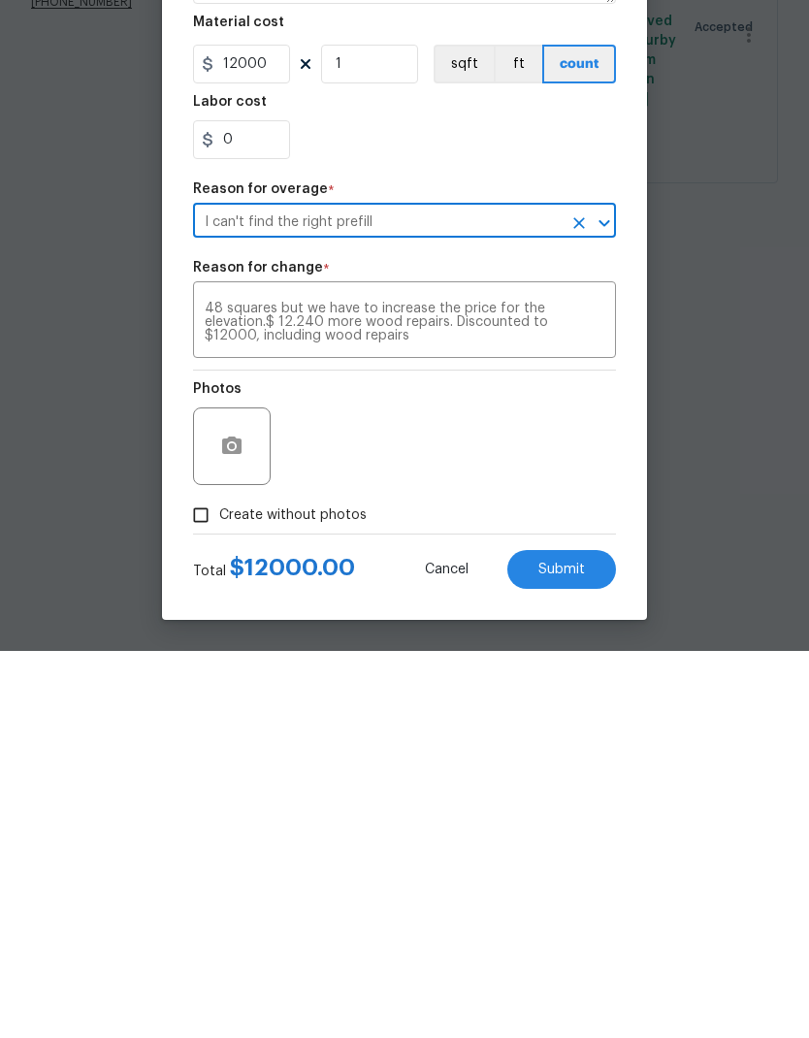
click at [576, 950] on span "Submit" at bounding box center [561, 957] width 47 height 15
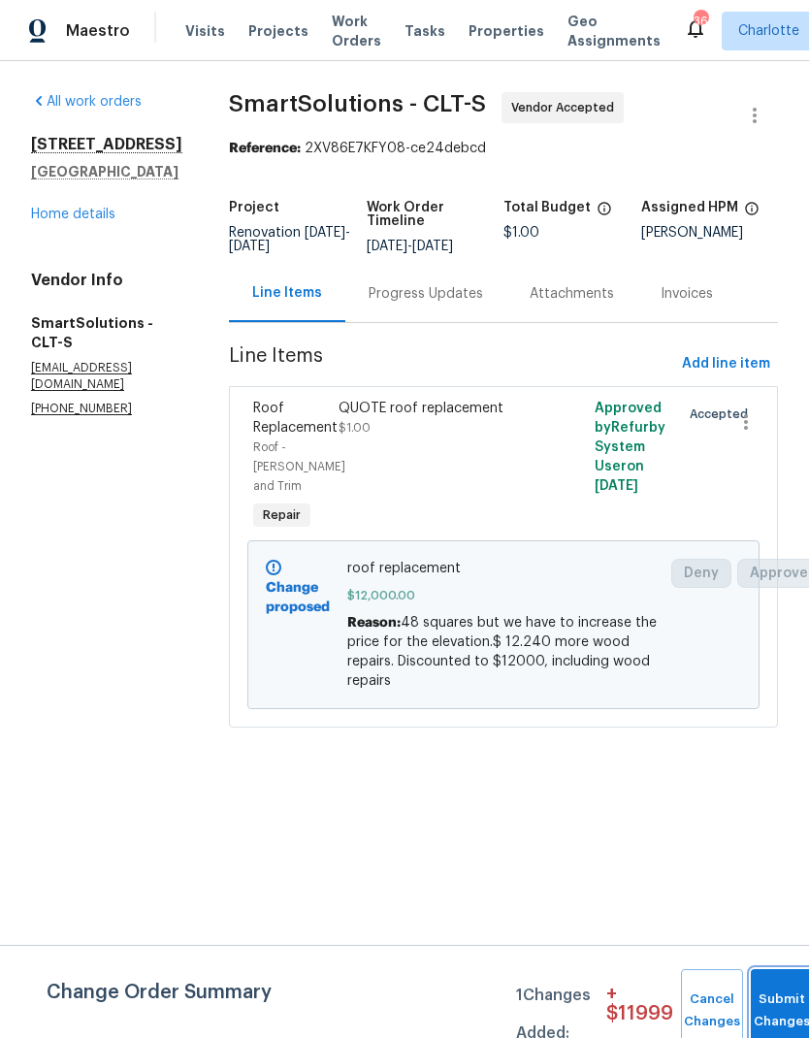
click at [779, 993] on button "Submit Changes" at bounding box center [782, 1010] width 62 height 83
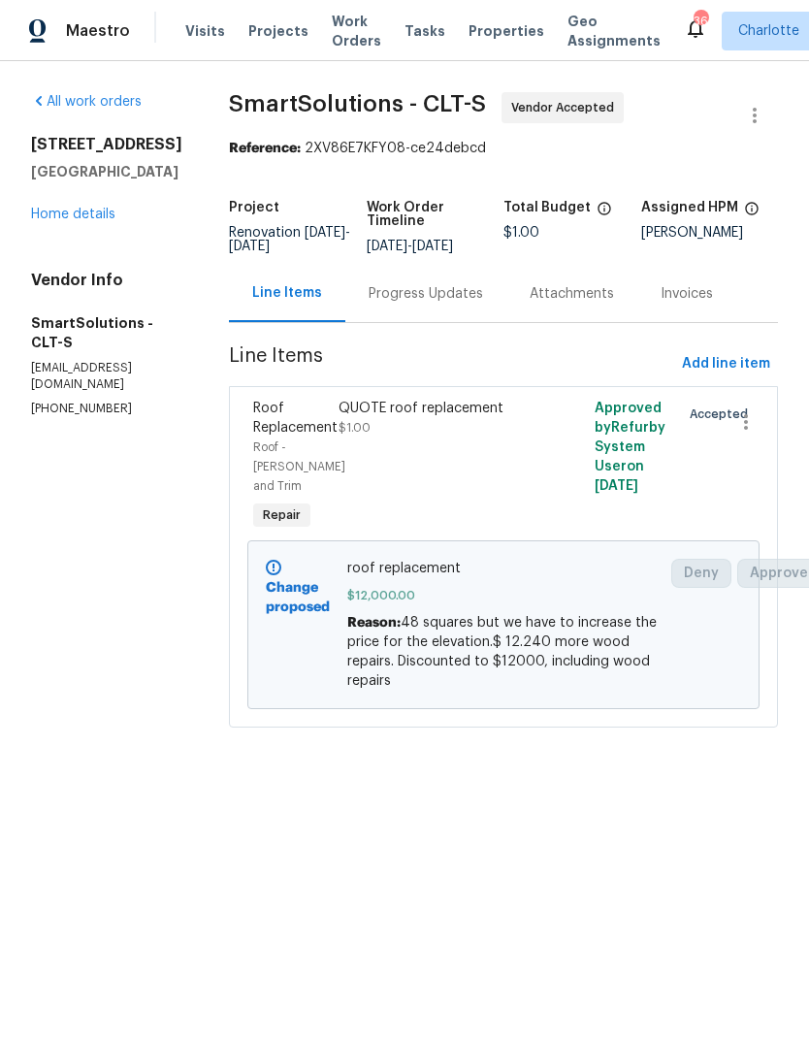
click at [408, 322] on div "Progress Updates" at bounding box center [425, 293] width 161 height 57
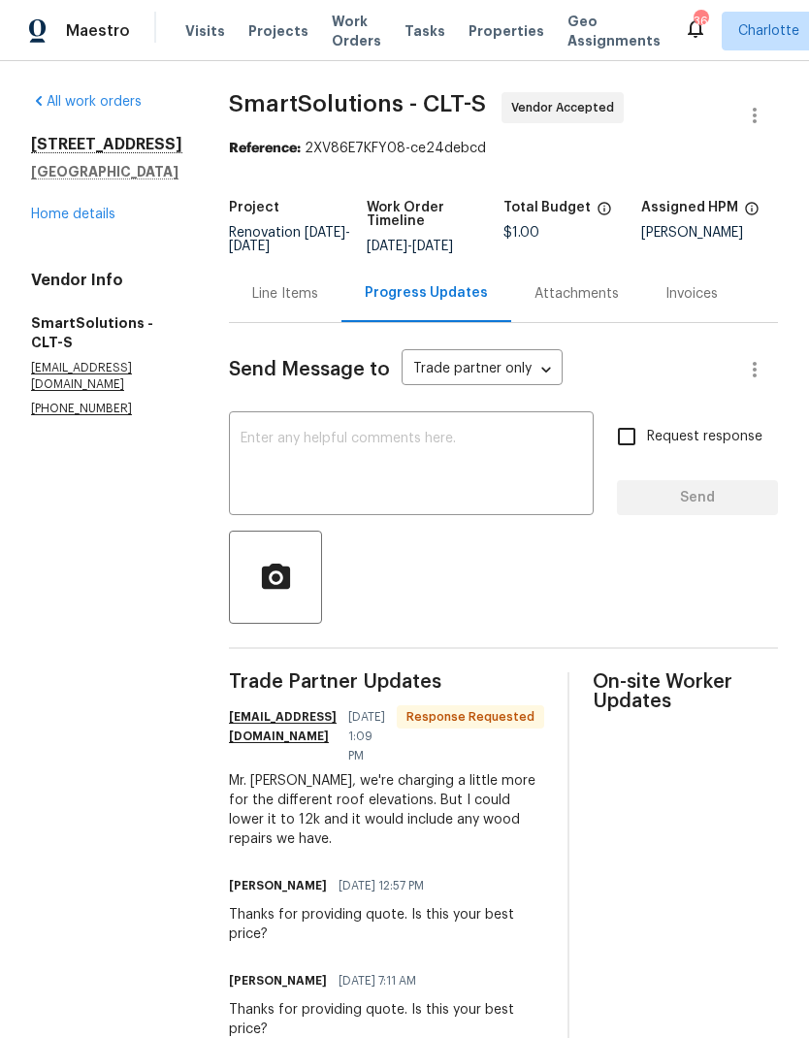
click at [383, 499] on textarea at bounding box center [411, 466] width 341 height 68
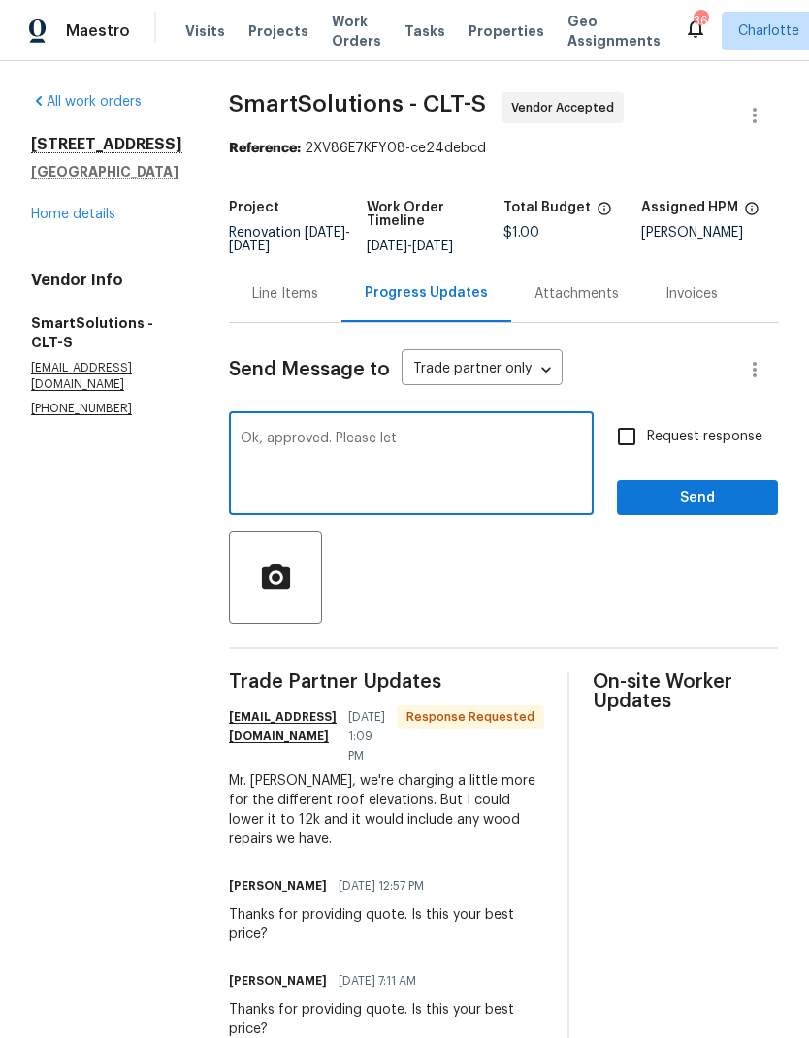
click at [69, 633] on section "All work orders [STREET_ADDRESS] Home details Vendor Info SmartSolutions - CLT-…" at bounding box center [106, 739] width 151 height 1294
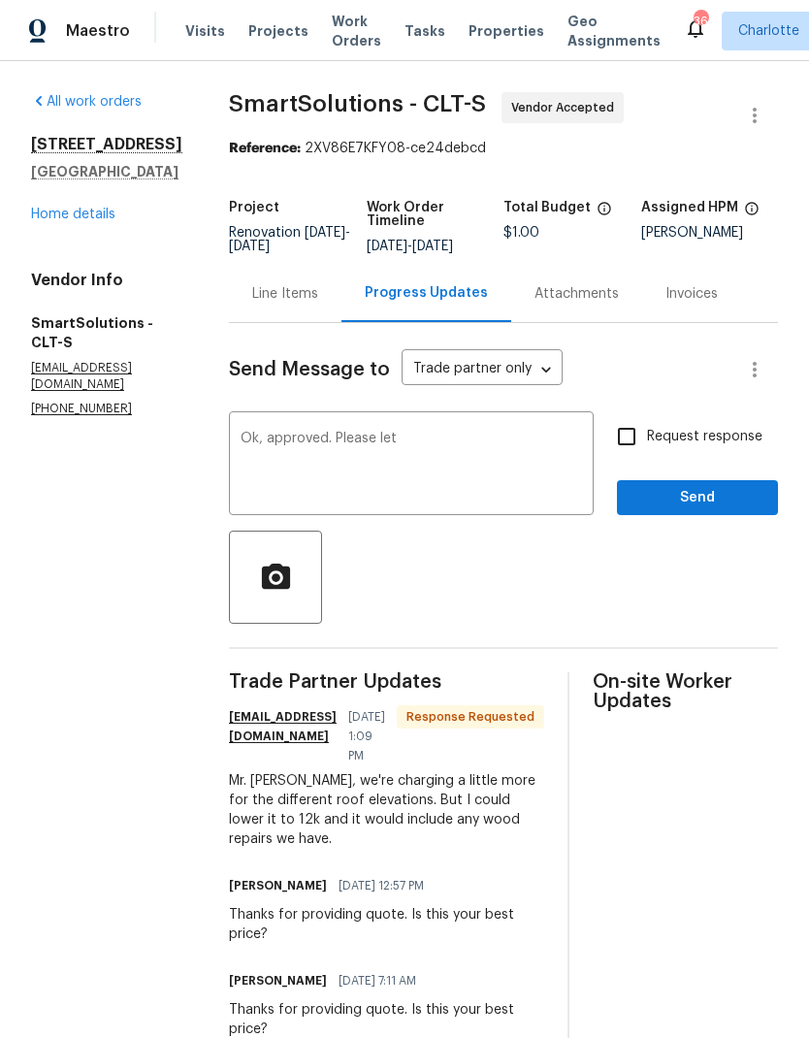
click at [475, 453] on textarea "Ok, approved. Please let" at bounding box center [411, 466] width 341 height 68
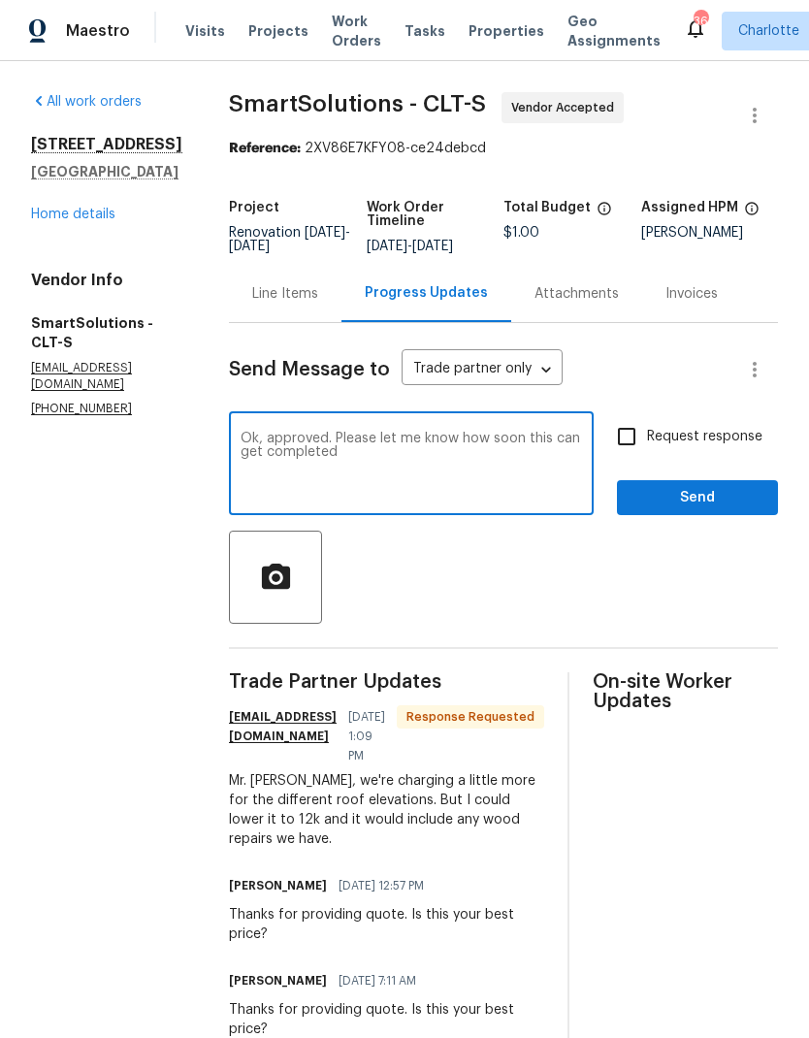
type textarea "Ok, approved. Please let me know how soon this can get completed"
click at [623, 456] on input "Request response" at bounding box center [626, 436] width 41 height 41
checkbox input "true"
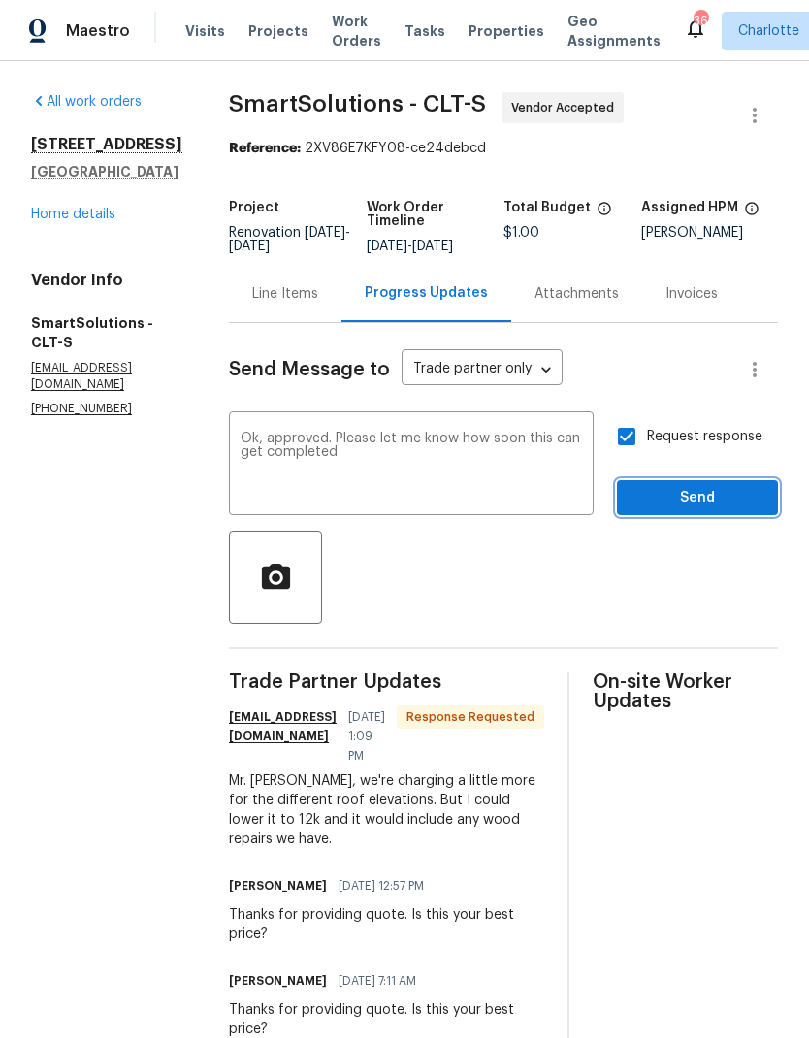
click at [714, 496] on button "Send" at bounding box center [697, 498] width 161 height 36
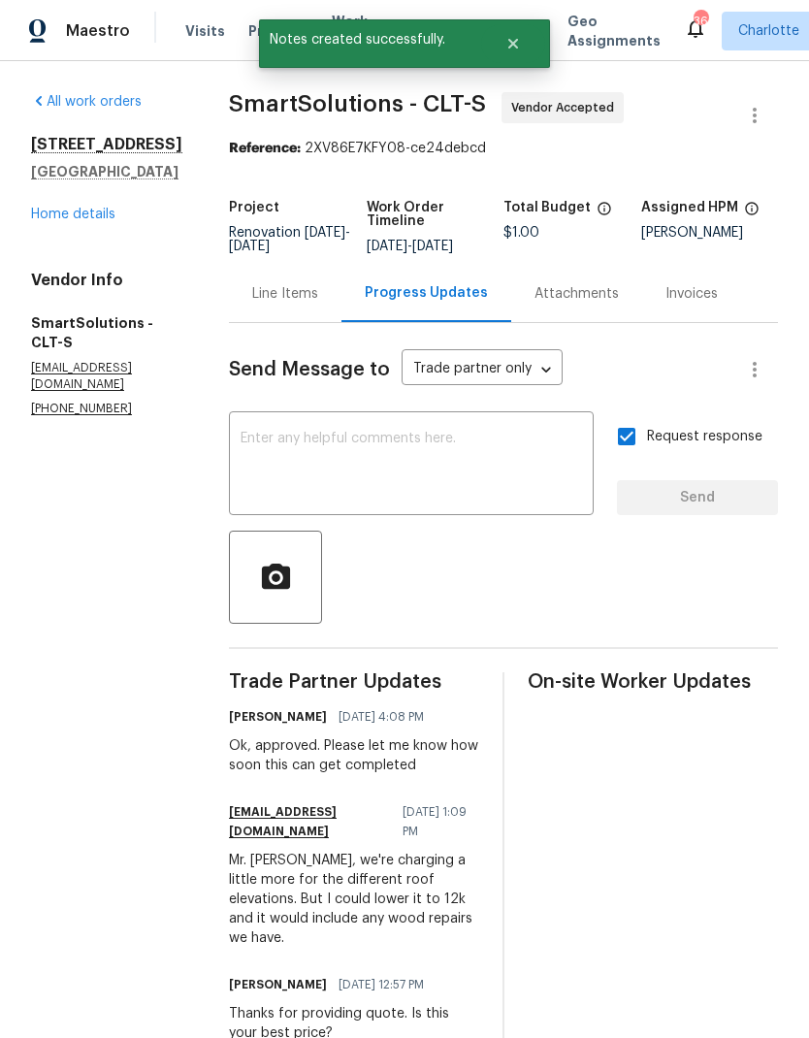
click at [43, 221] on link "Home details" at bounding box center [73, 215] width 84 height 14
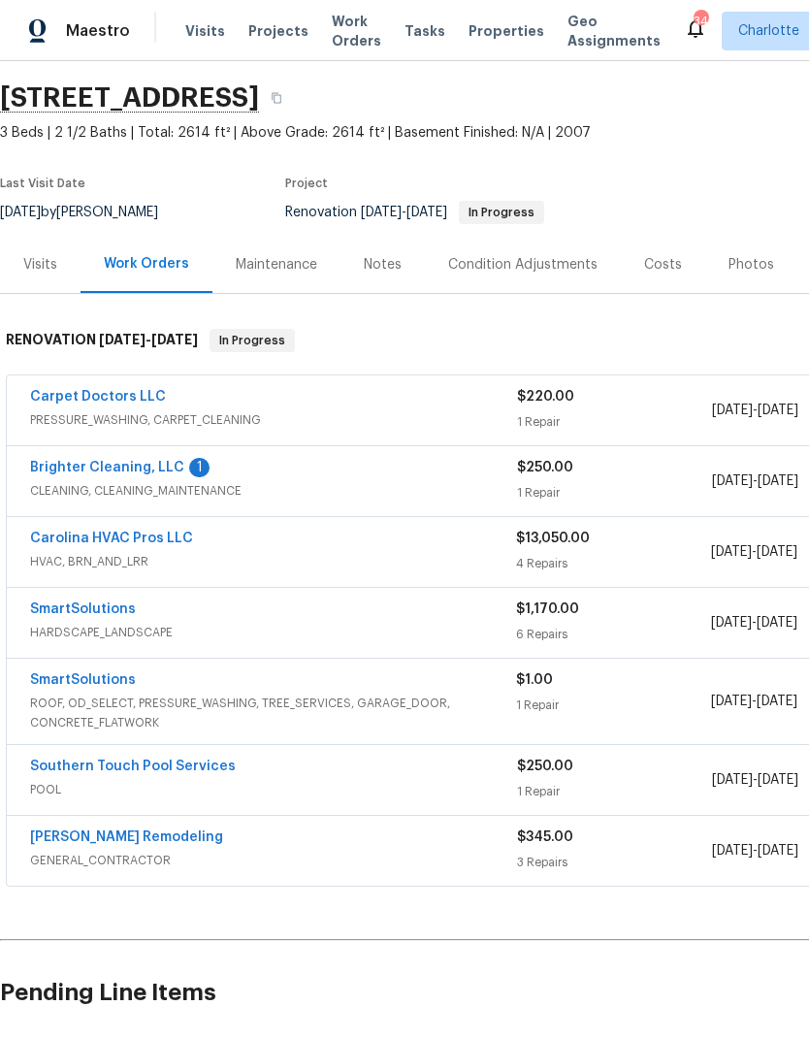
scroll to position [57, 0]
click at [92, 616] on link "SmartSolutions" at bounding box center [83, 610] width 106 height 14
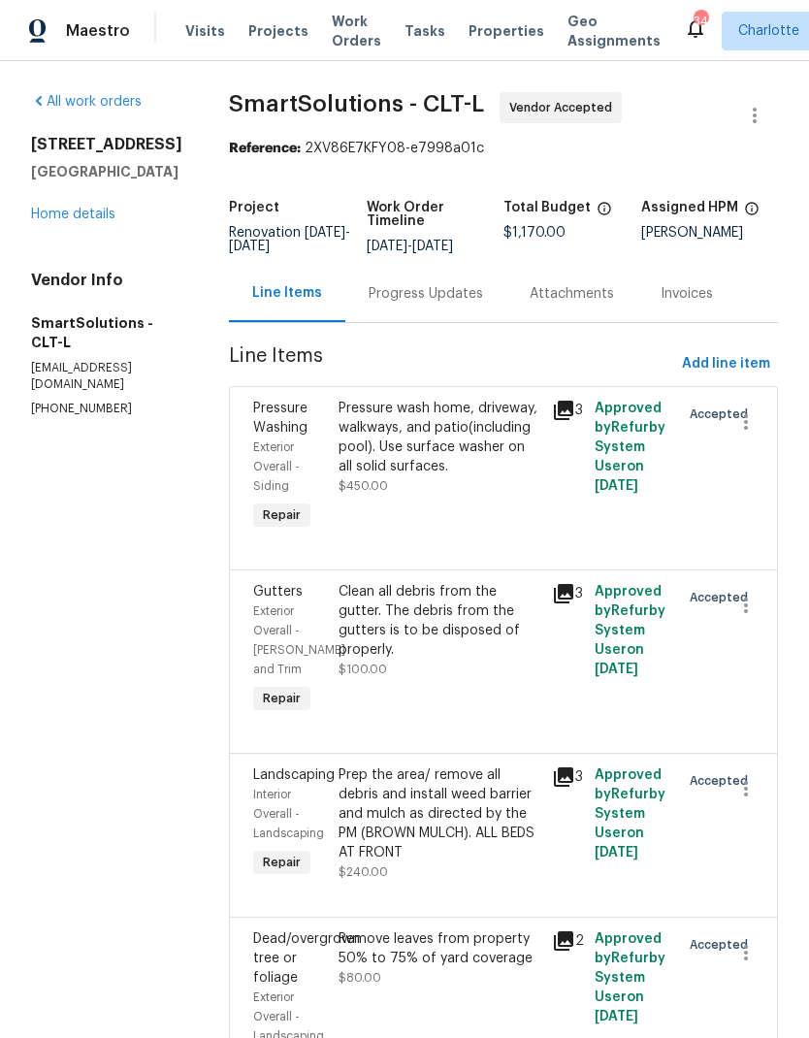
click at [435, 322] on div "Progress Updates" at bounding box center [425, 293] width 161 height 57
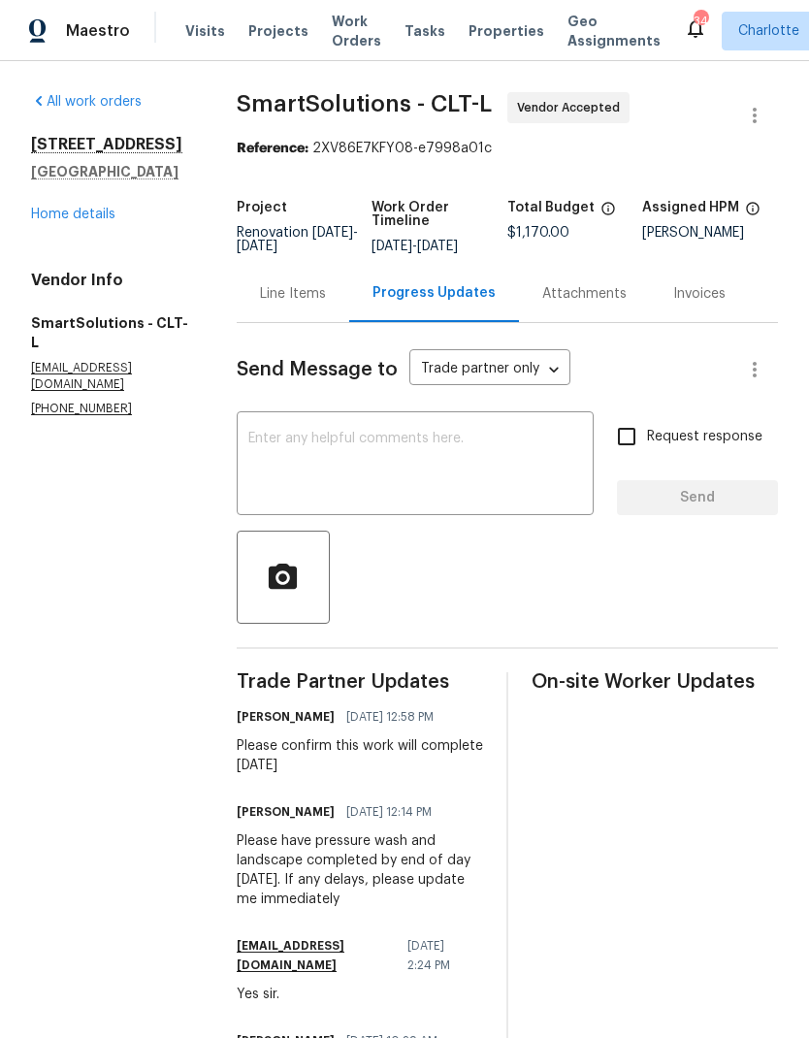
click at [74, 221] on link "Home details" at bounding box center [73, 215] width 84 height 14
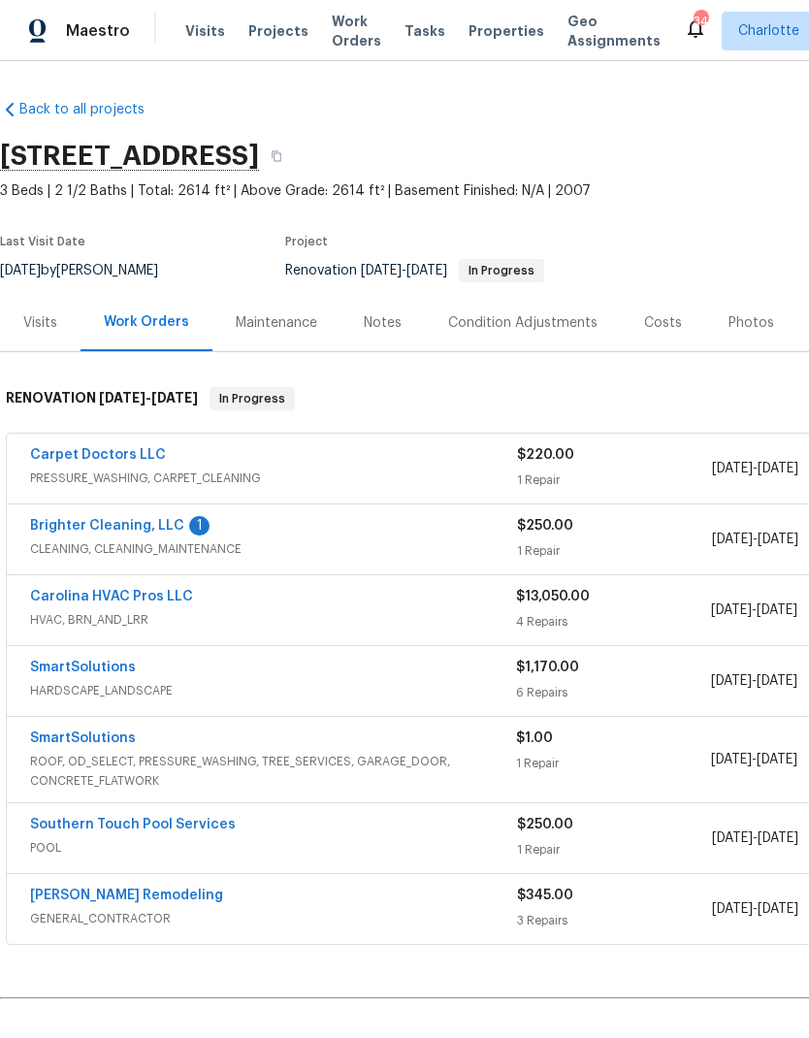
click at [412, 1031] on h2 "Pending Line Items" at bounding box center [488, 1051] width 977 height 90
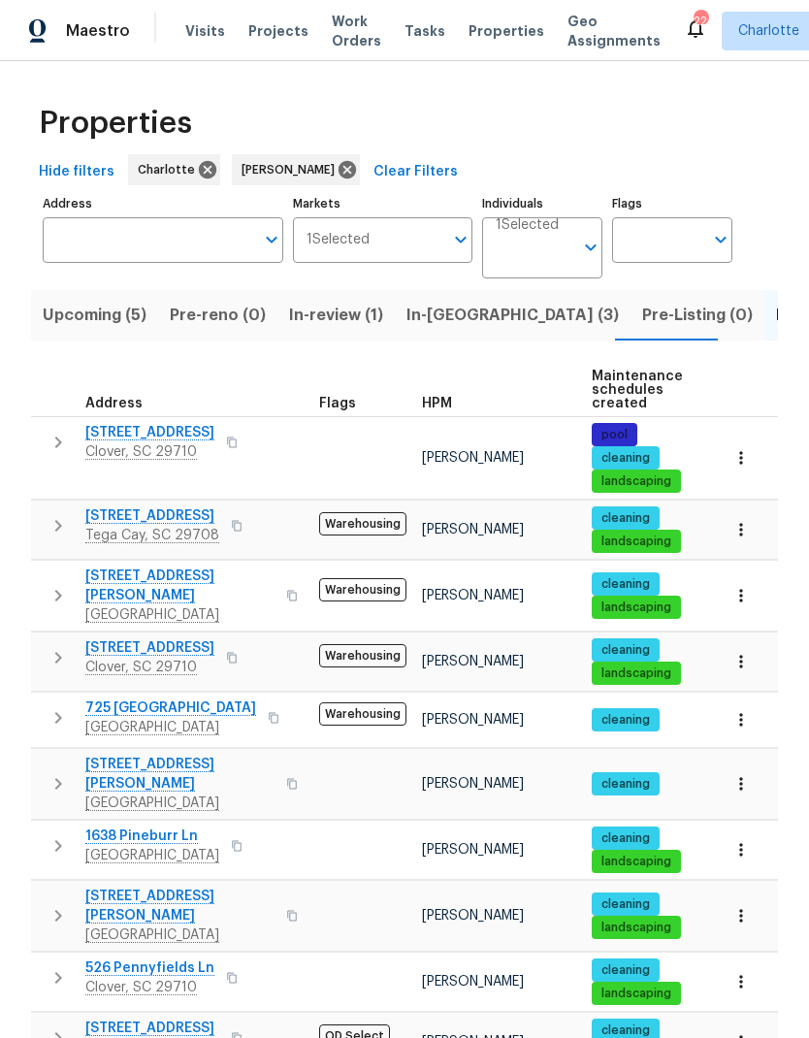
scroll to position [-1, 0]
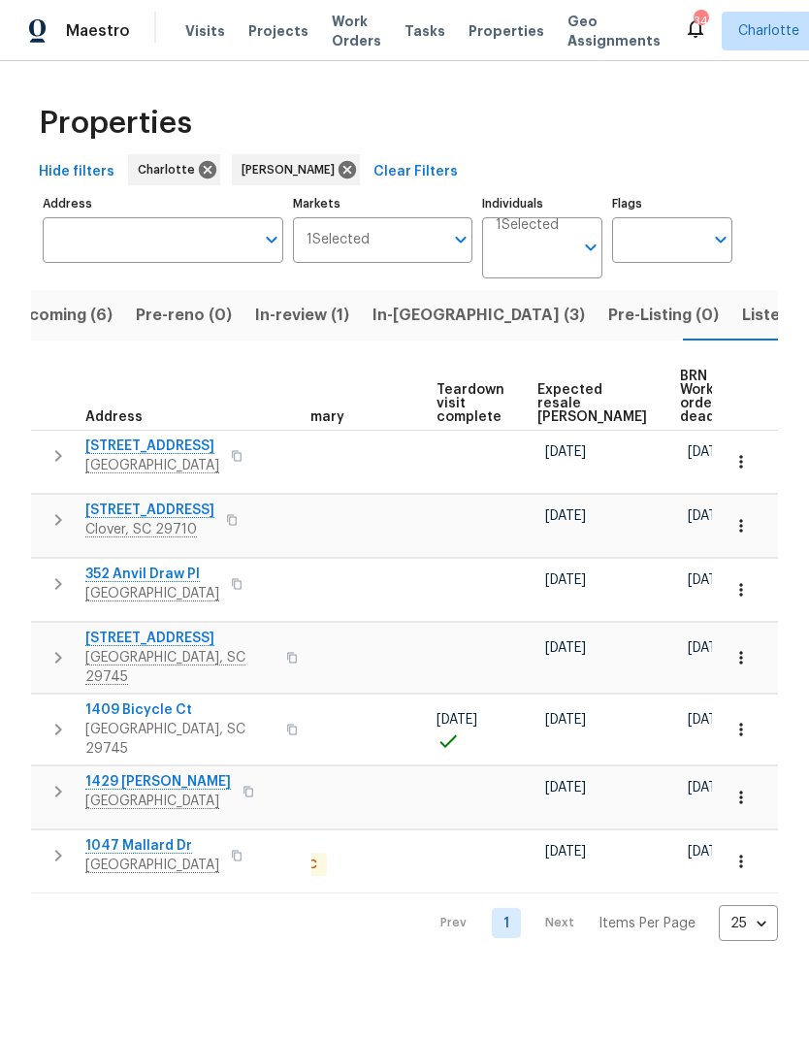
scroll to position [0, 387]
click at [562, 395] on span "Expected resale COE" at bounding box center [593, 403] width 110 height 41
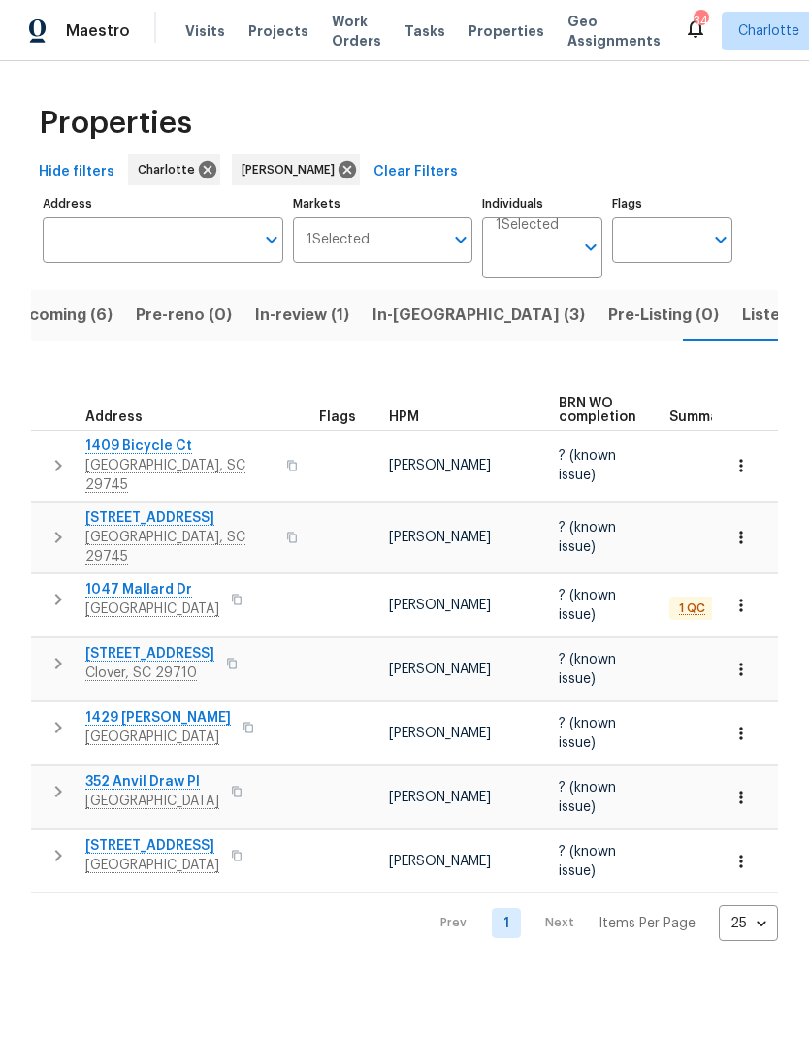
click at [393, 323] on span "In-reno (3)" at bounding box center [478, 315] width 212 height 27
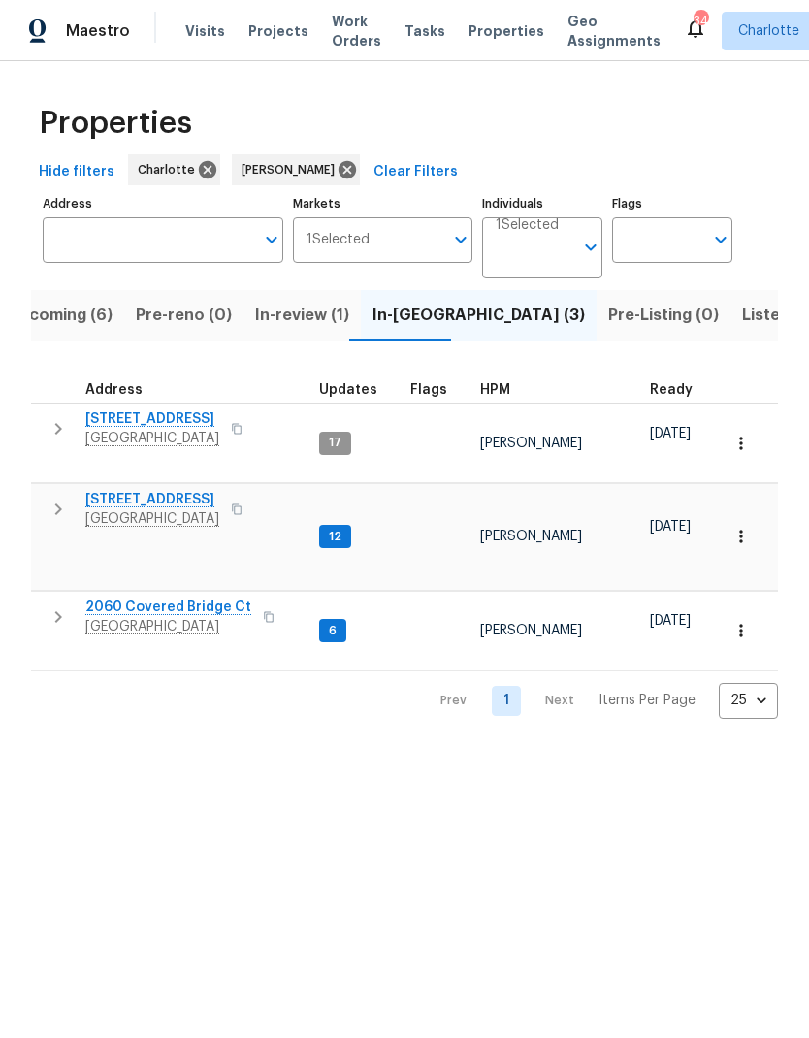
click at [742, 325] on span "Listed (24)" at bounding box center [784, 315] width 84 height 27
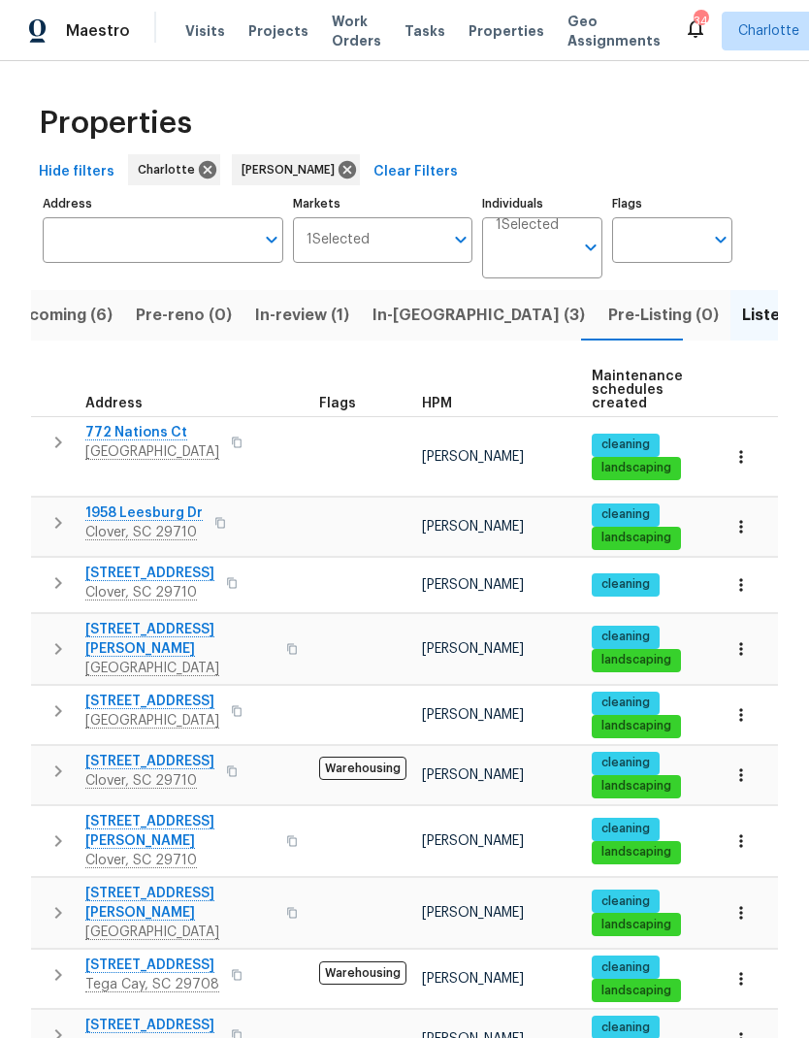
click at [155, 620] on span "[STREET_ADDRESS][PERSON_NAME]" at bounding box center [179, 639] width 189 height 39
click at [58, 643] on icon "button" at bounding box center [58, 649] width 7 height 12
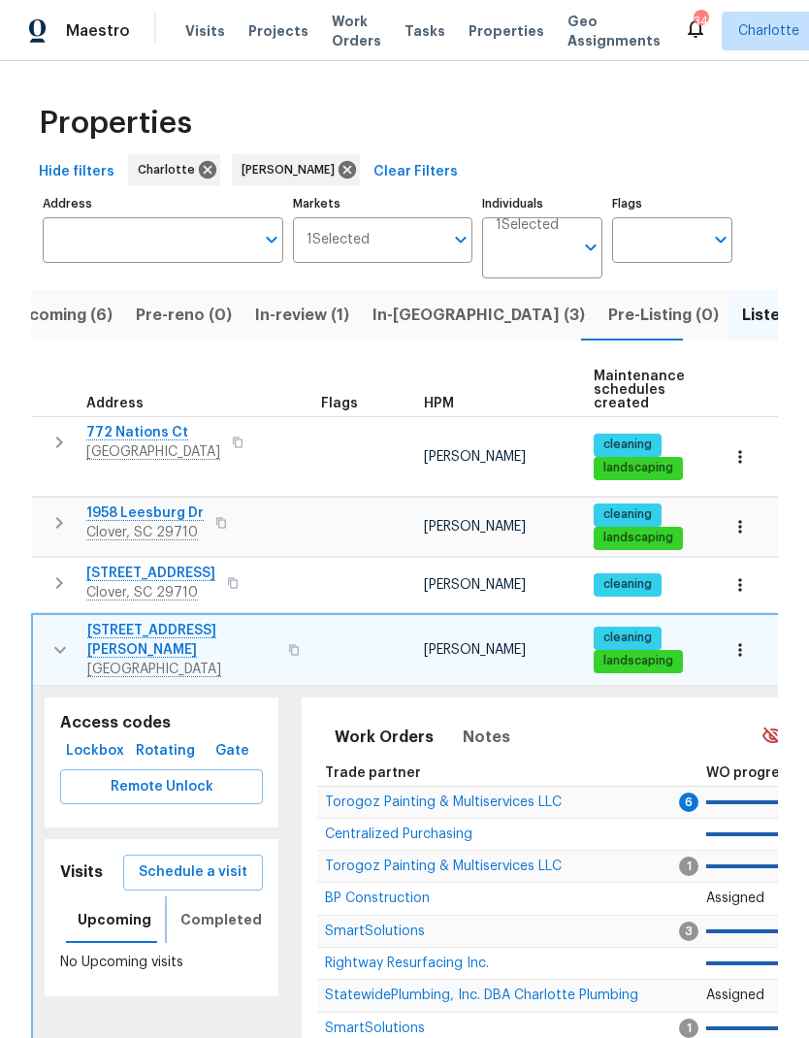
click at [224, 908] on span "Completed" at bounding box center [220, 920] width 81 height 24
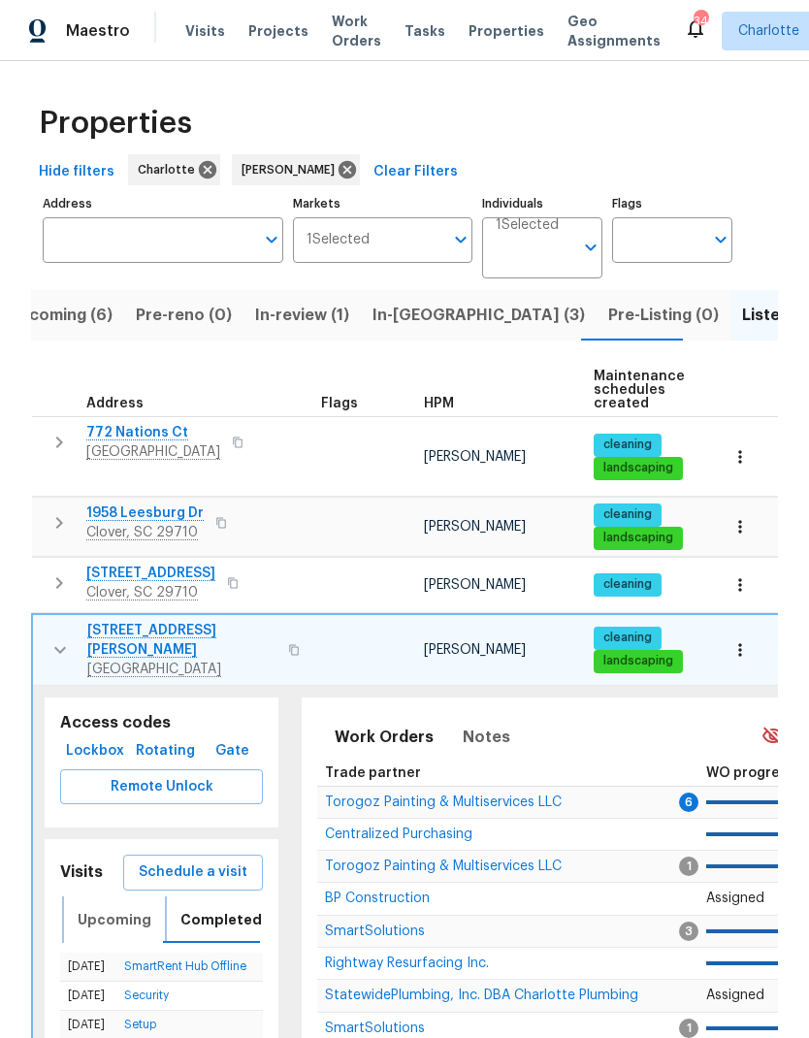
click at [103, 903] on button "Upcoming" at bounding box center [114, 919] width 97 height 47
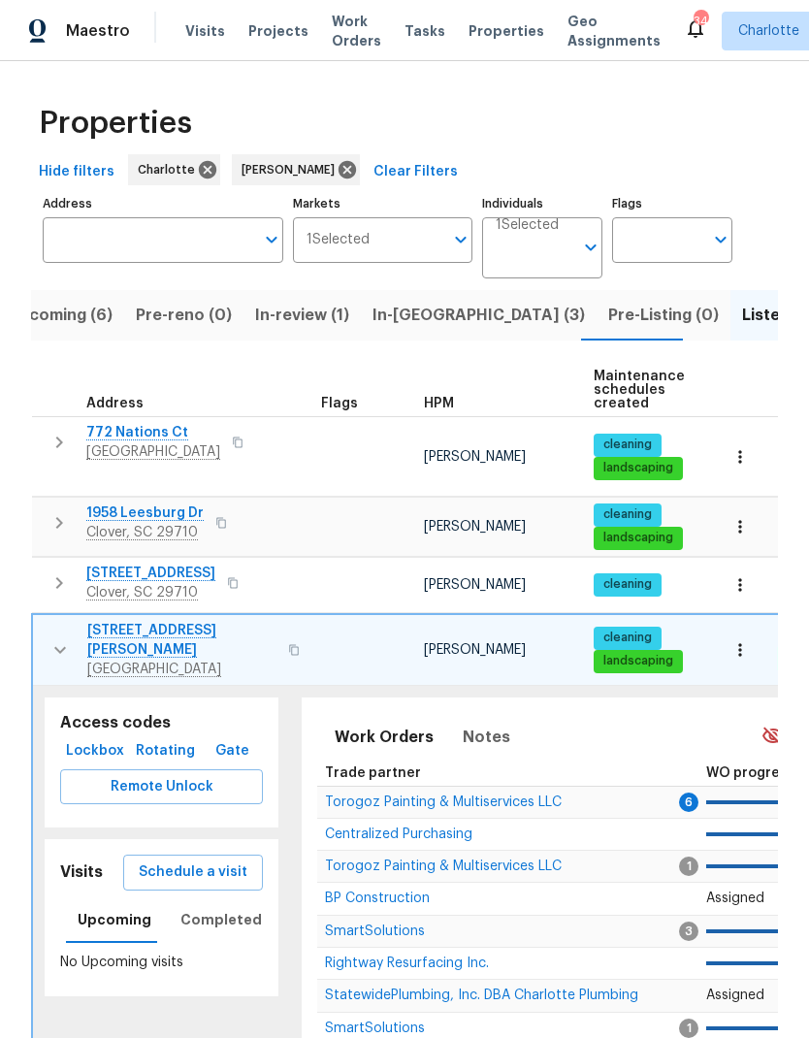
click at [210, 860] on span "Schedule a visit" at bounding box center [193, 872] width 109 height 24
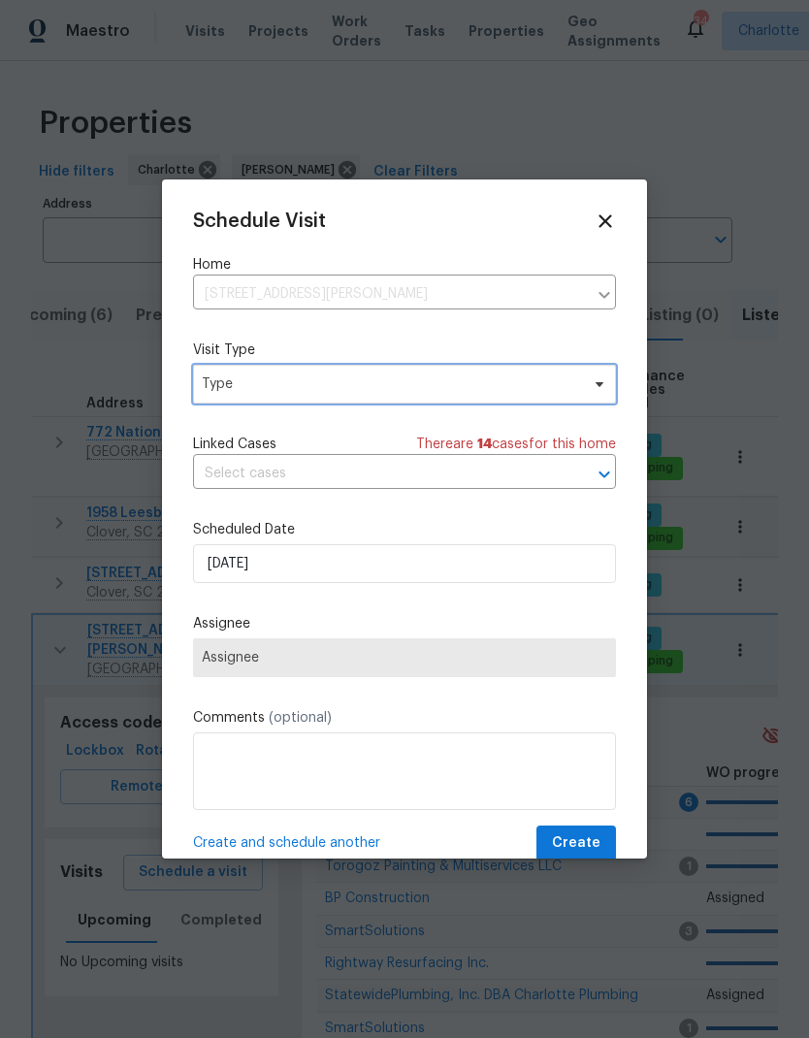
click at [355, 381] on span "Type" at bounding box center [390, 383] width 377 height 19
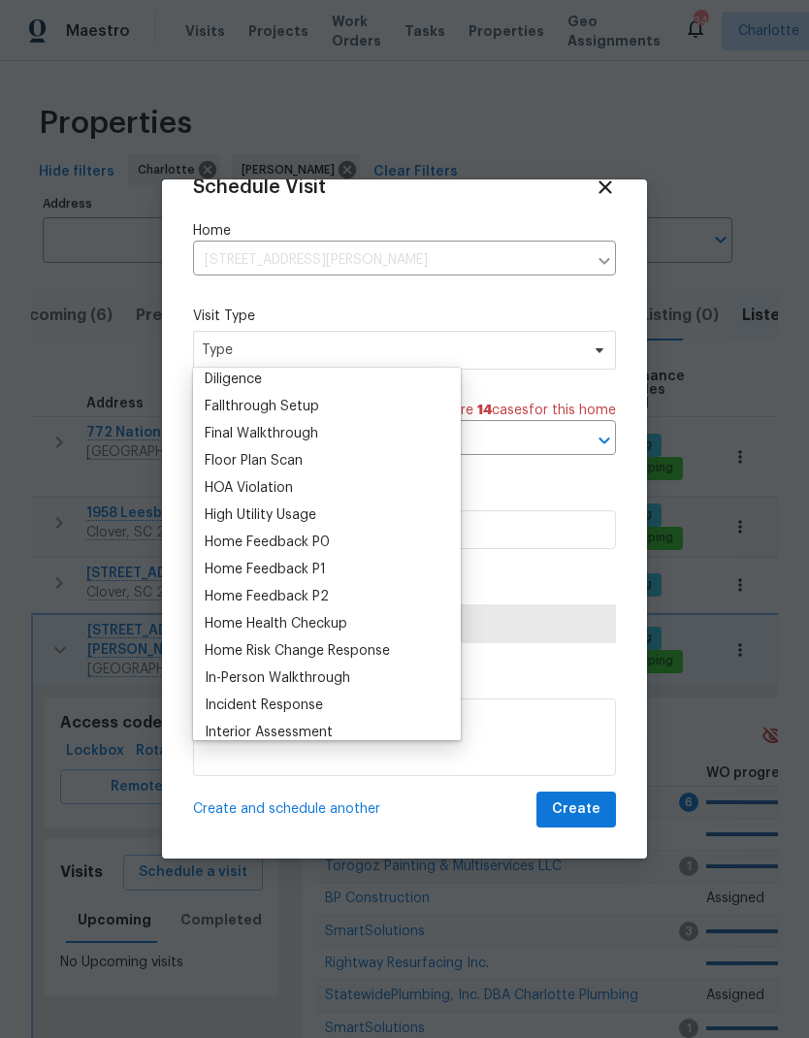
scroll to position [457, 0]
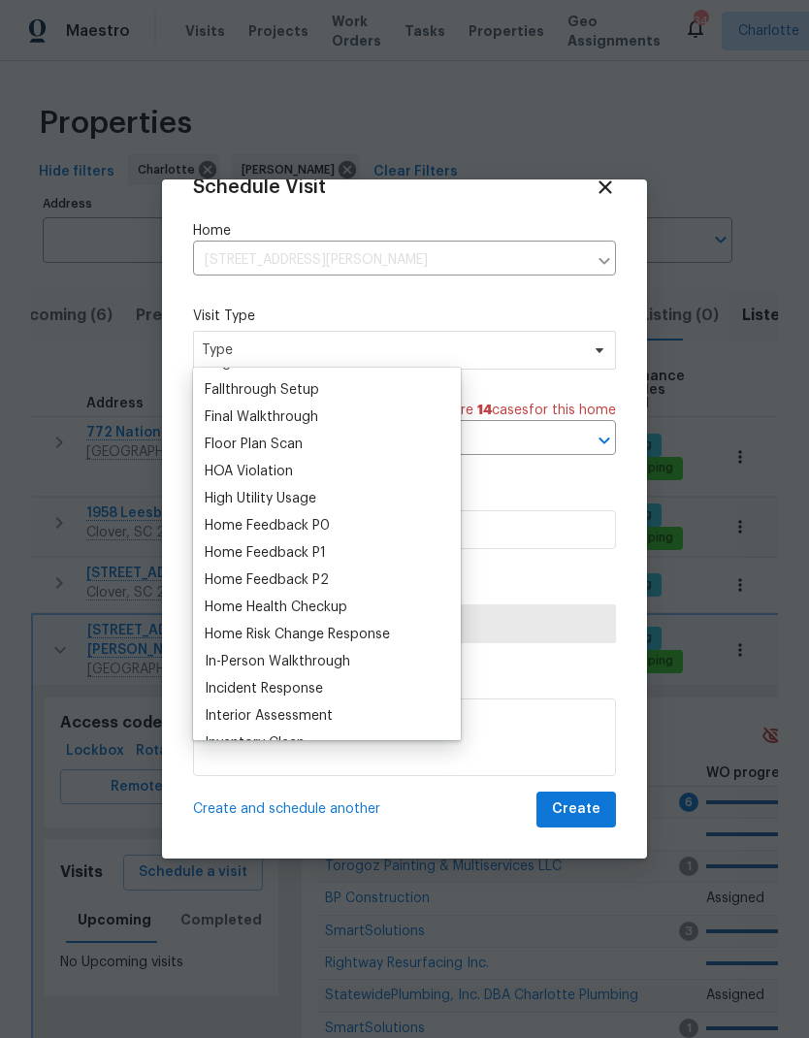
click at [306, 581] on div "Home Feedback P2" at bounding box center [267, 579] width 124 height 19
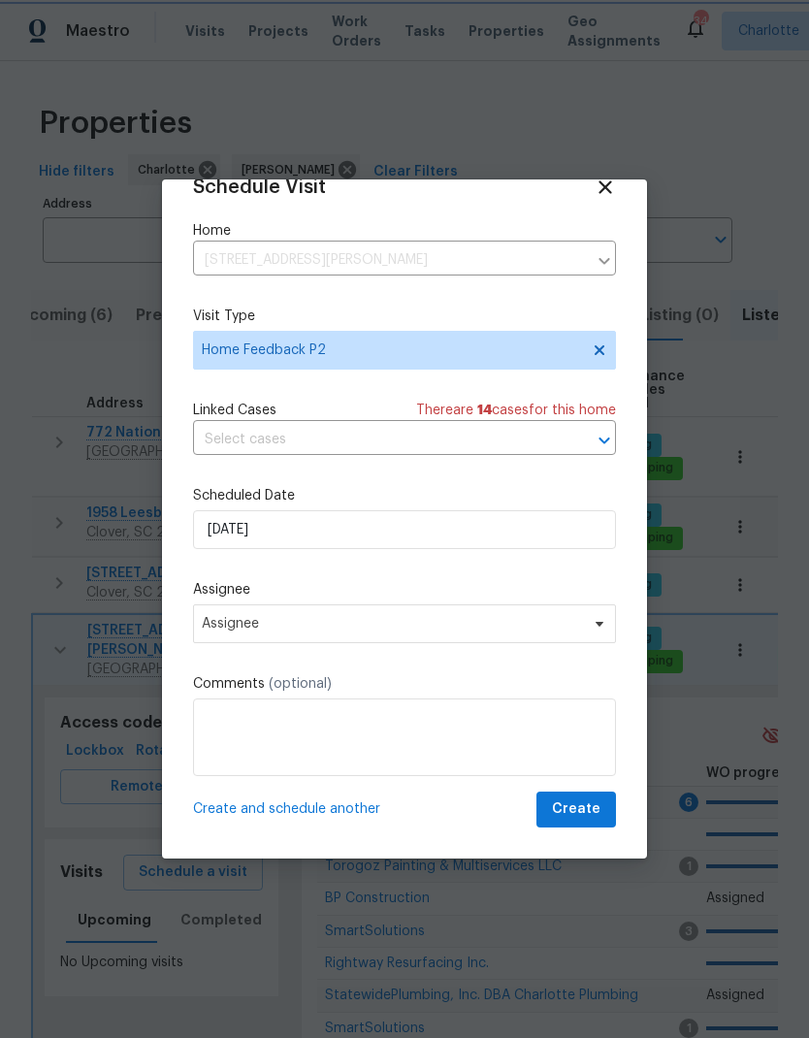
scroll to position [38, 0]
click at [365, 637] on span "Assignee" at bounding box center [404, 623] width 423 height 39
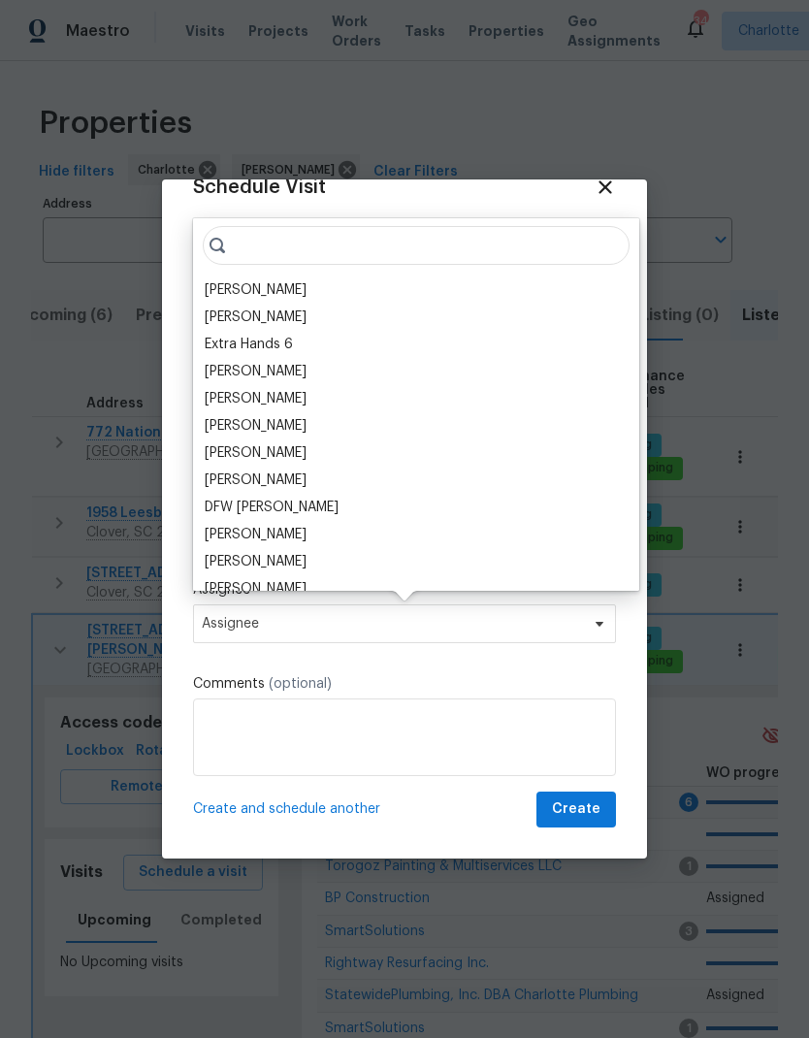
click at [266, 293] on div "[PERSON_NAME]" at bounding box center [256, 289] width 102 height 19
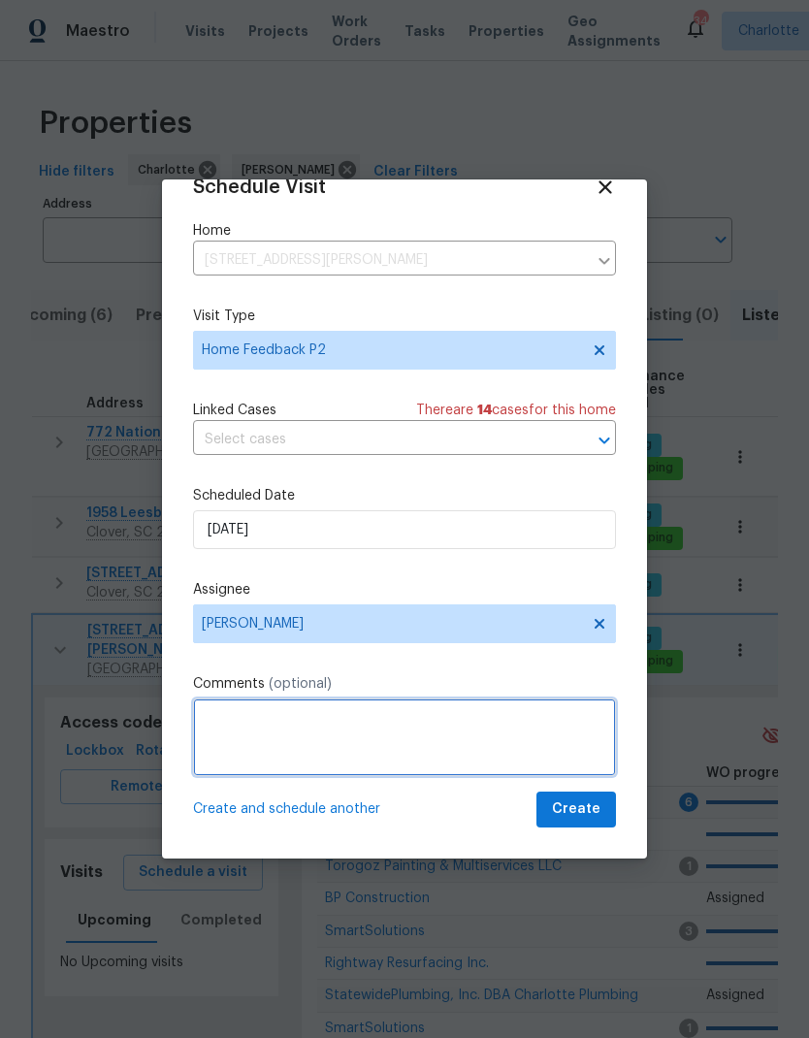
click at [316, 730] on textarea at bounding box center [404, 737] width 423 height 78
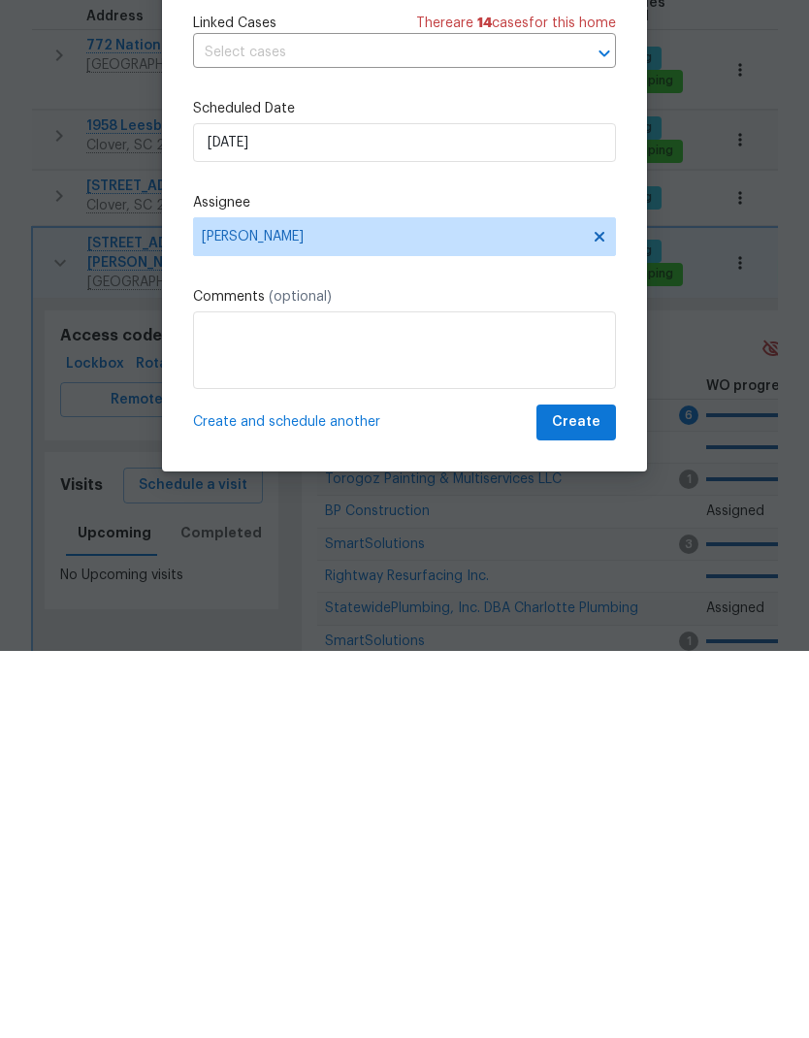
scroll to position [78, 0]
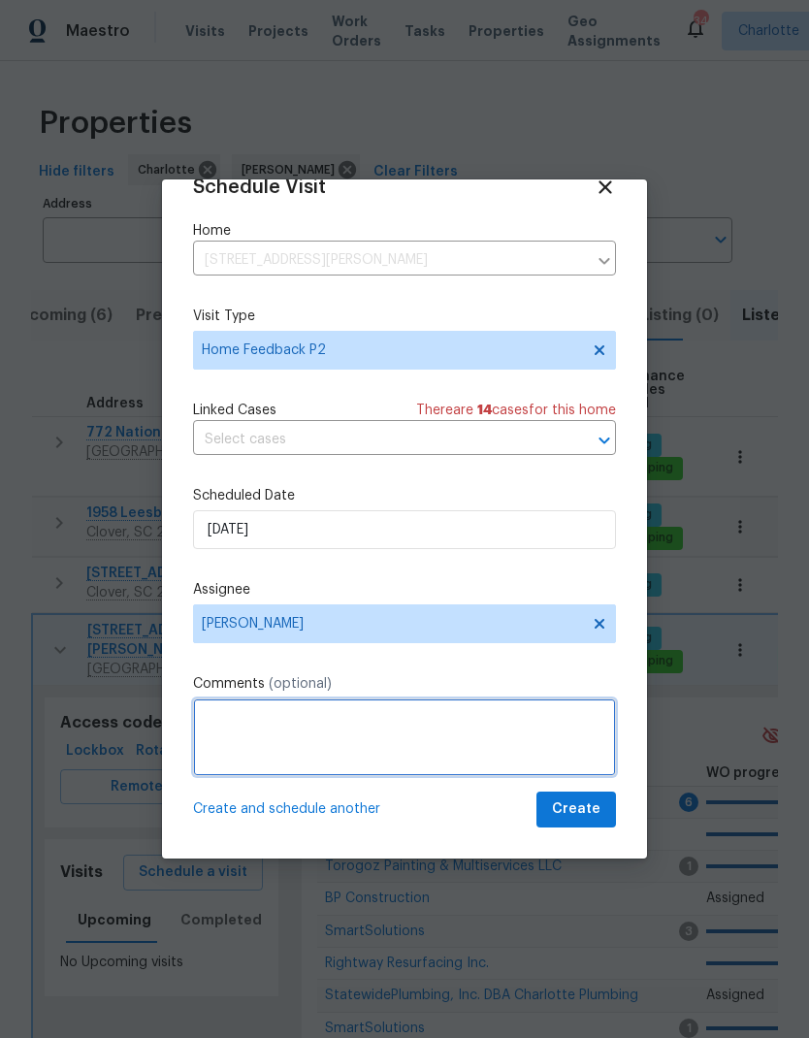
click at [267, 736] on textarea at bounding box center [404, 737] width 423 height 78
click at [290, 726] on textarea at bounding box center [404, 737] width 423 height 78
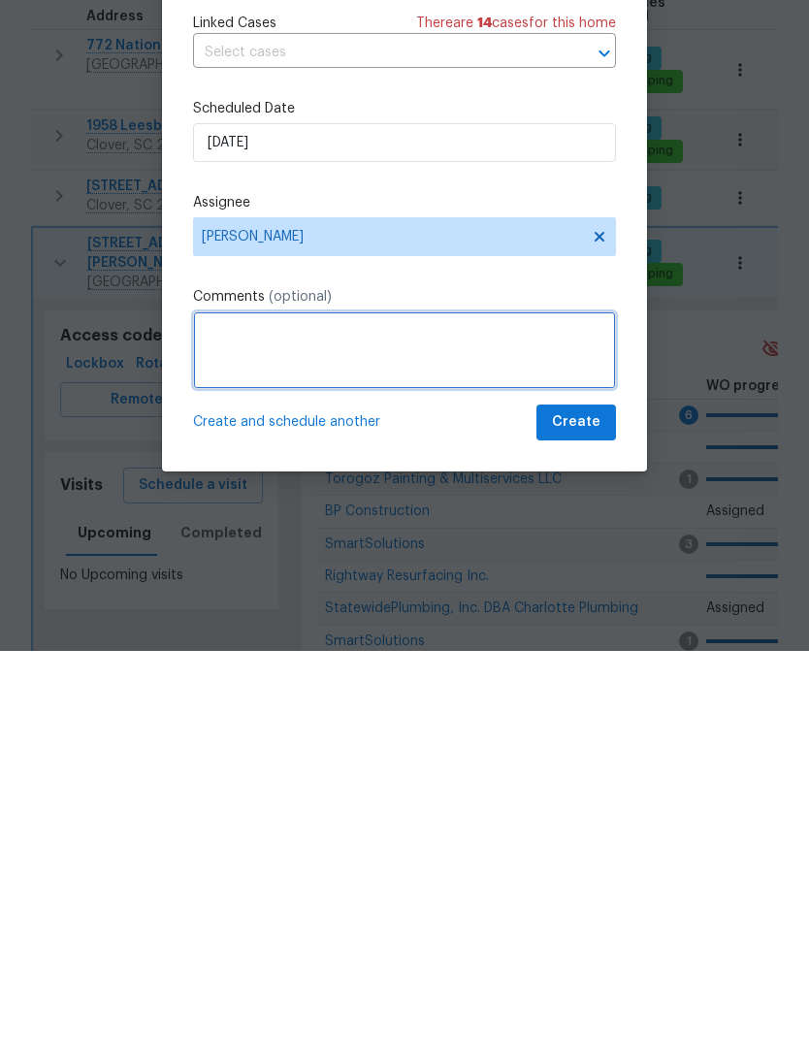
click at [266, 698] on textarea at bounding box center [404, 737] width 423 height 78
paste textarea "An incident report was created! Property: 1634 Dawson Ct, Rock Hill, SC 29730 L…"
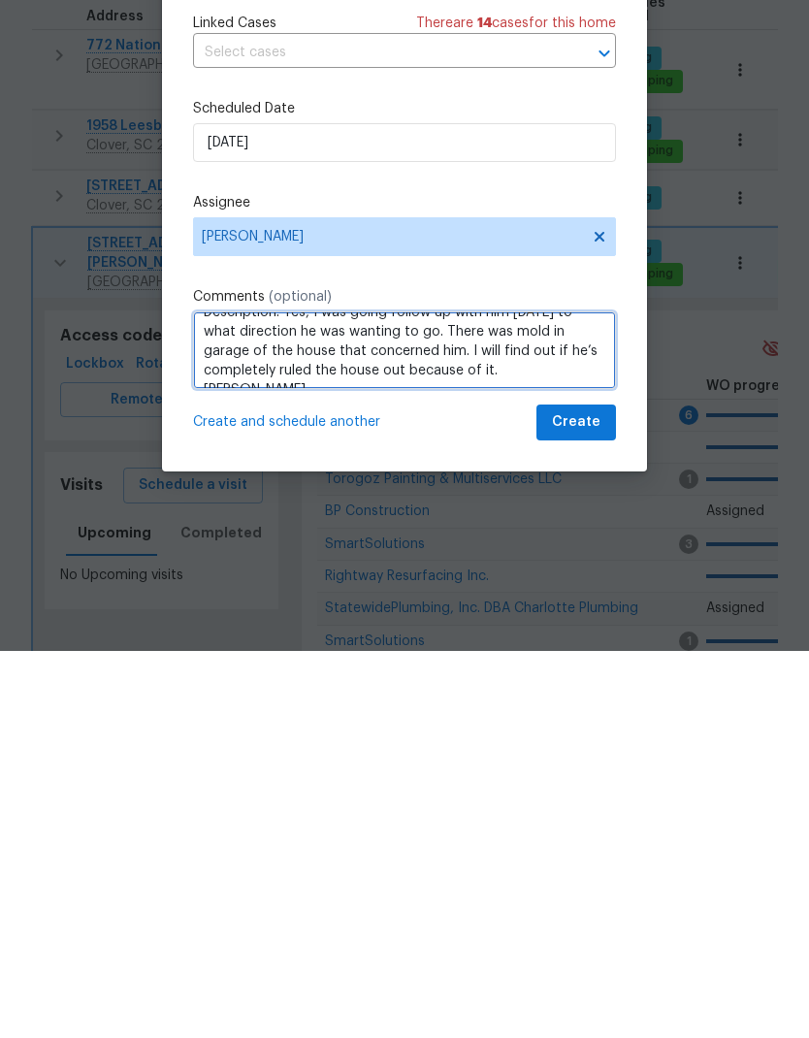
scroll to position [117, 0]
type textarea "An incident report was created! Property: 1634 Dawson Ct, Rock Hill, SC 29730 L…"
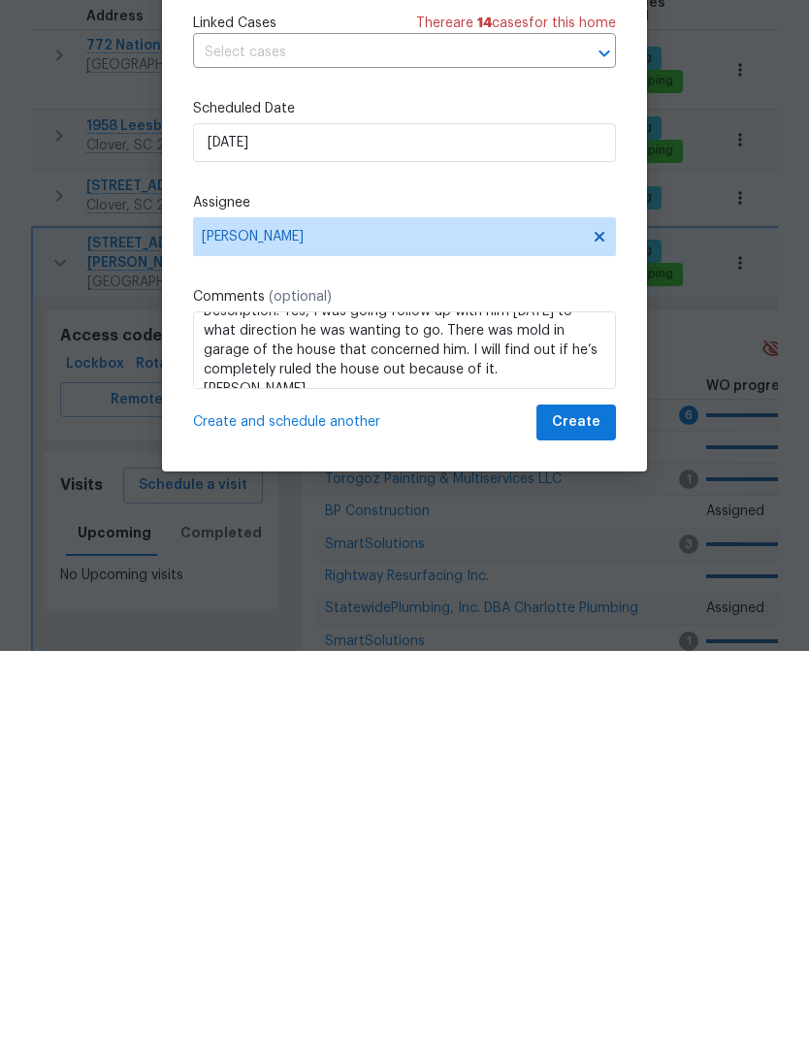
click at [583, 797] on span "Create" at bounding box center [576, 809] width 48 height 24
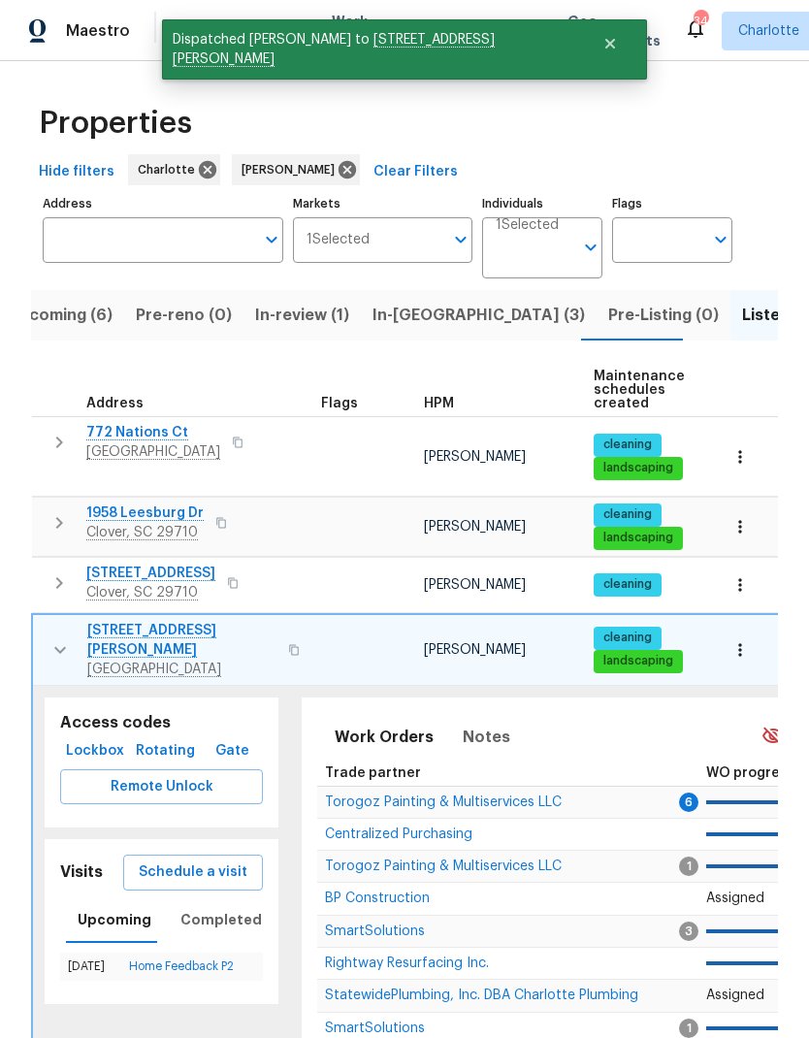
click at [59, 638] on icon "button" at bounding box center [59, 649] width 23 height 23
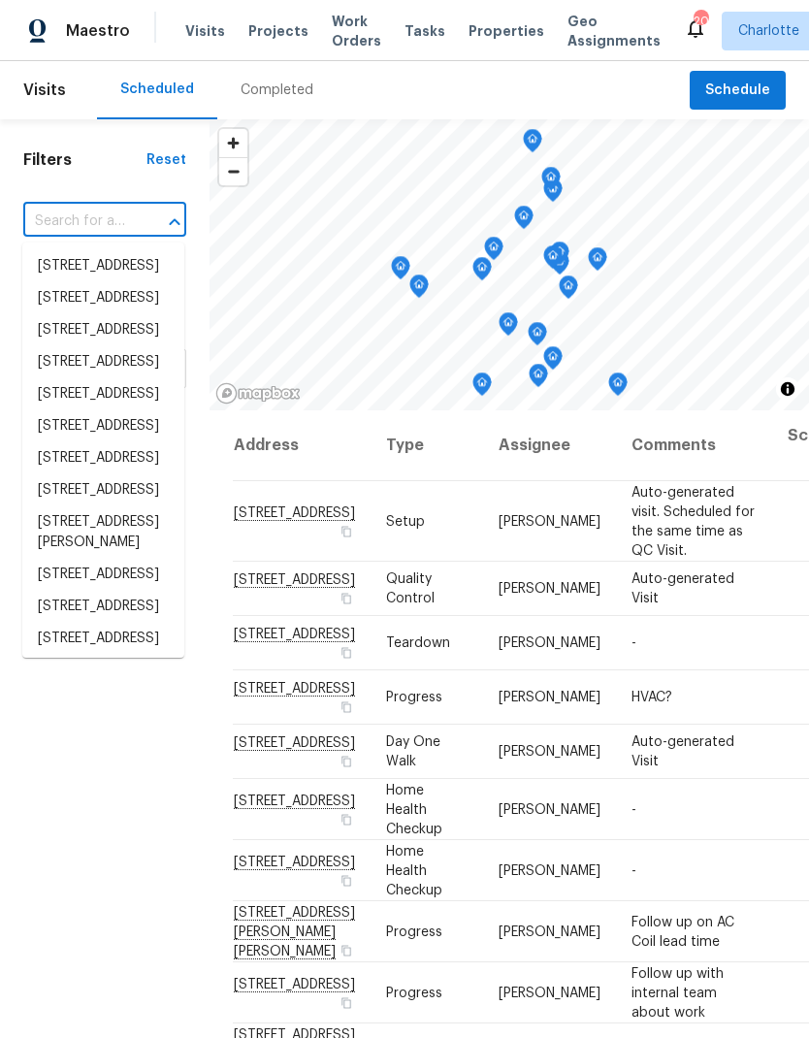
scroll to position [78, 0]
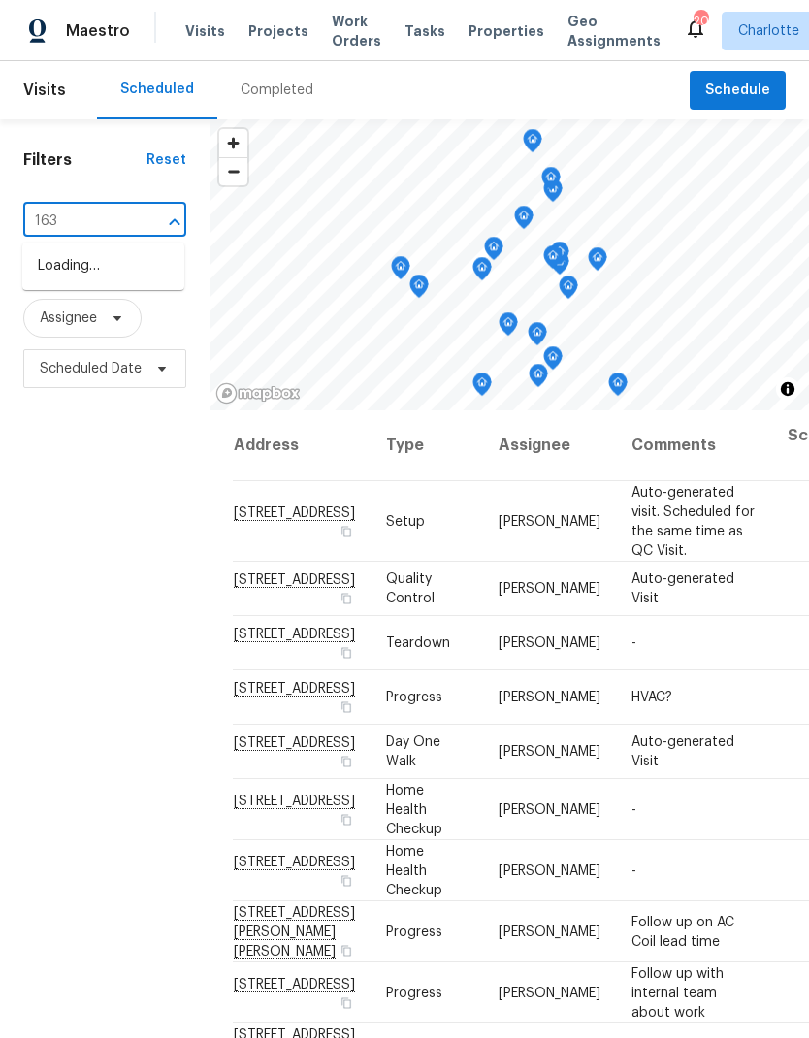
type input "1634"
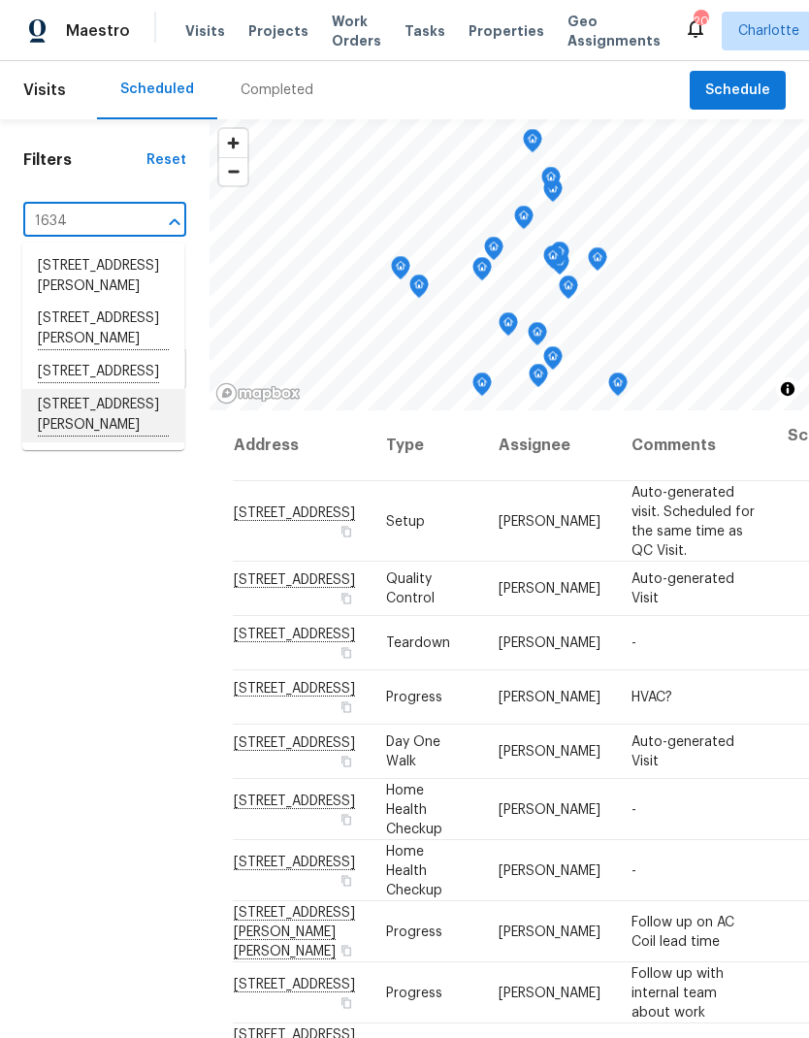
click at [67, 389] on li "[STREET_ADDRESS][PERSON_NAME]" at bounding box center [103, 415] width 162 height 53
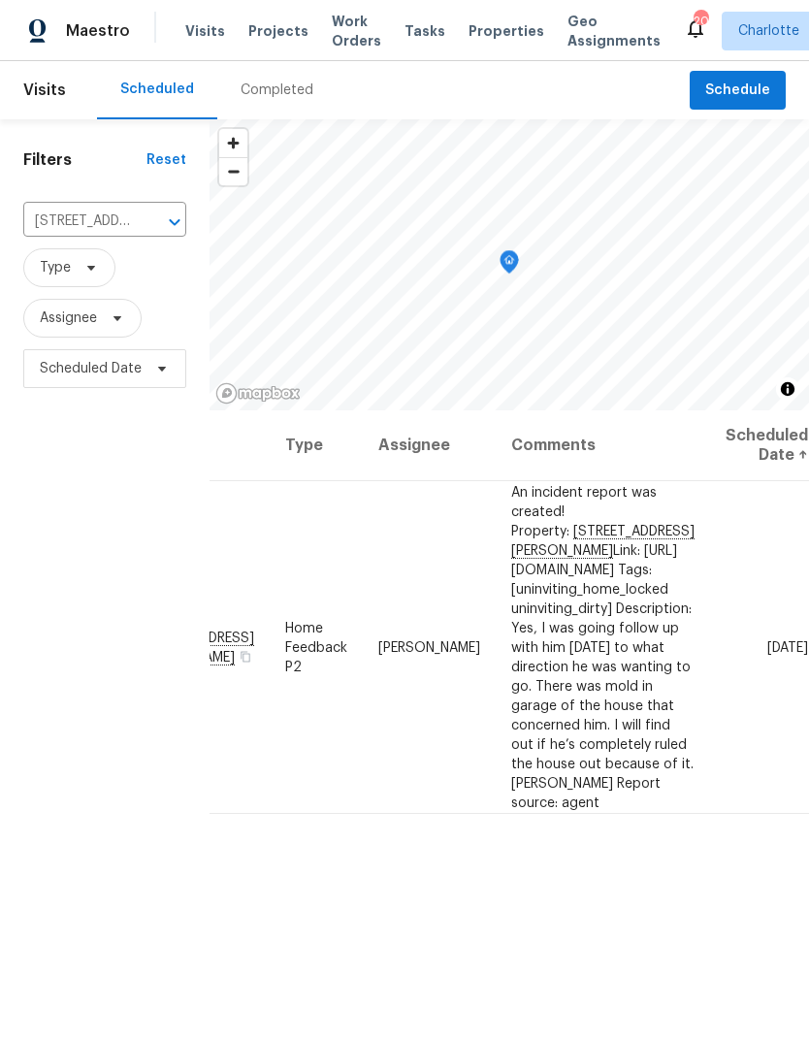
scroll to position [0, 125]
click at [0, 0] on span at bounding box center [0, 0] width 0 height 0
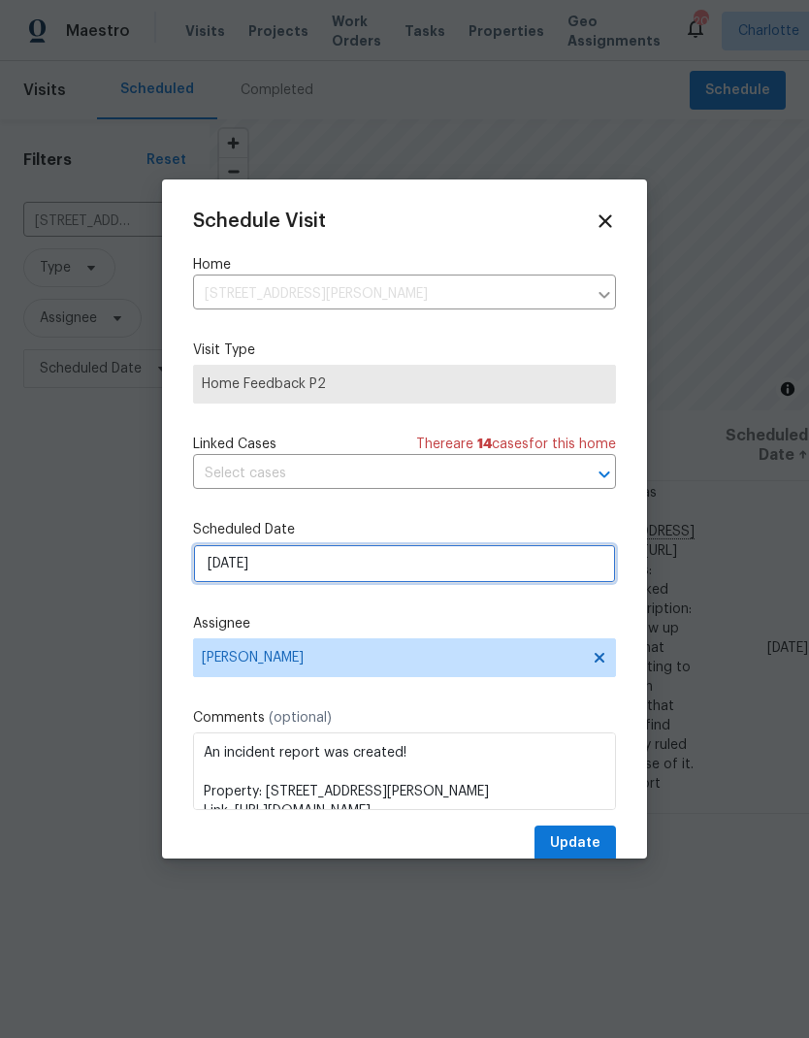
click at [393, 580] on input "[DATE]" at bounding box center [404, 563] width 423 height 39
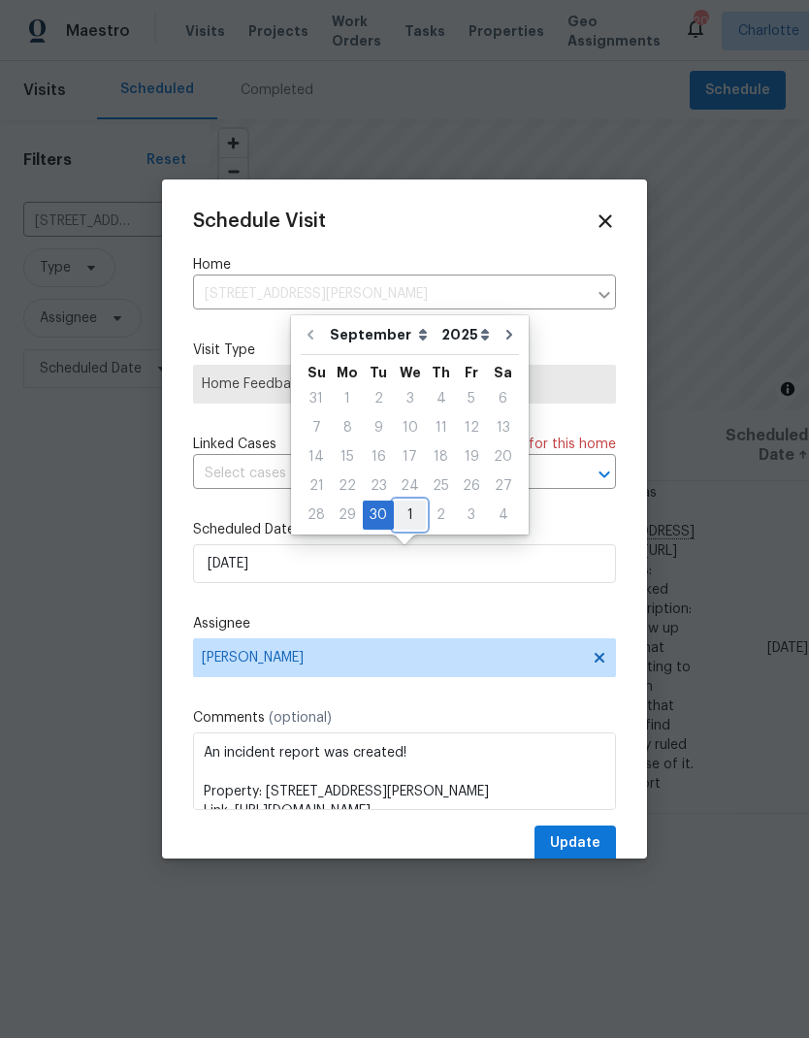
click at [408, 513] on div "1" at bounding box center [410, 514] width 32 height 27
type input "[DATE]"
select select "9"
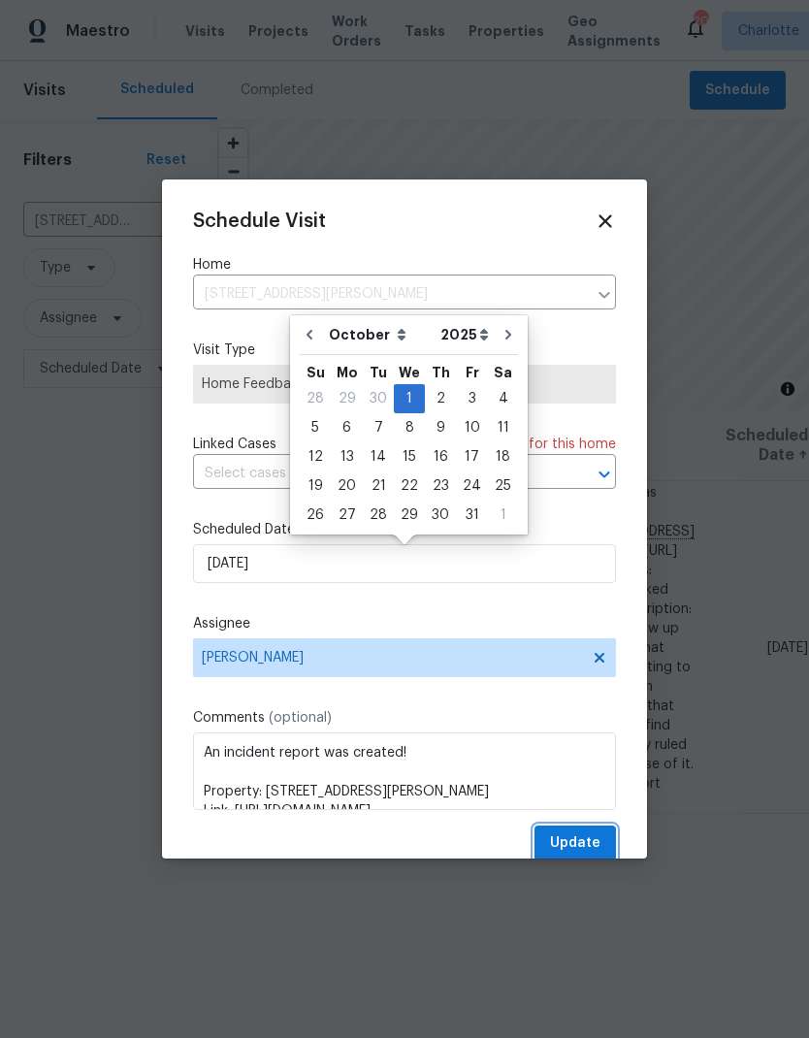
click at [593, 851] on span "Update" at bounding box center [575, 843] width 50 height 24
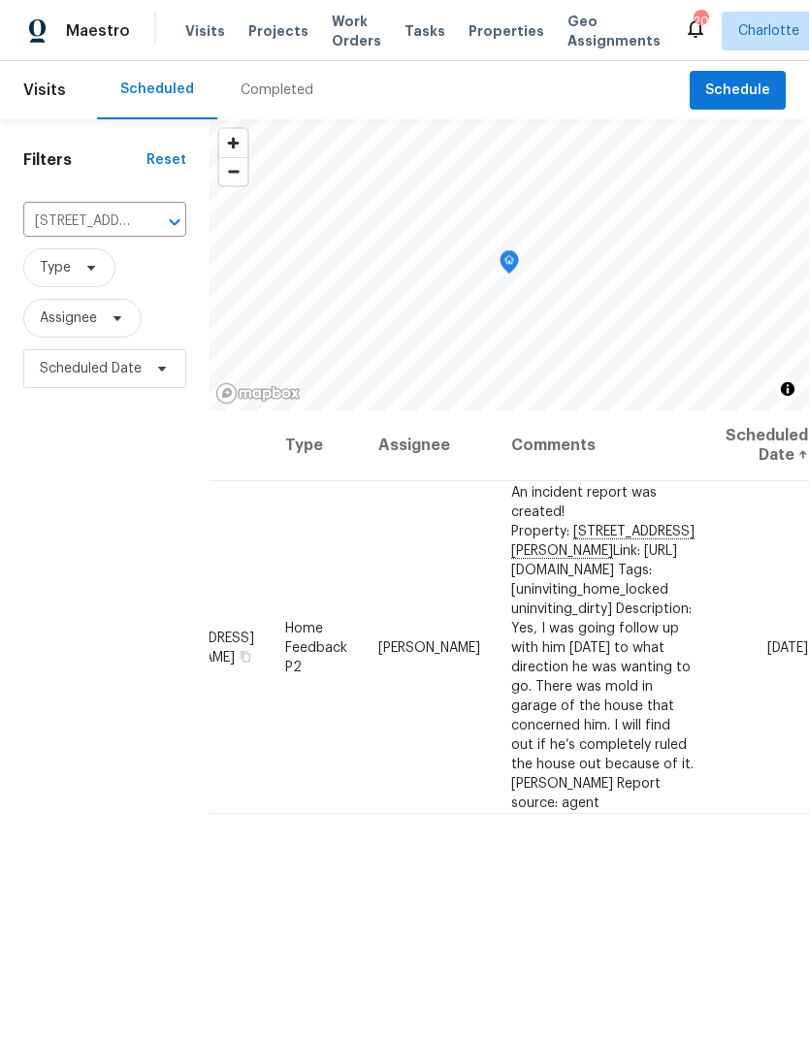
click at [146, 216] on icon "Clear" at bounding box center [149, 221] width 19 height 19
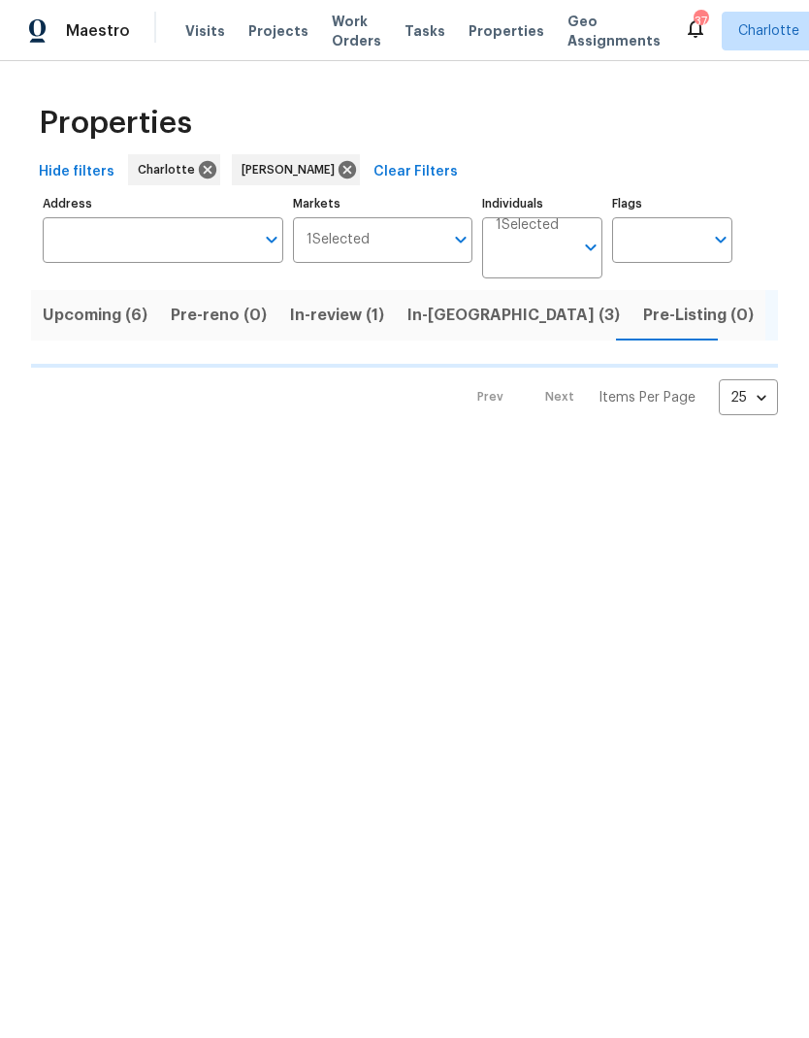
click at [73, 331] on button "Upcoming (6)" at bounding box center [95, 315] width 128 height 50
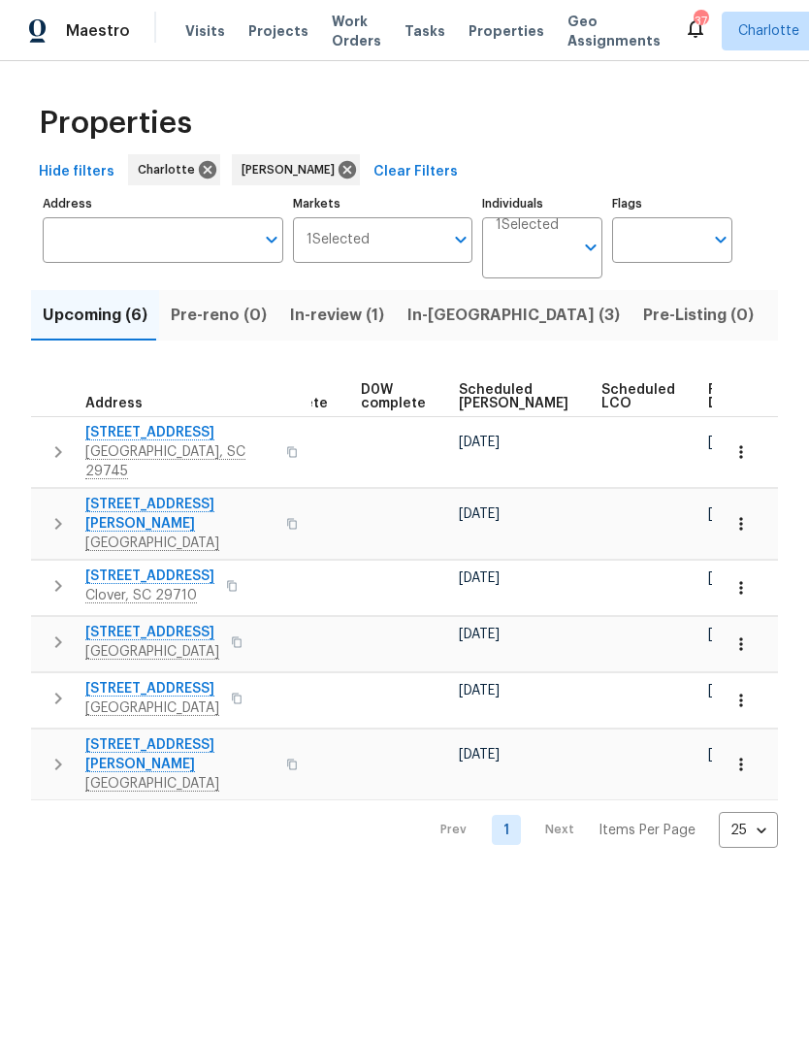
scroll to position [0, 486]
click at [740, 449] on icon "button" at bounding box center [740, 451] width 3 height 13
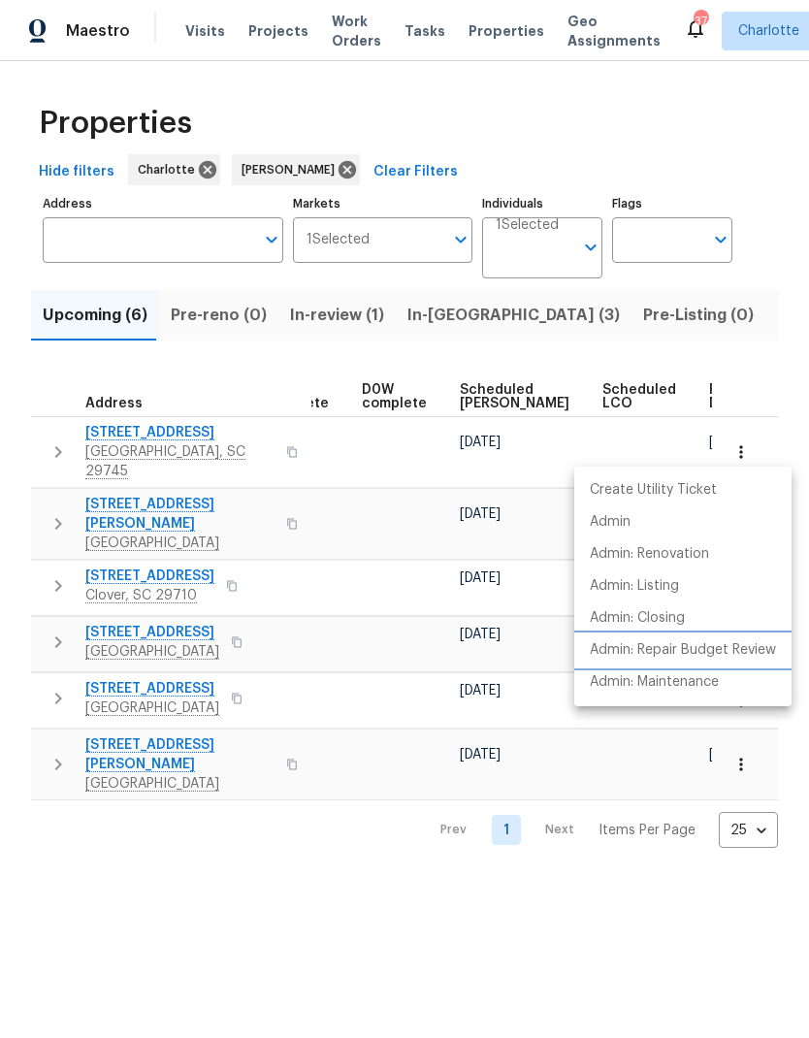
click at [711, 651] on p "Admin: Repair Budget Review" at bounding box center [683, 650] width 186 height 20
click at [546, 368] on div at bounding box center [404, 519] width 809 height 1038
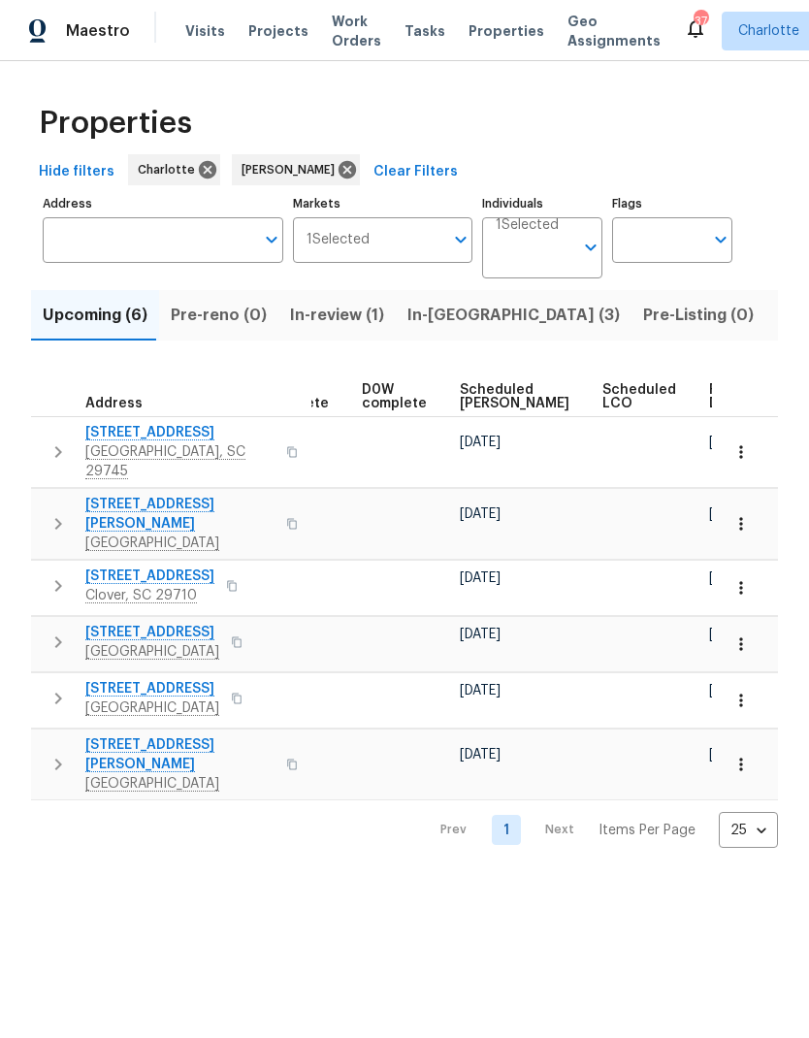
click at [473, 403] on span "Scheduled [PERSON_NAME]" at bounding box center [515, 396] width 110 height 27
